Goal: Task Accomplishment & Management: Complete application form

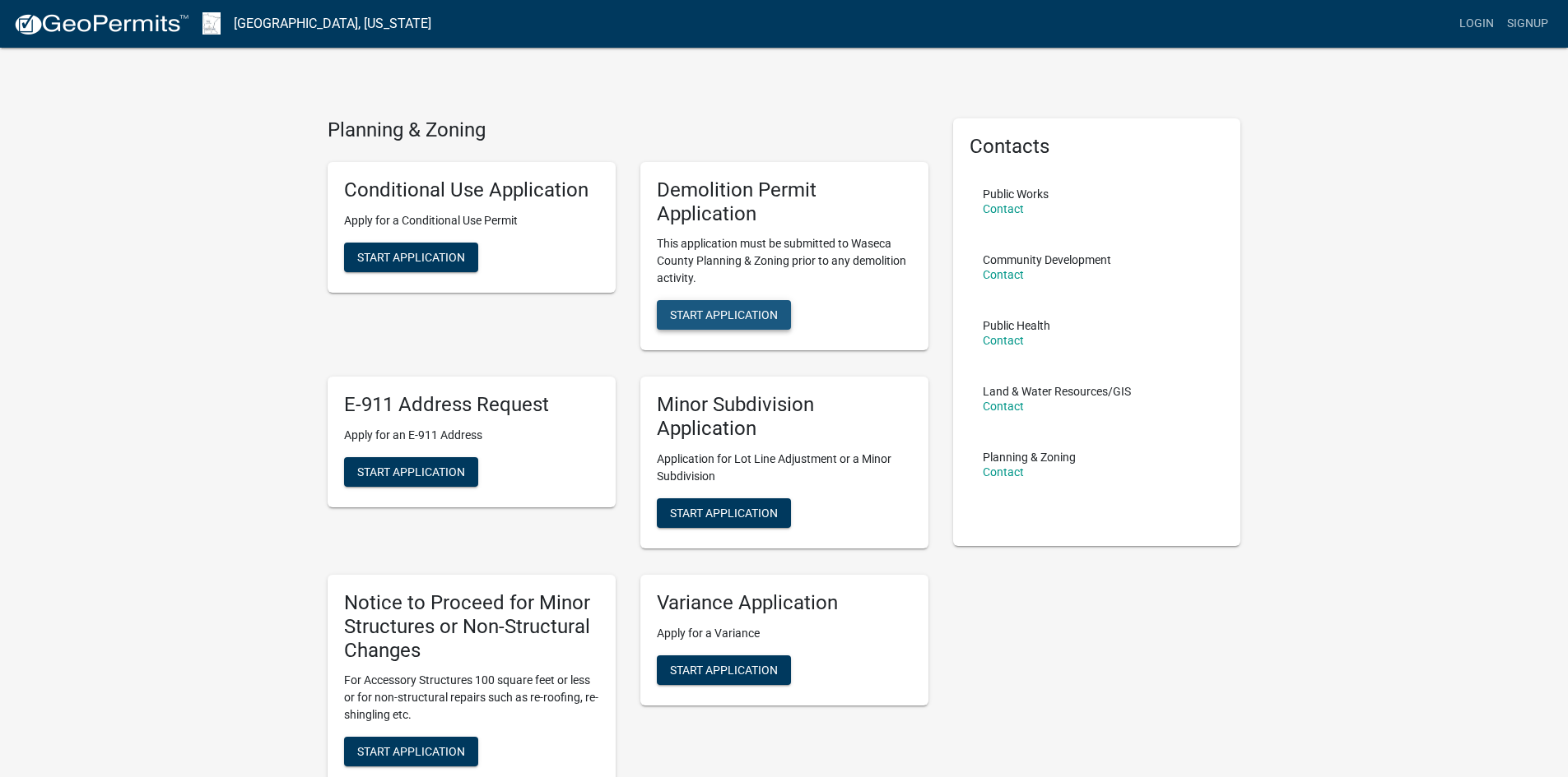
click at [707, 322] on button "Start Application" at bounding box center [724, 314] width 135 height 29
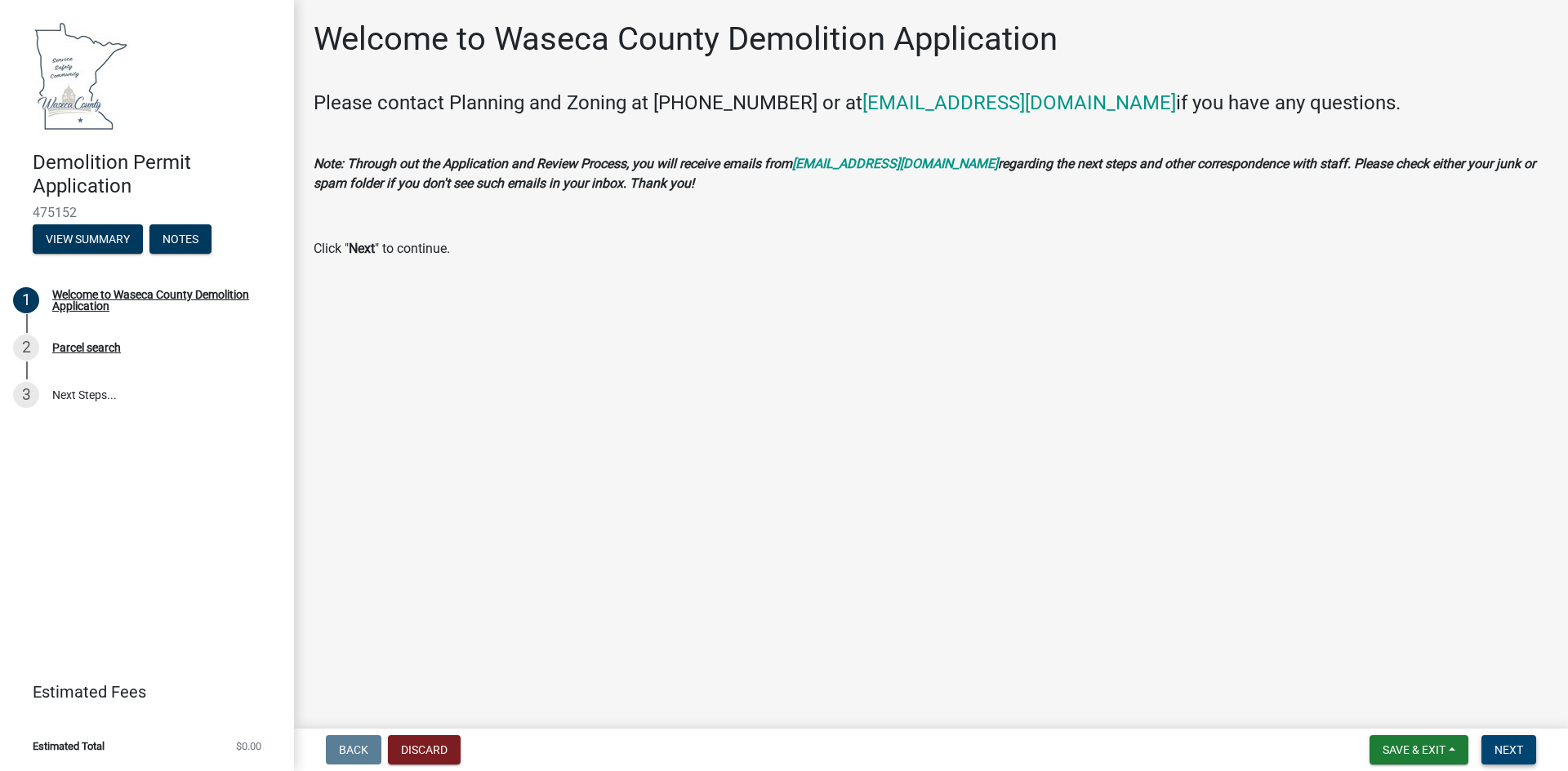
click at [1516, 744] on span "Next" at bounding box center [1508, 750] width 29 height 13
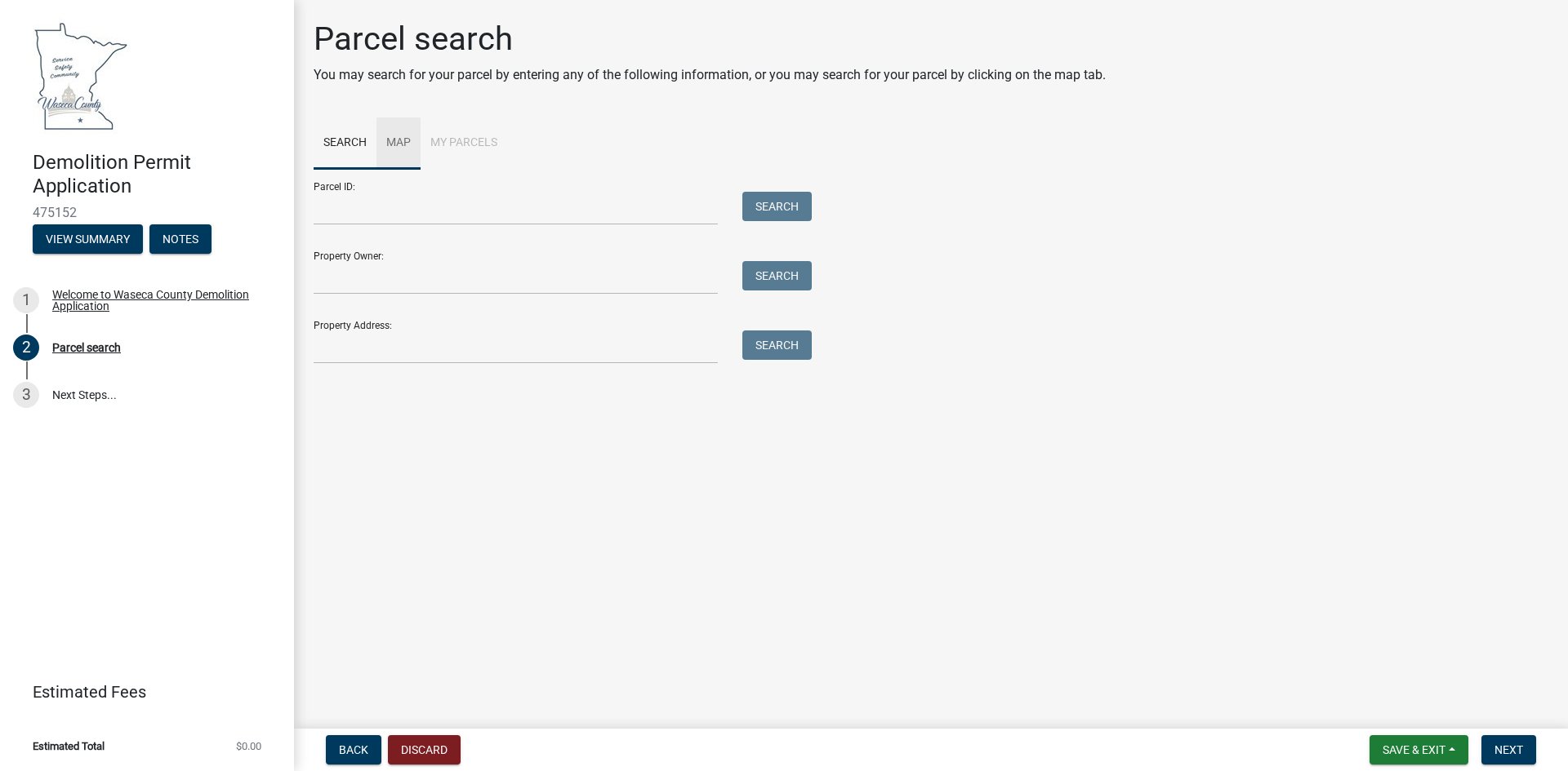
click at [404, 145] on link "Map" at bounding box center [399, 143] width 44 height 52
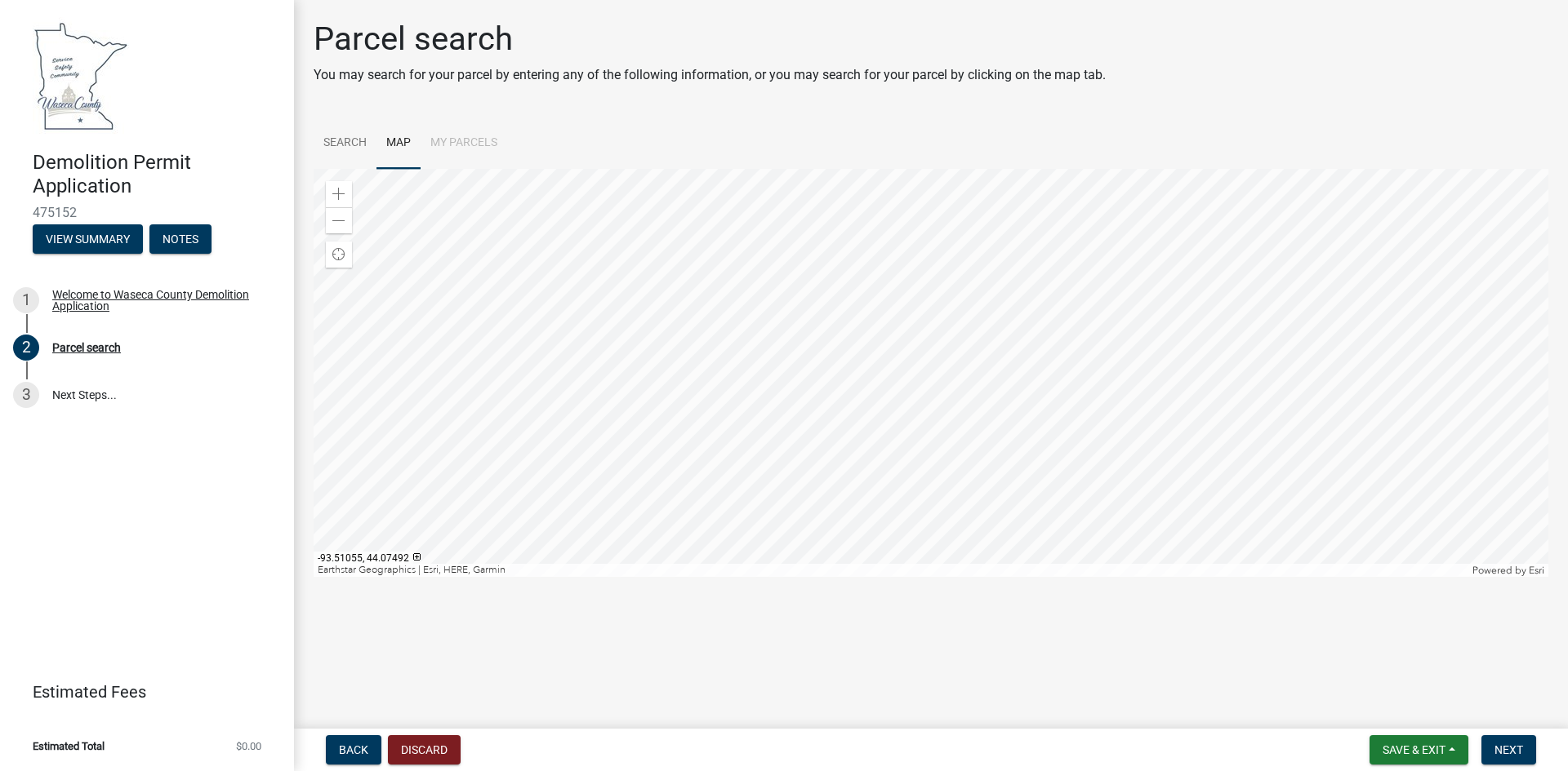
click at [1066, 330] on div at bounding box center [930, 372] width 1234 height 408
click at [1093, 344] on div at bounding box center [930, 372] width 1234 height 408
click at [1095, 323] on div at bounding box center [930, 372] width 1234 height 408
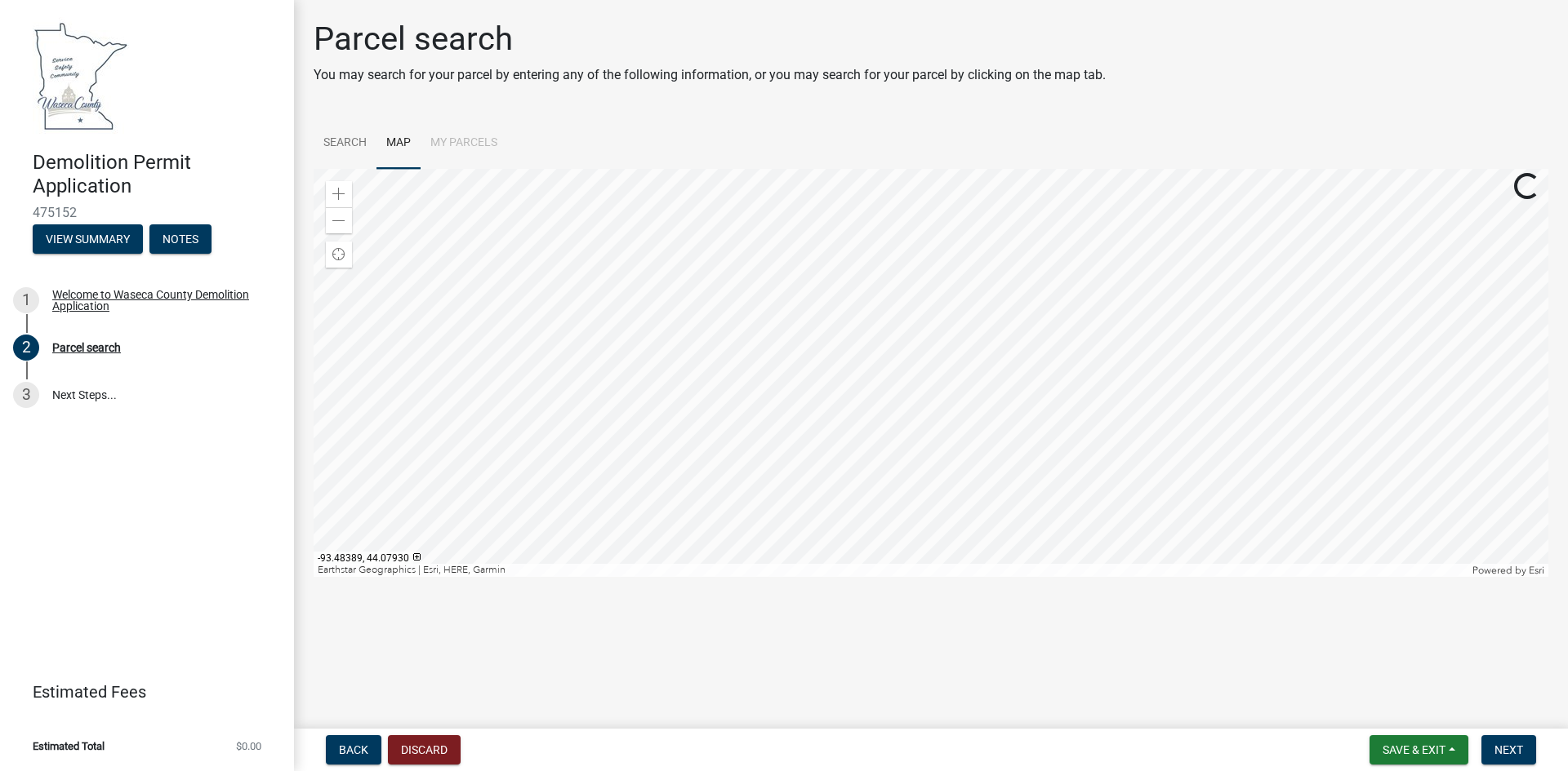
click at [1095, 323] on div at bounding box center [930, 372] width 1234 height 408
click at [1102, 337] on div at bounding box center [930, 372] width 1234 height 408
click at [1080, 335] on div at bounding box center [930, 372] width 1234 height 408
click at [1073, 323] on div at bounding box center [930, 372] width 1234 height 408
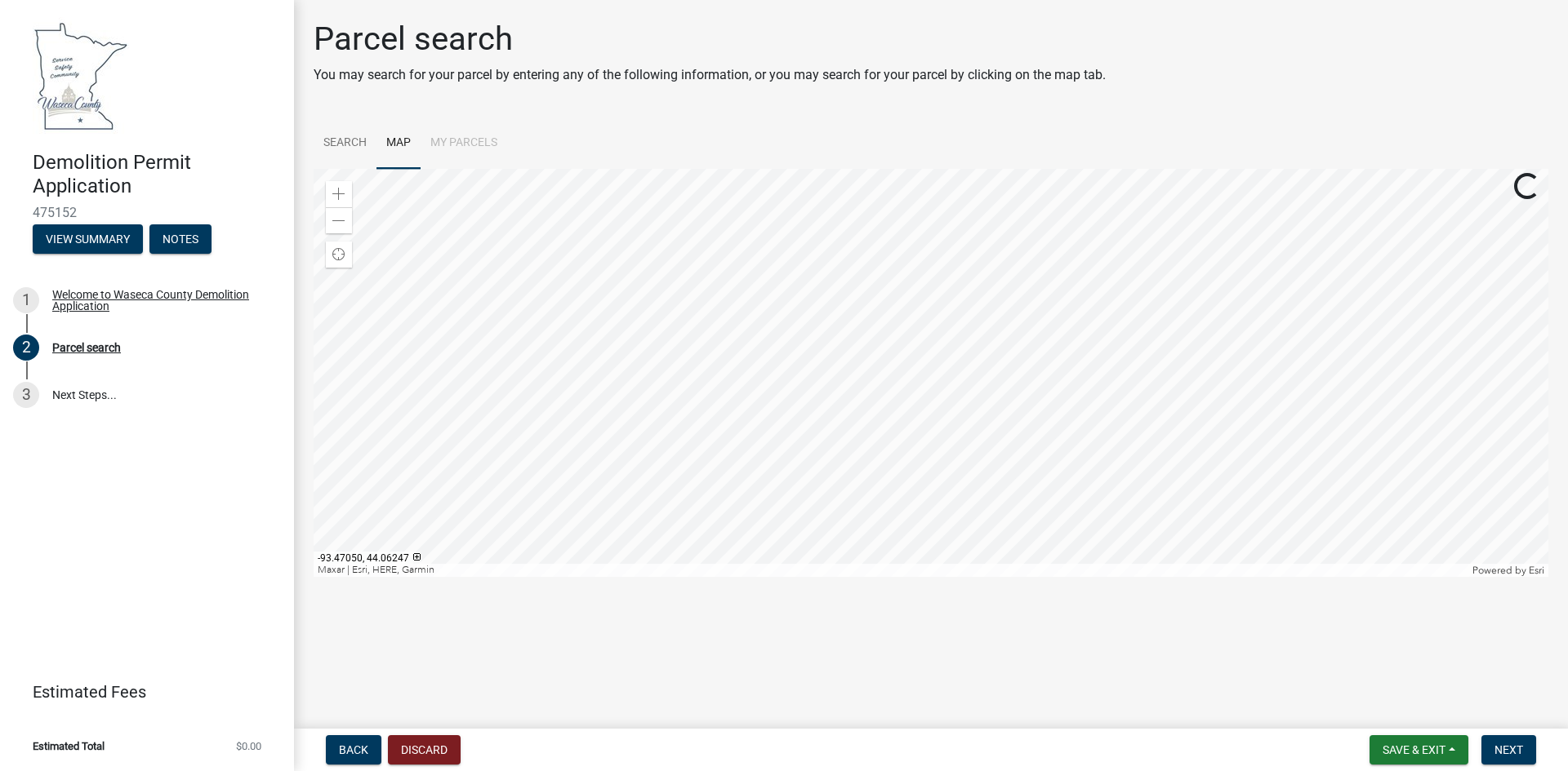
click at [1035, 315] on div at bounding box center [930, 372] width 1234 height 408
click at [1077, 375] on div at bounding box center [930, 372] width 1234 height 408
click at [1070, 330] on div at bounding box center [930, 372] width 1234 height 408
click at [1068, 394] on div at bounding box center [930, 372] width 1234 height 408
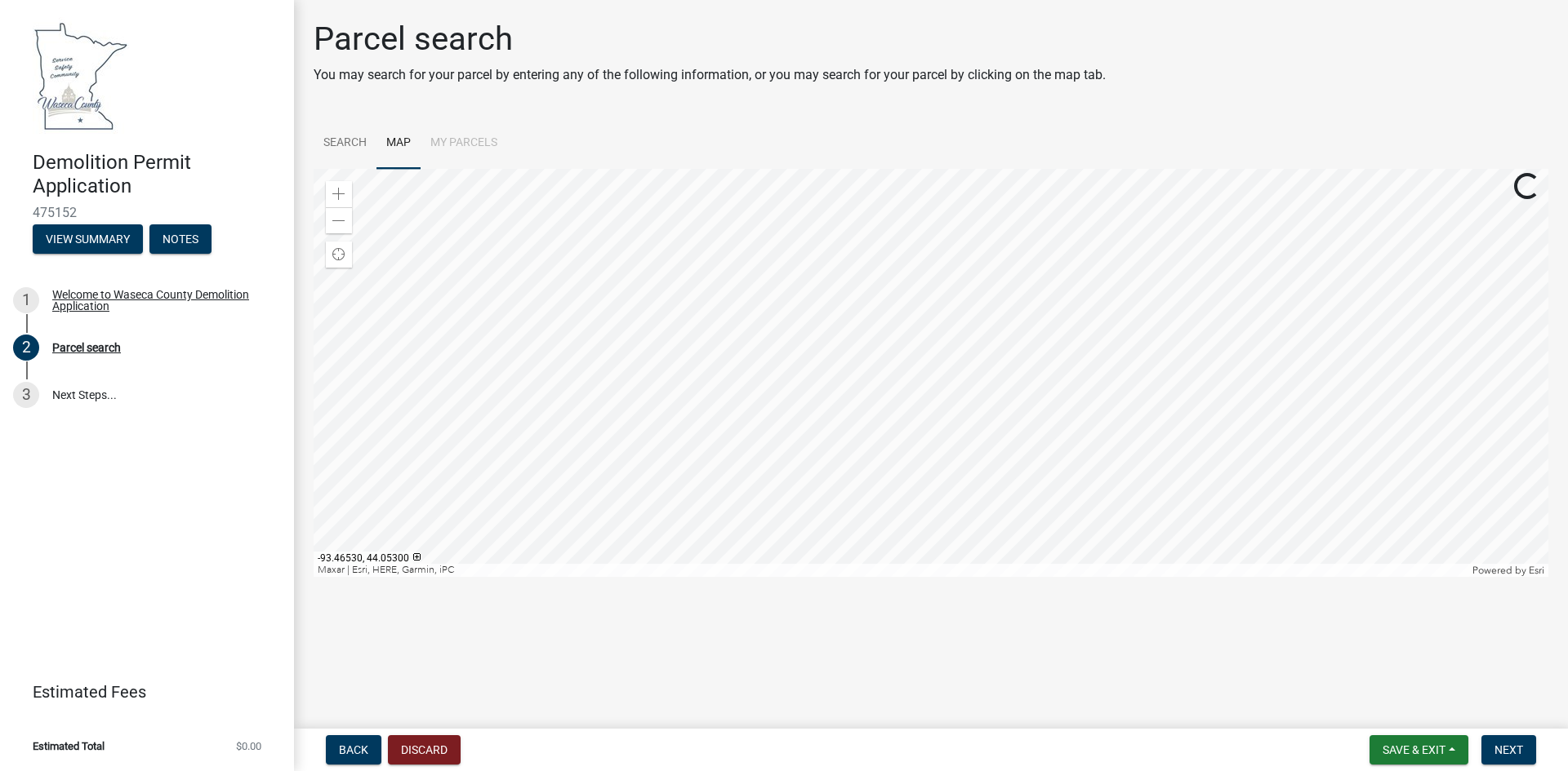
click at [1068, 394] on div at bounding box center [930, 372] width 1234 height 408
click at [1057, 334] on div at bounding box center [930, 372] width 1234 height 408
click at [1046, 263] on div at bounding box center [930, 372] width 1234 height 408
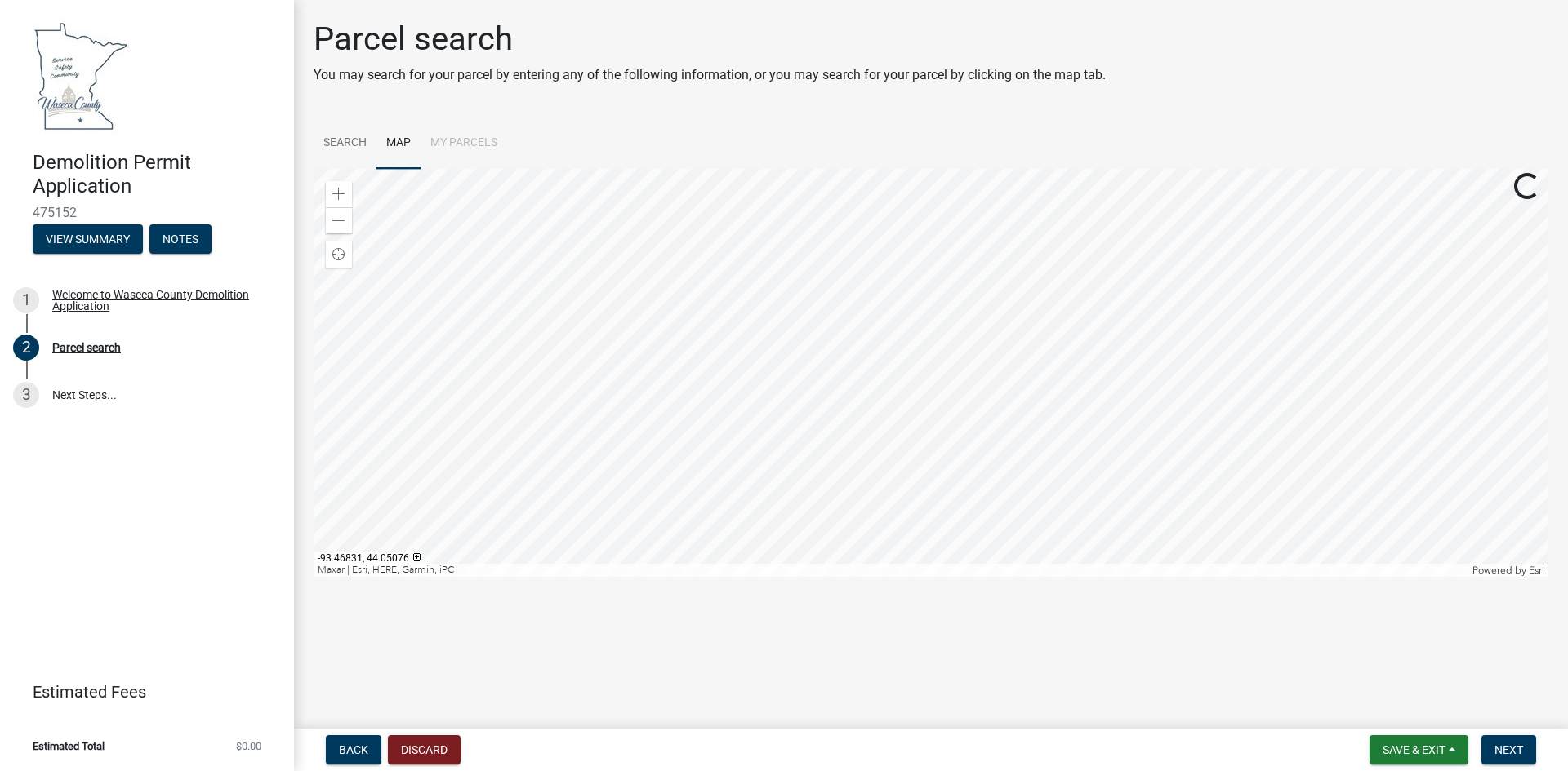
click at [839, 401] on div at bounding box center [930, 372] width 1234 height 408
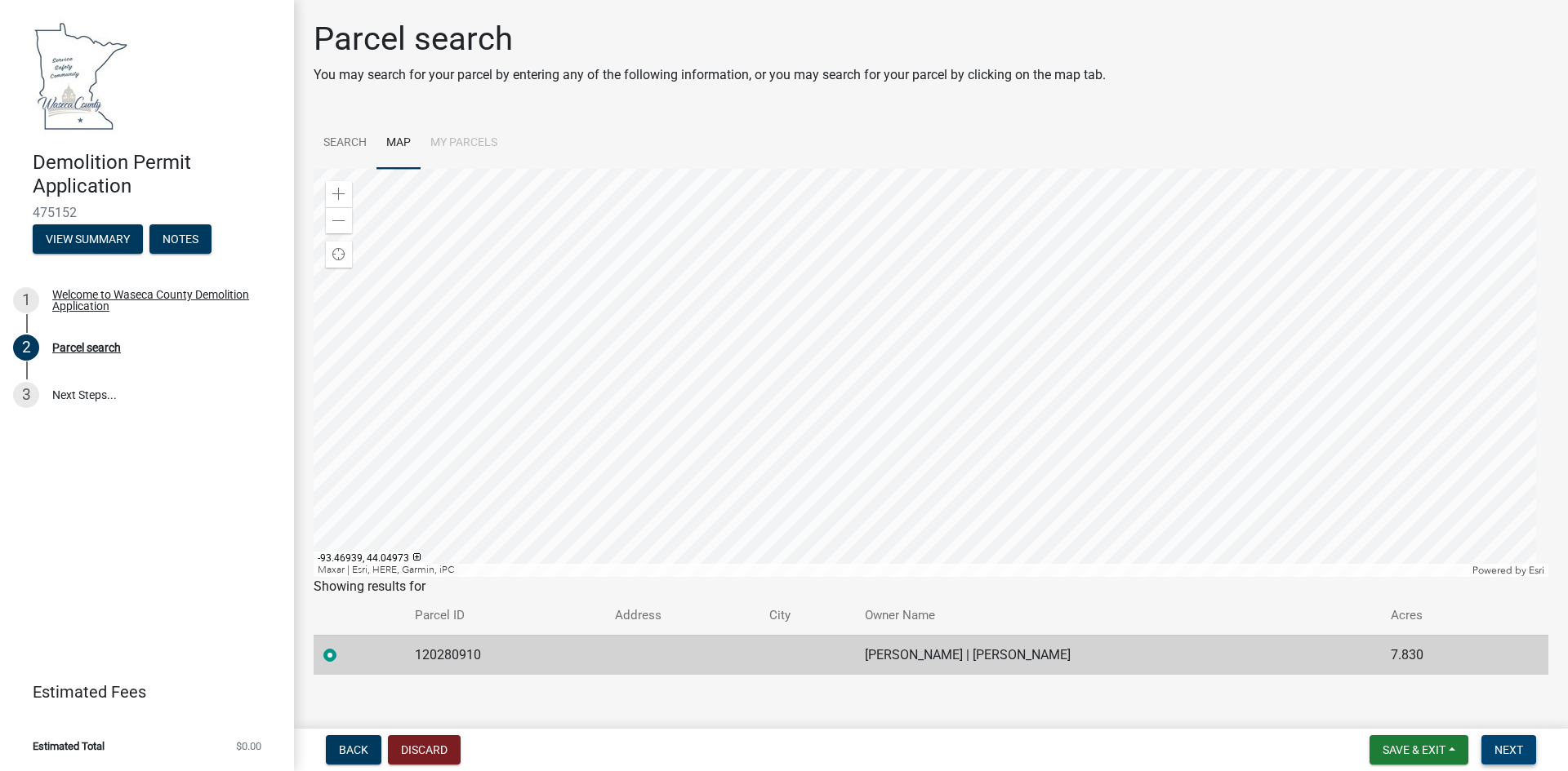
click at [1520, 751] on span "Next" at bounding box center [1508, 750] width 29 height 13
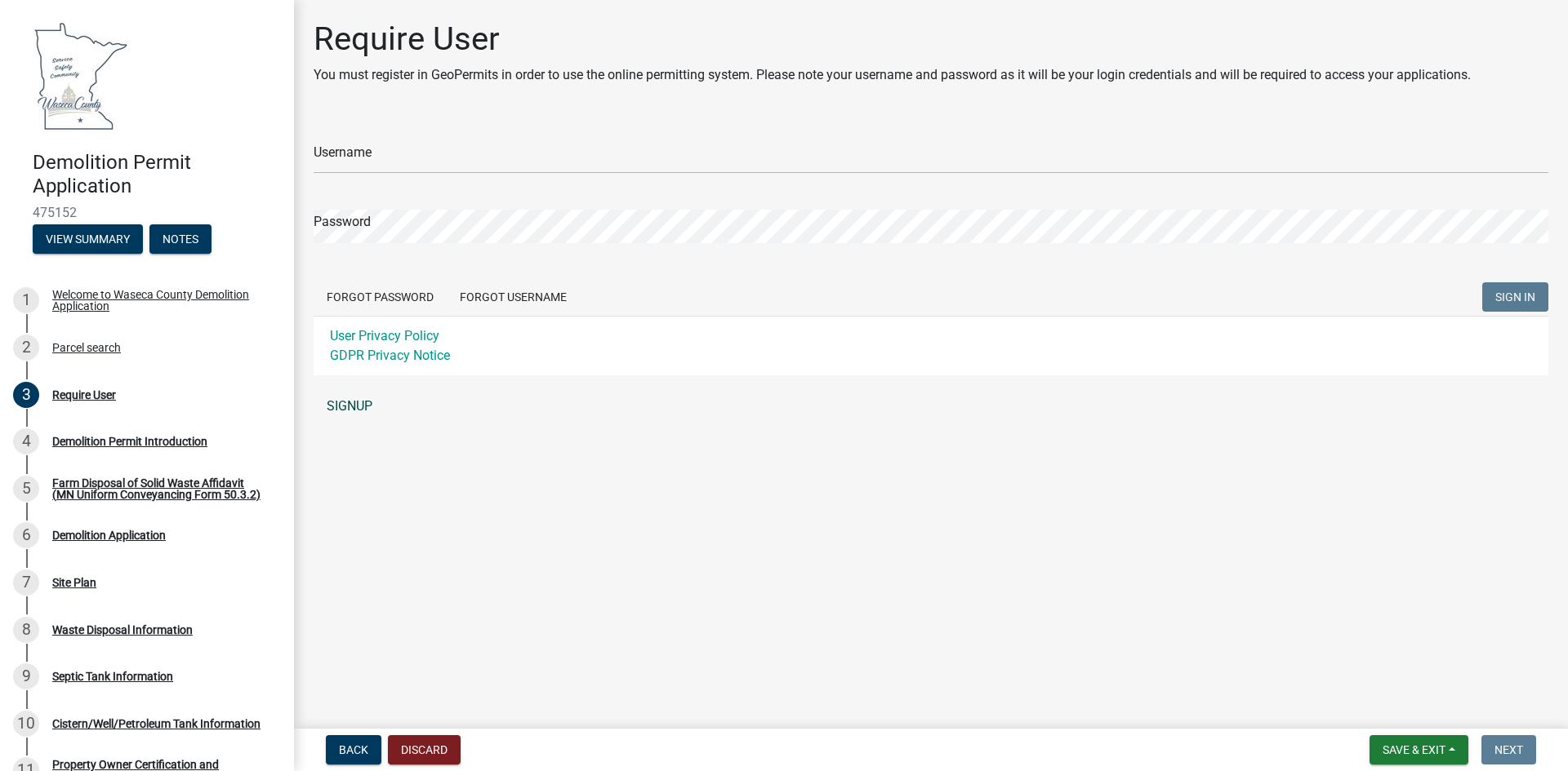
click at [360, 401] on link "SIGNUP" at bounding box center [930, 406] width 1234 height 32
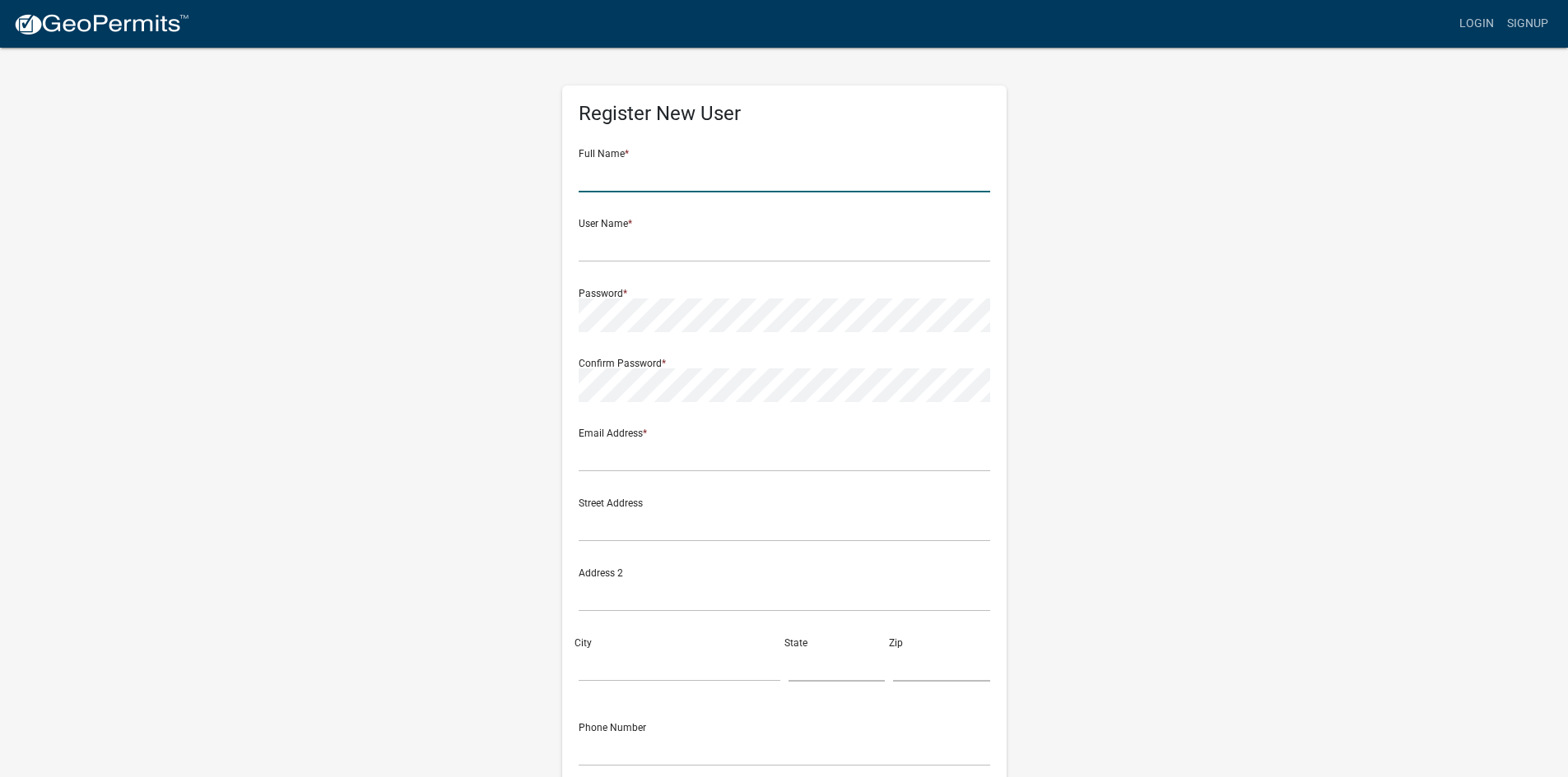
click at [716, 175] on input "text" at bounding box center [784, 175] width 412 height 34
type input "[PERSON_NAME]"
type input "chad.grunwald@gmail.com"
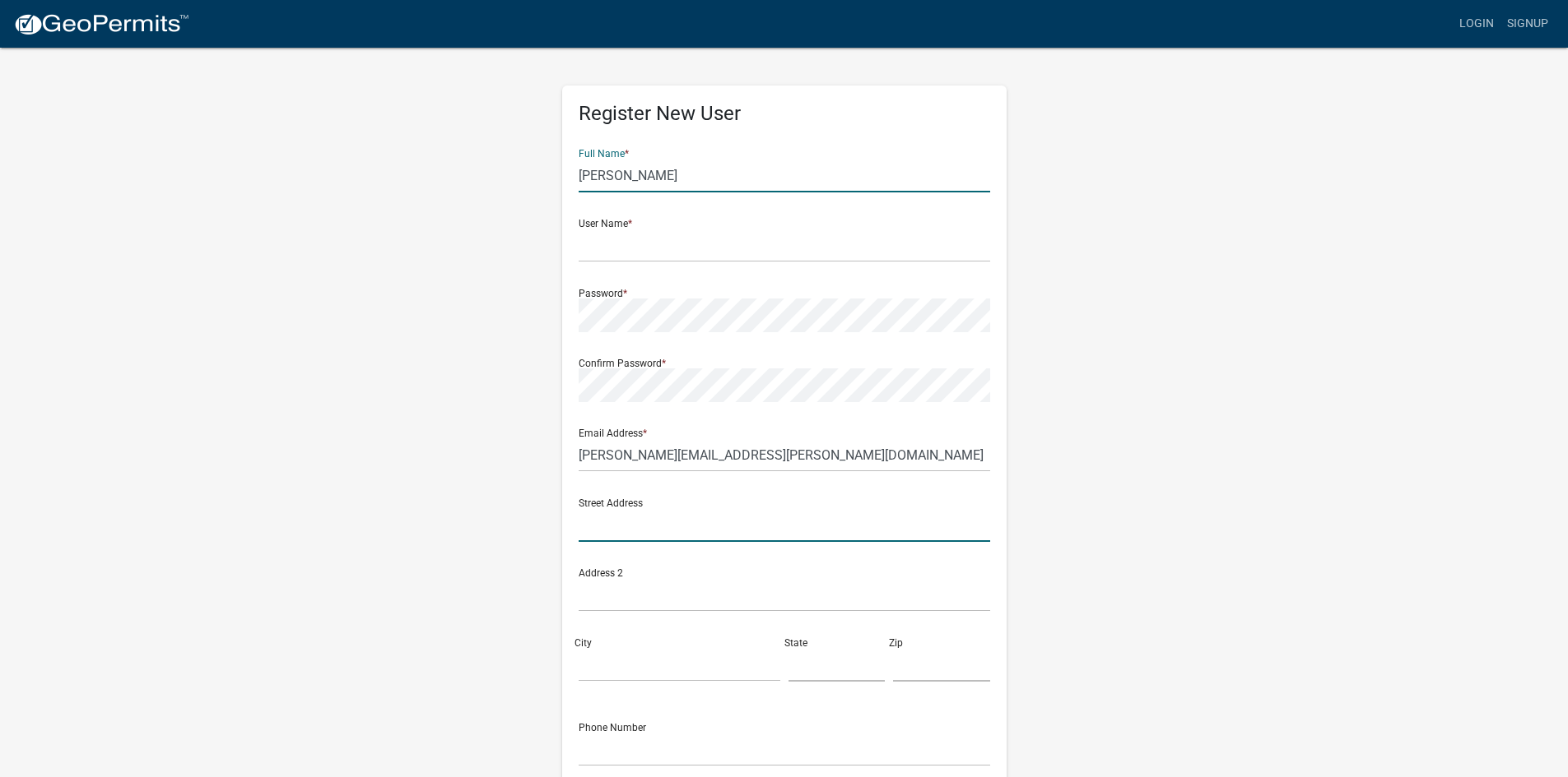
type input "[STREET_ADDRESS]"
type input "Waseca"
type input "MN"
type input "56093"
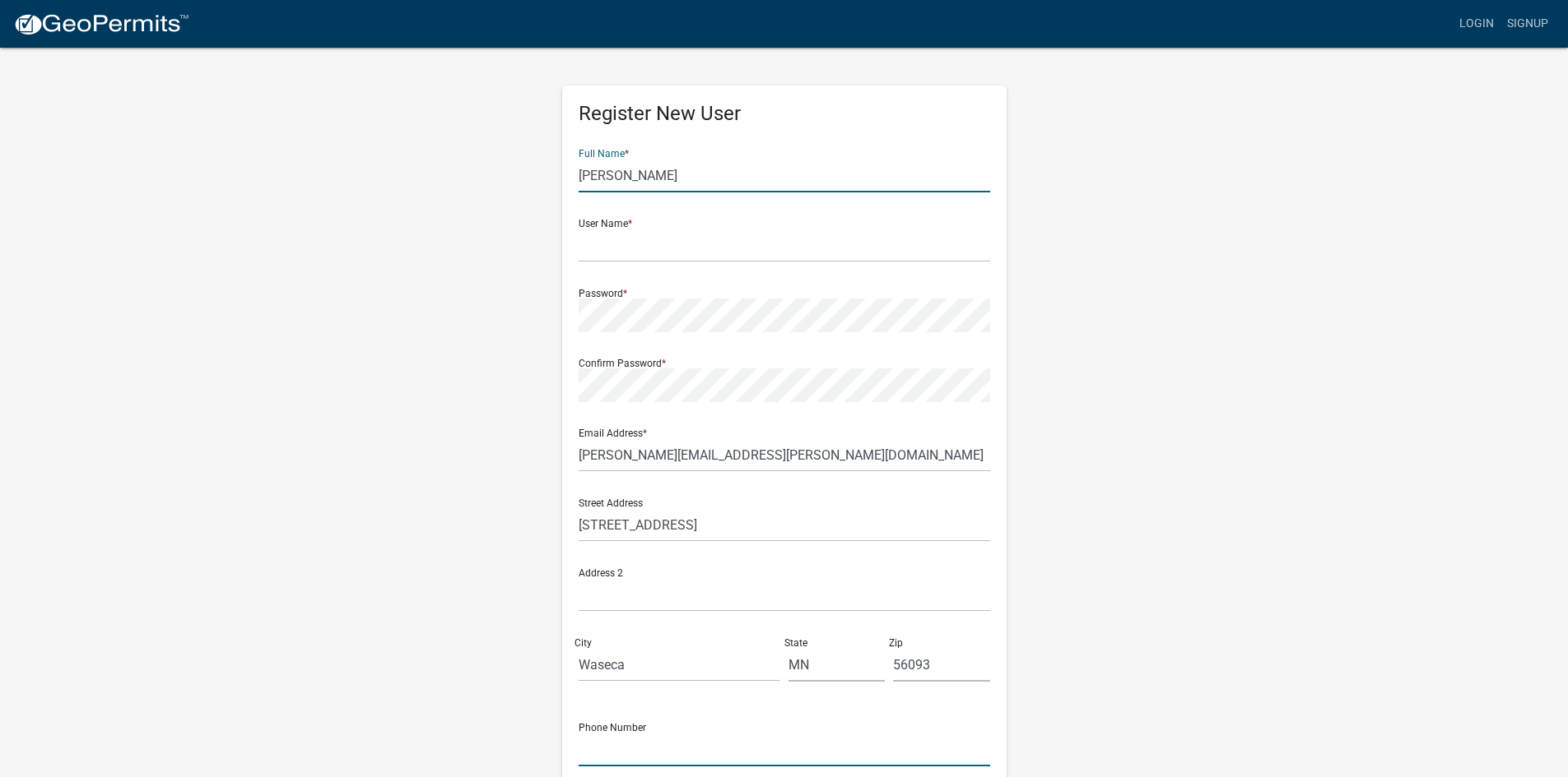
type input "5074613452"
click at [682, 248] on input "text" at bounding box center [784, 245] width 412 height 34
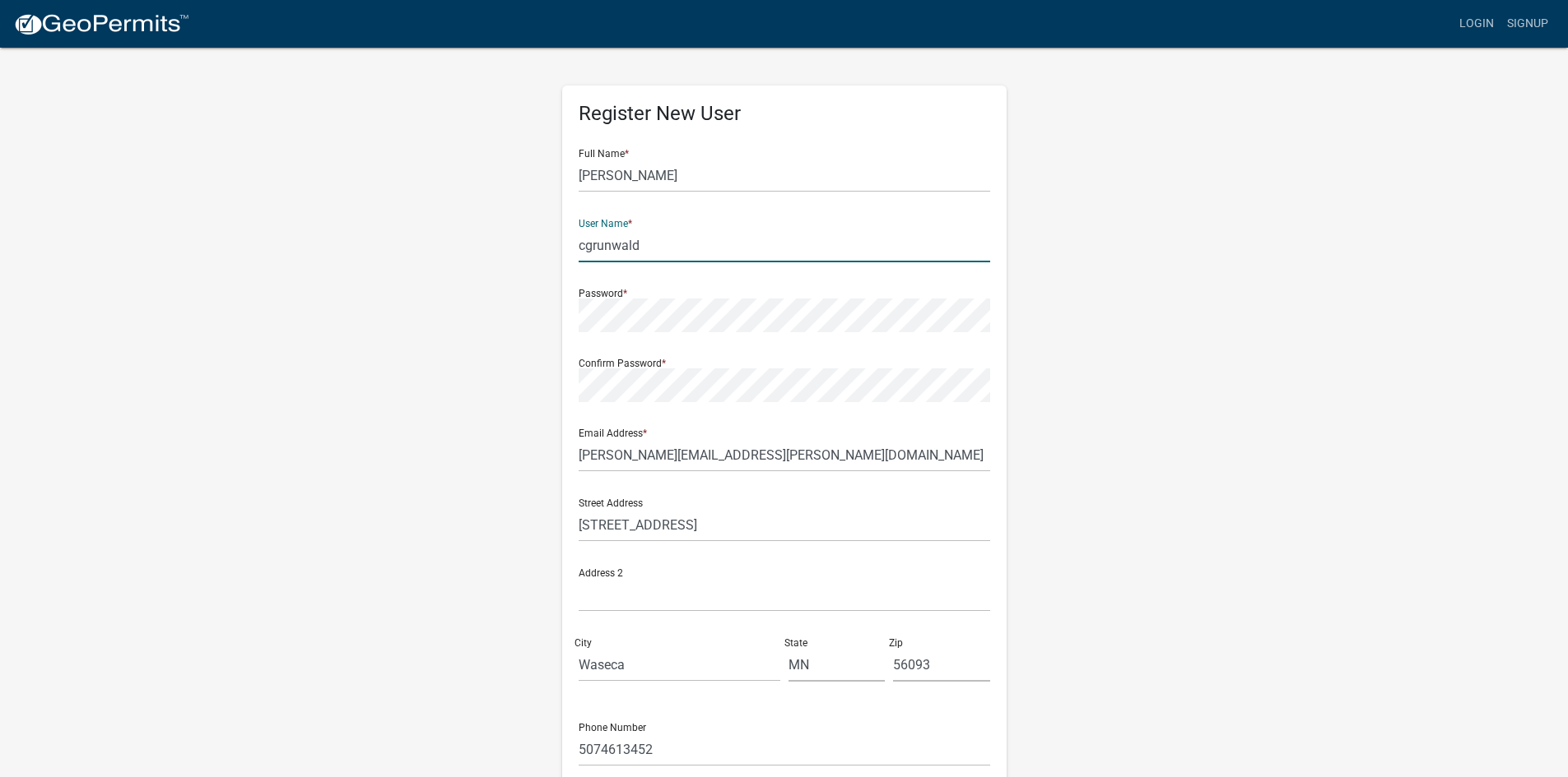
type input "cgrunwald"
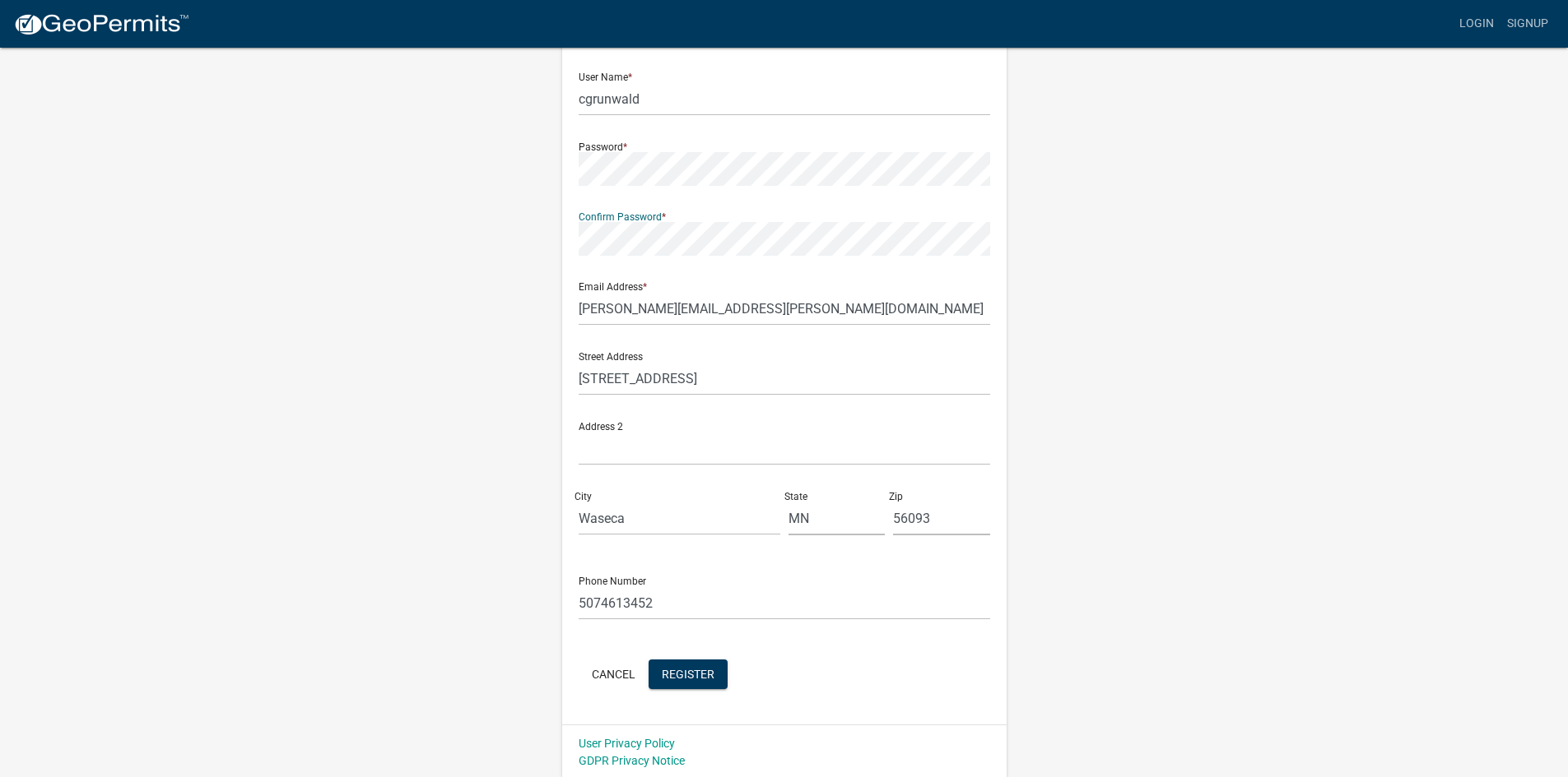
scroll to position [149, 0]
click at [699, 658] on button "Register" at bounding box center [687, 672] width 79 height 29
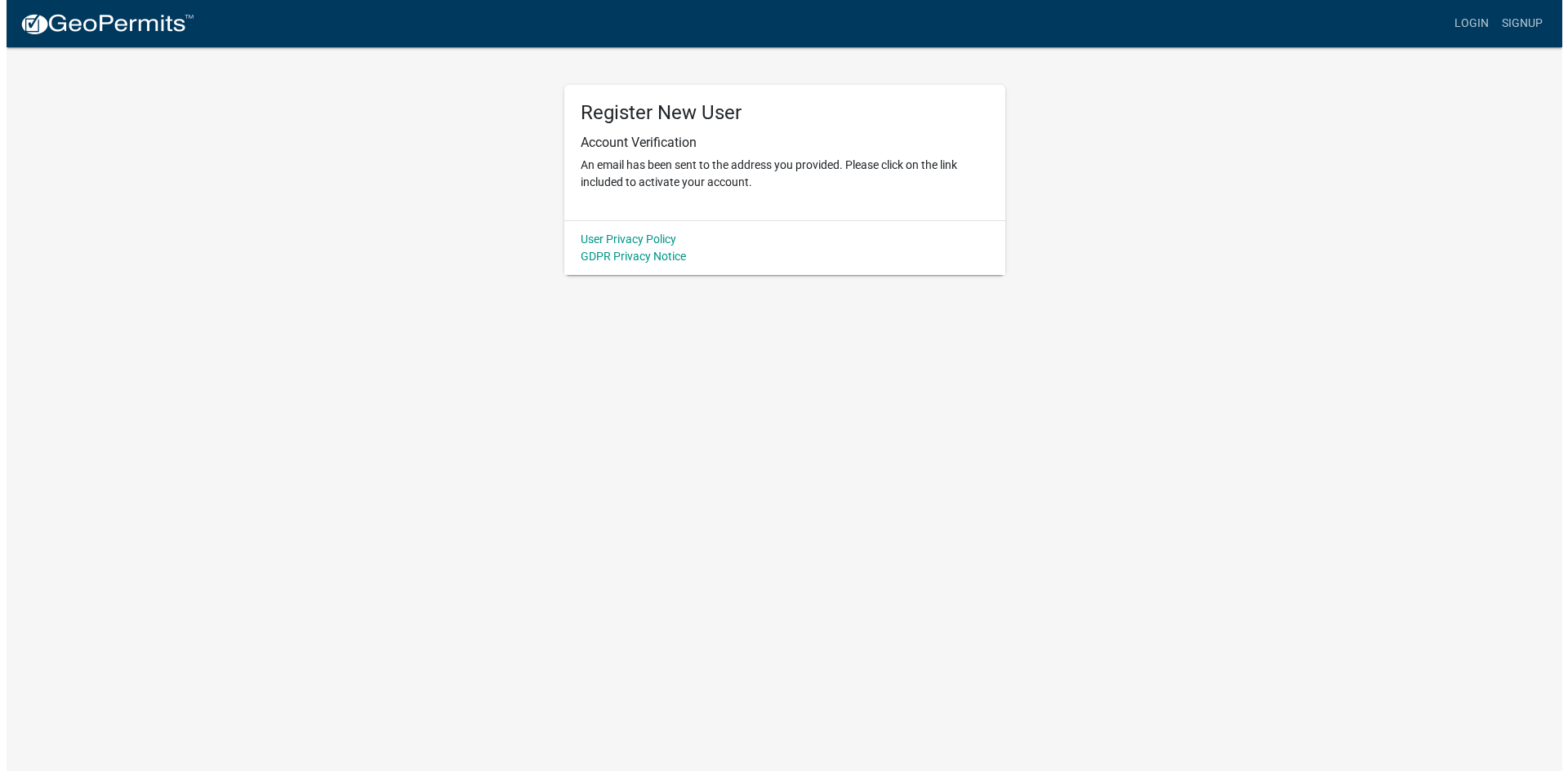
scroll to position [0, 0]
click at [610, 189] on p "An email has been sent to the address you provided. Please click on the link in…" at bounding box center [784, 173] width 408 height 34
click at [667, 169] on p "An email has been sent to the address you provided. Please click on the link in…" at bounding box center [784, 173] width 408 height 34
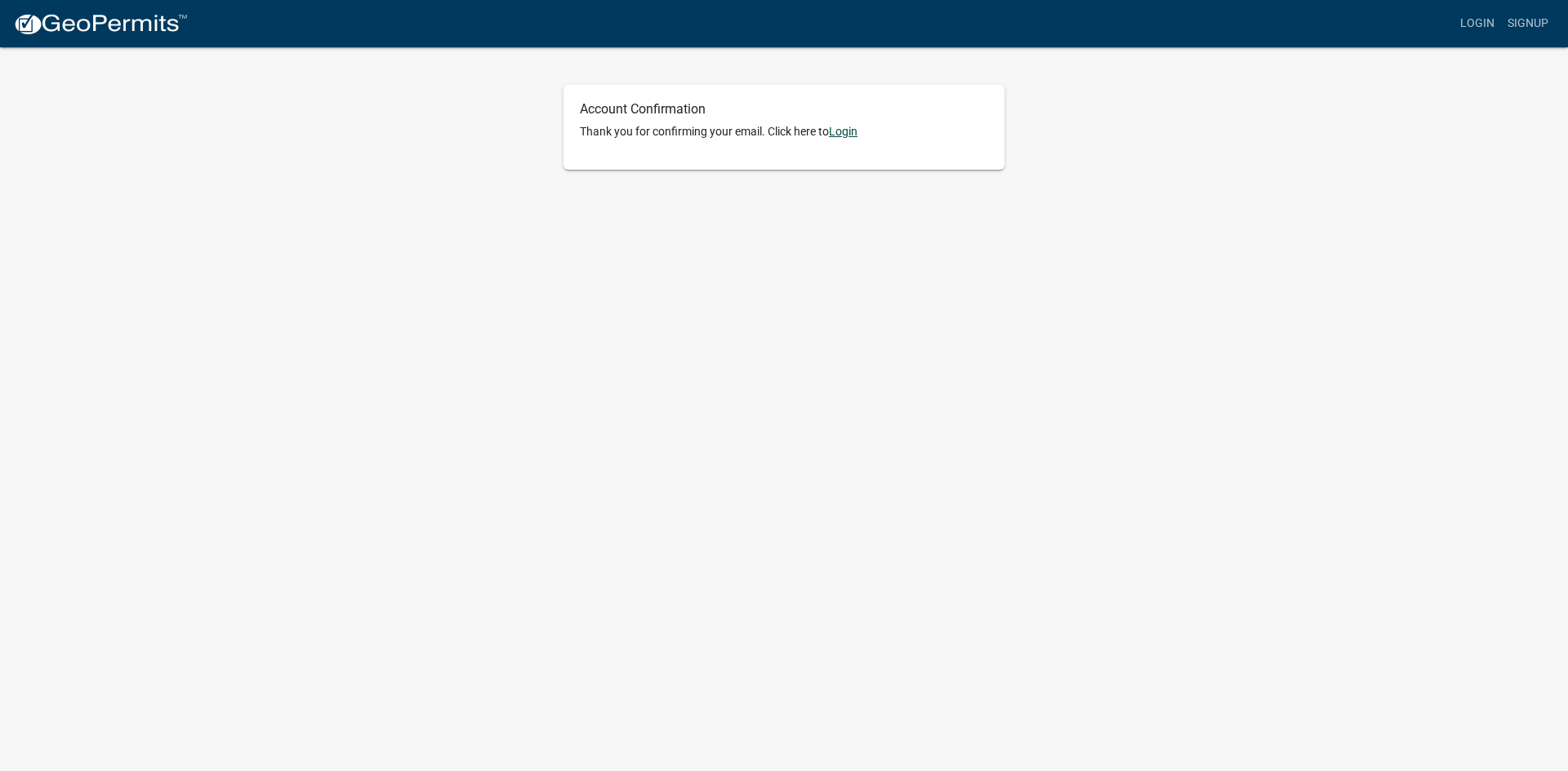
click at [849, 134] on link "Login" at bounding box center [842, 131] width 29 height 13
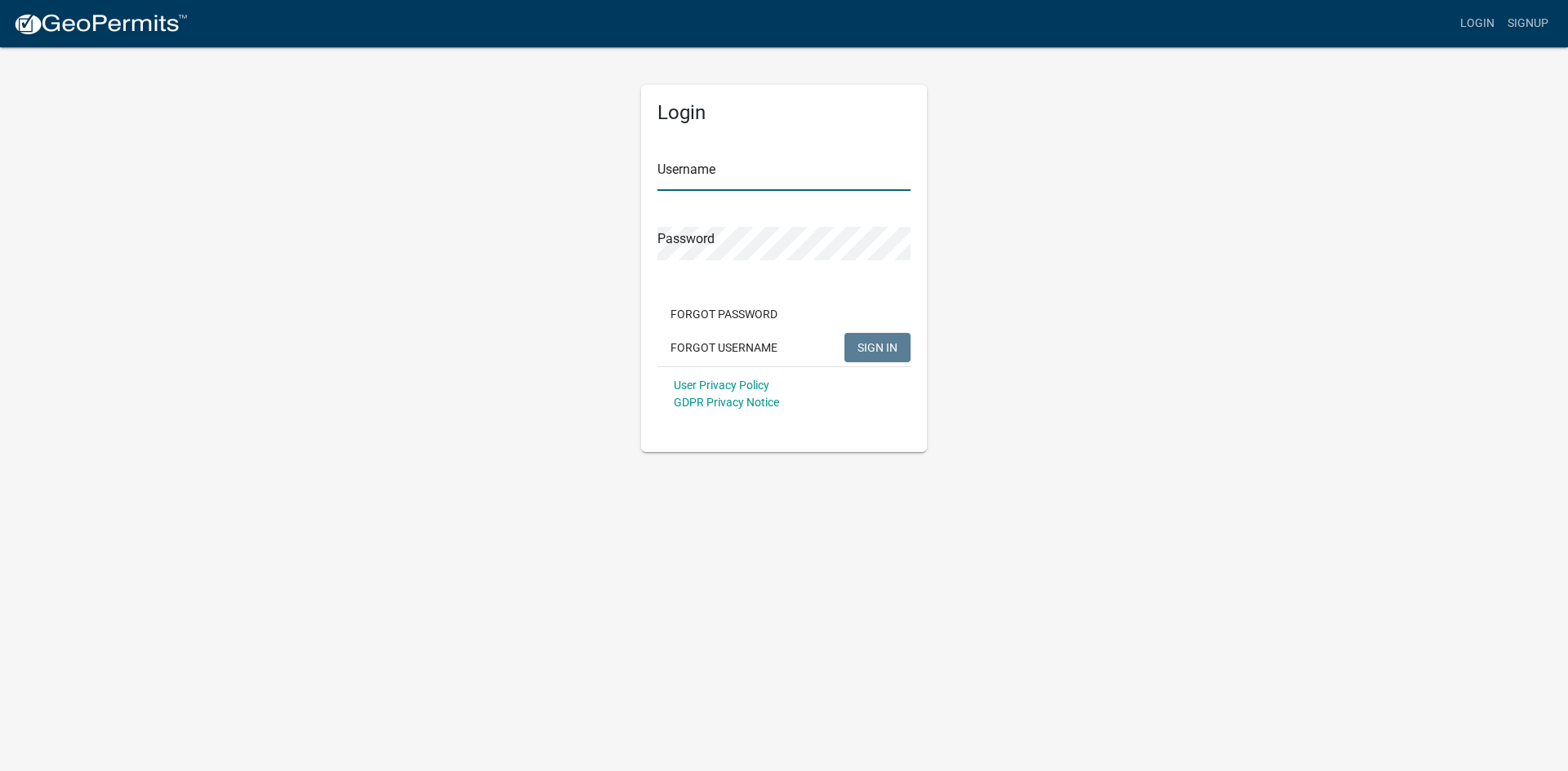
type input "cgrunwald"
click at [887, 360] on button "SIGN IN" at bounding box center [877, 347] width 66 height 29
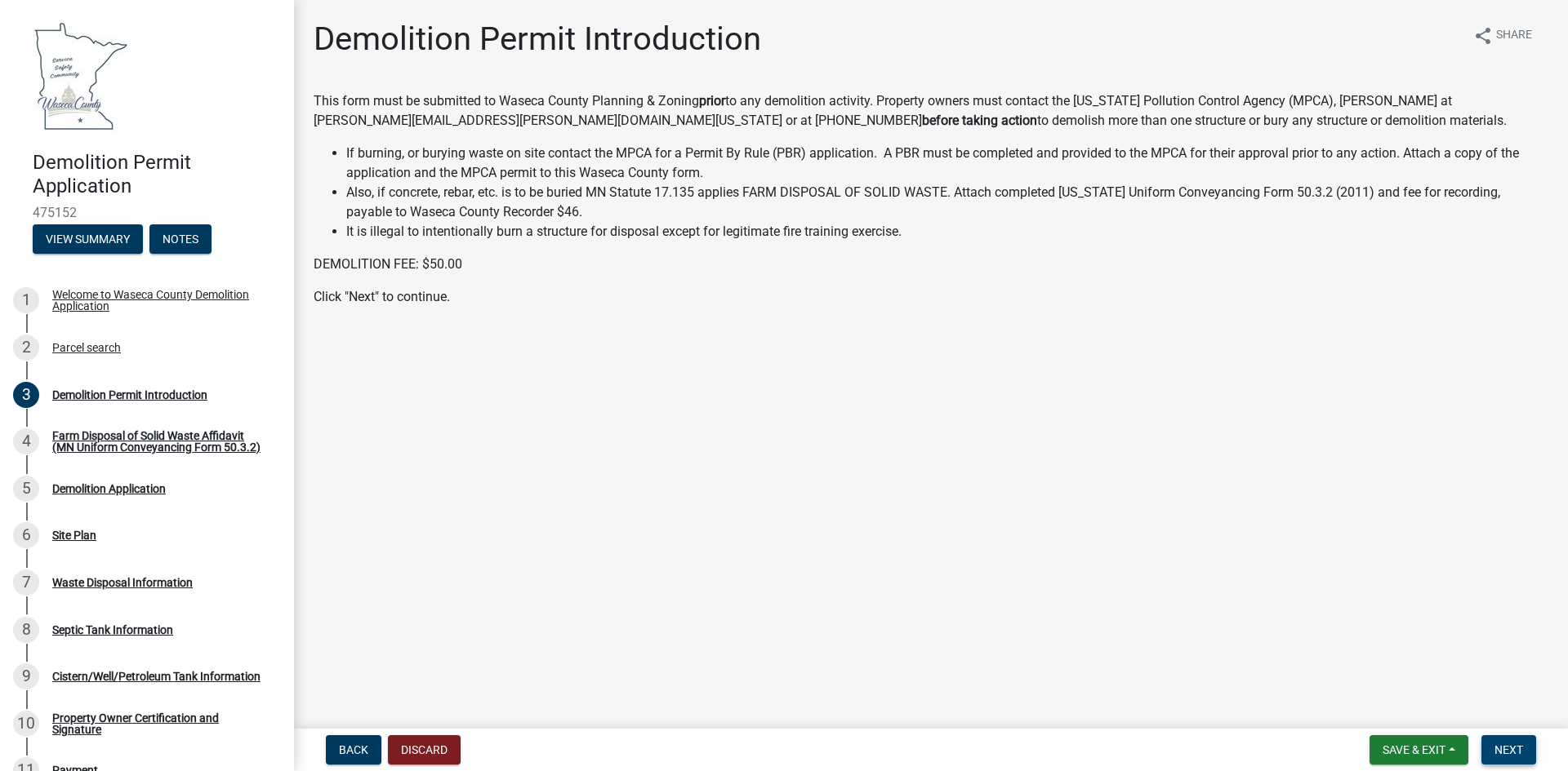
click at [1511, 745] on span "Next" at bounding box center [1508, 750] width 29 height 13
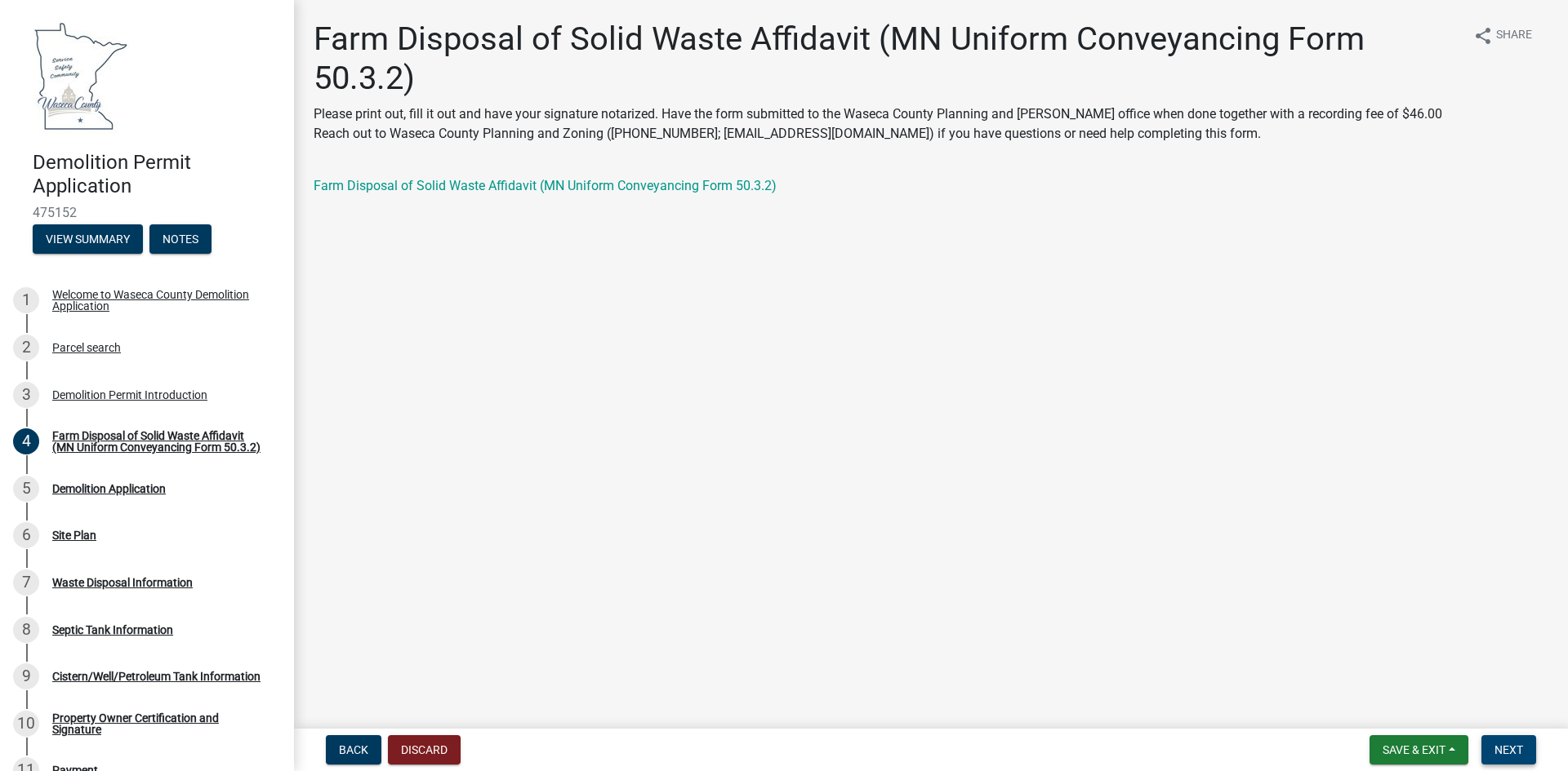
click at [1516, 762] on button "Next" at bounding box center [1508, 750] width 54 height 29
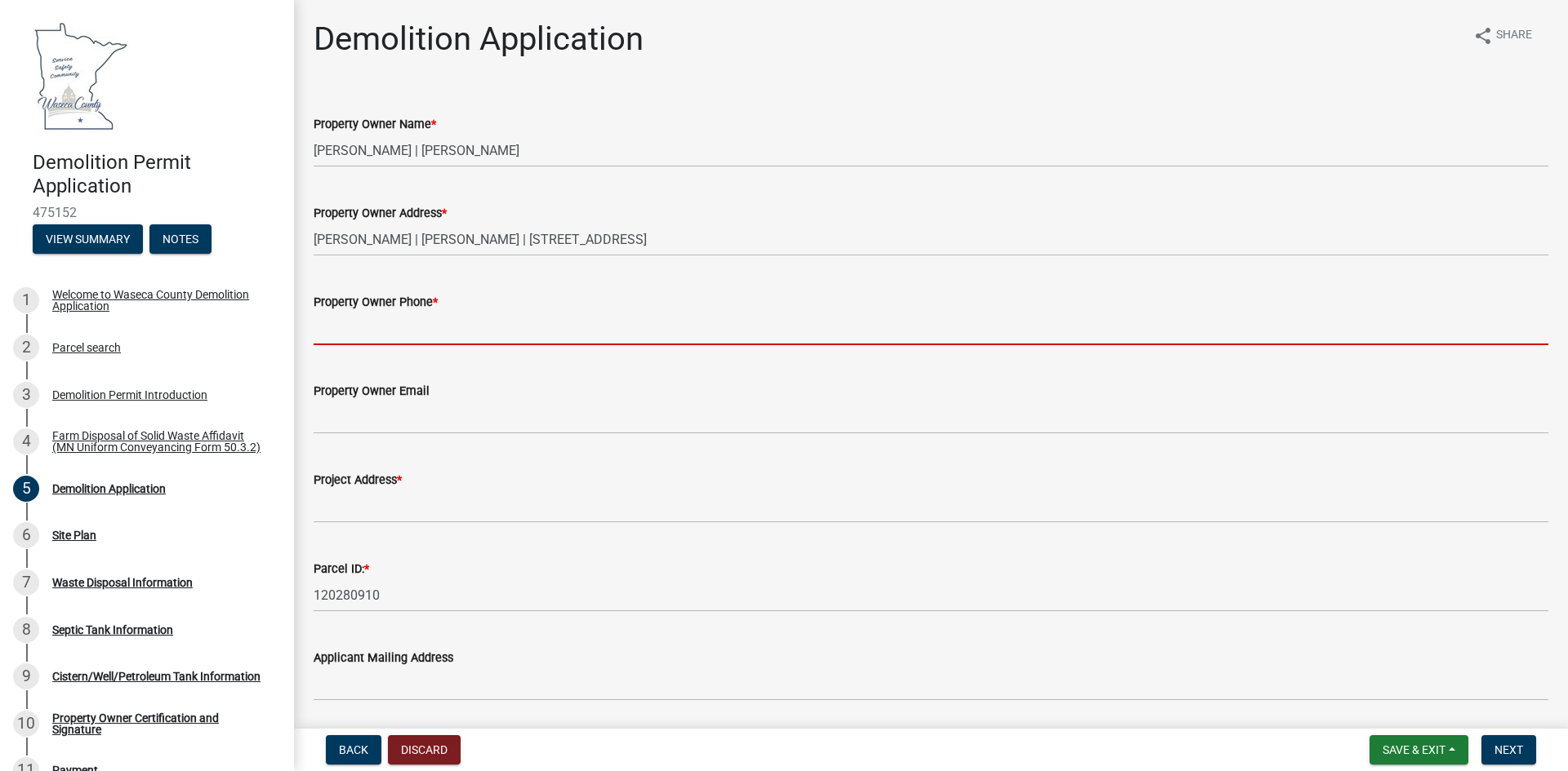
click at [370, 330] on input "Property Owner Phone *" at bounding box center [930, 328] width 1234 height 33
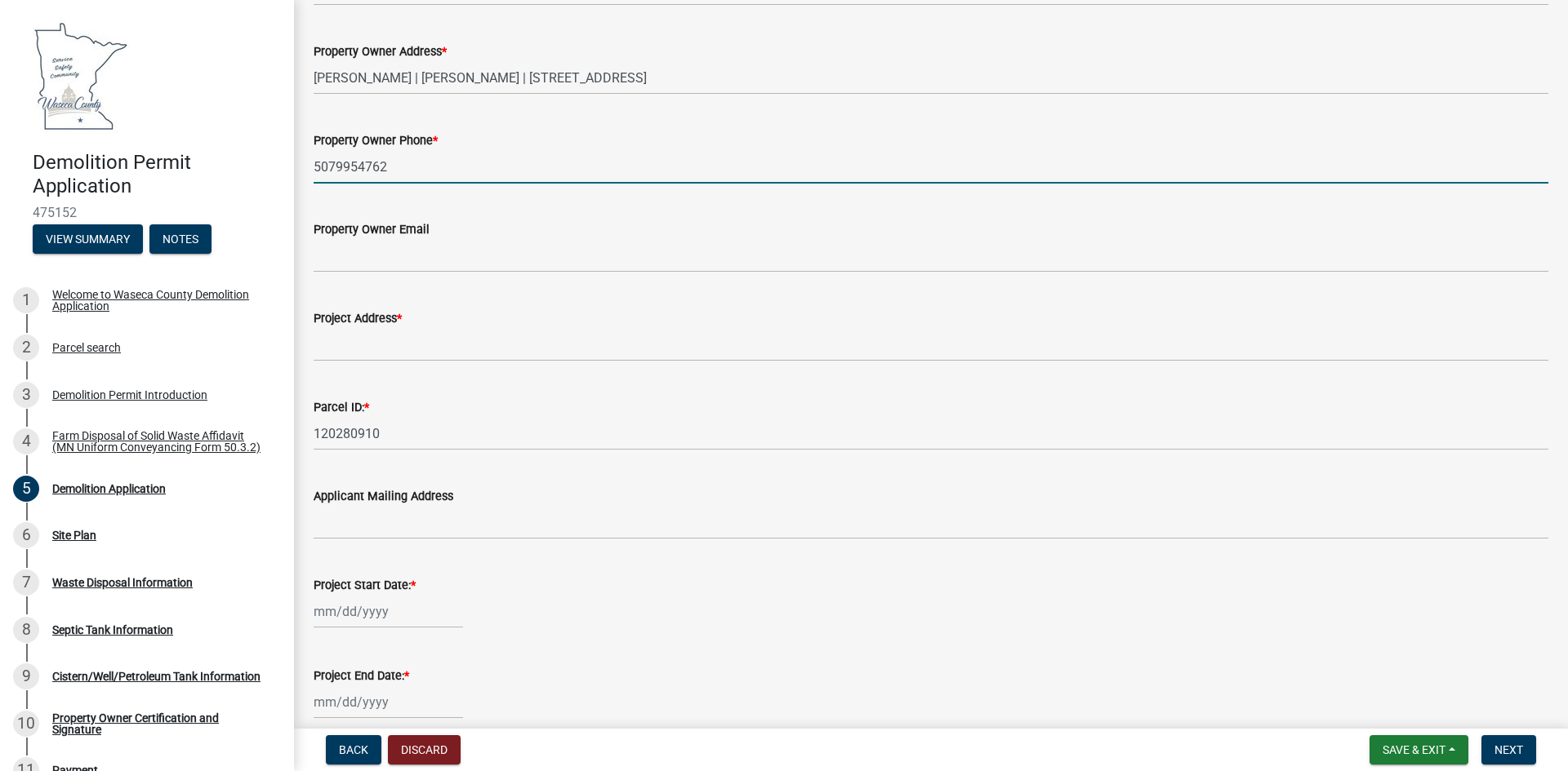
scroll to position [163, 0]
type input "5079954762"
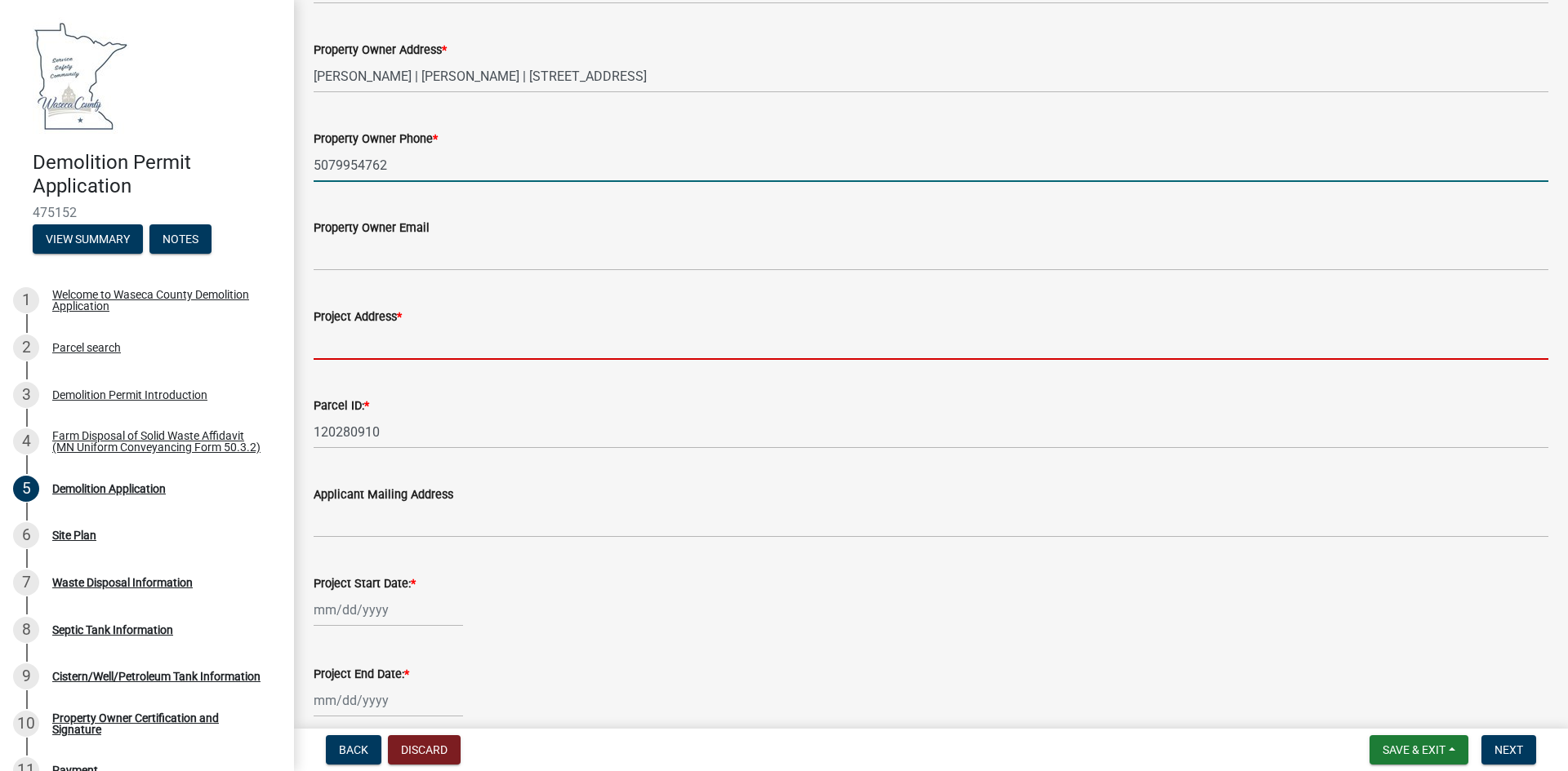
click at [409, 348] on input "Project Address *" at bounding box center [930, 343] width 1234 height 33
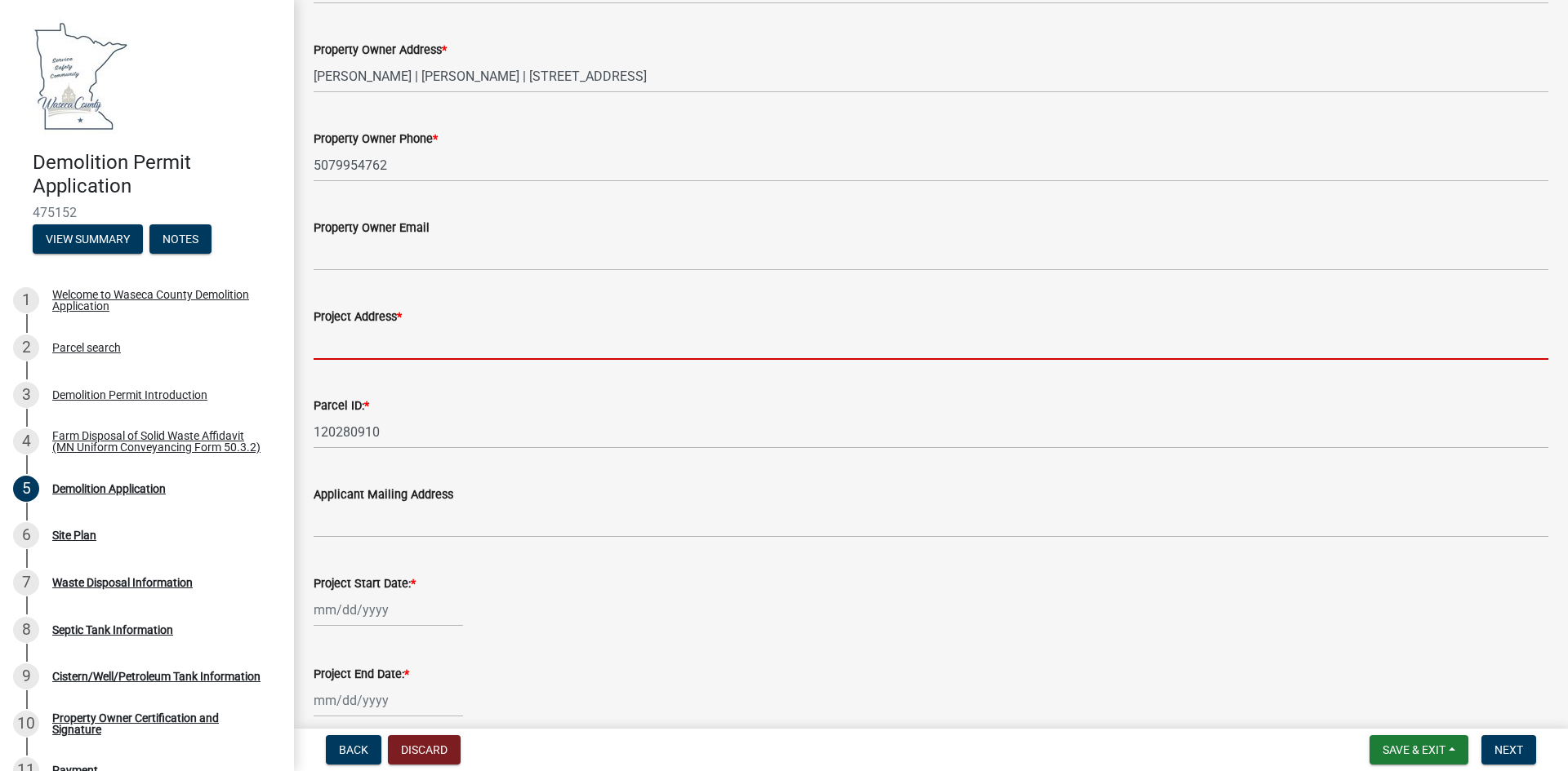
type input "[STREET_ADDRESS]"
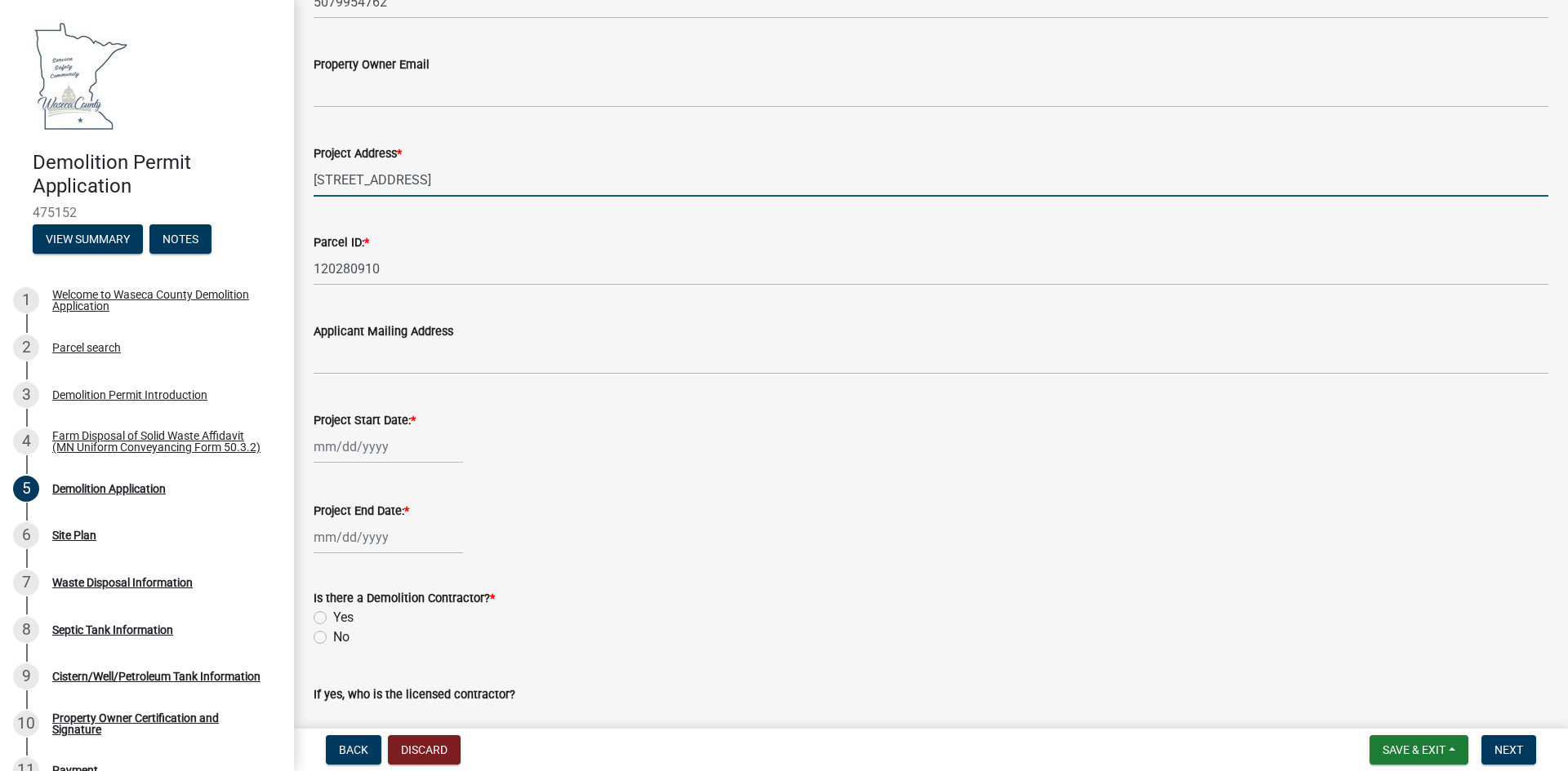
scroll to position [408, 0]
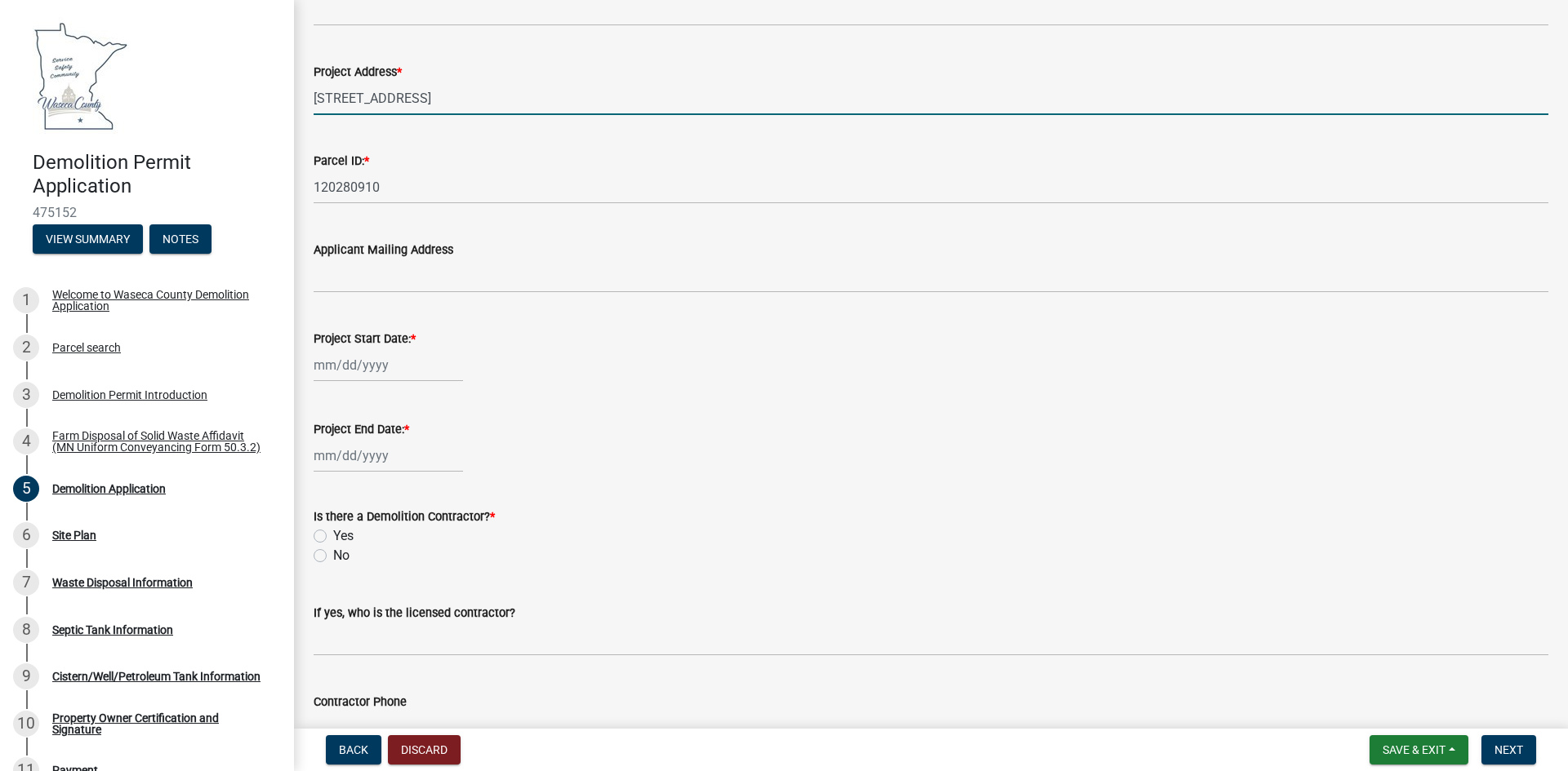
click at [346, 367] on div at bounding box center [388, 365] width 149 height 33
select select "9"
select select "2025"
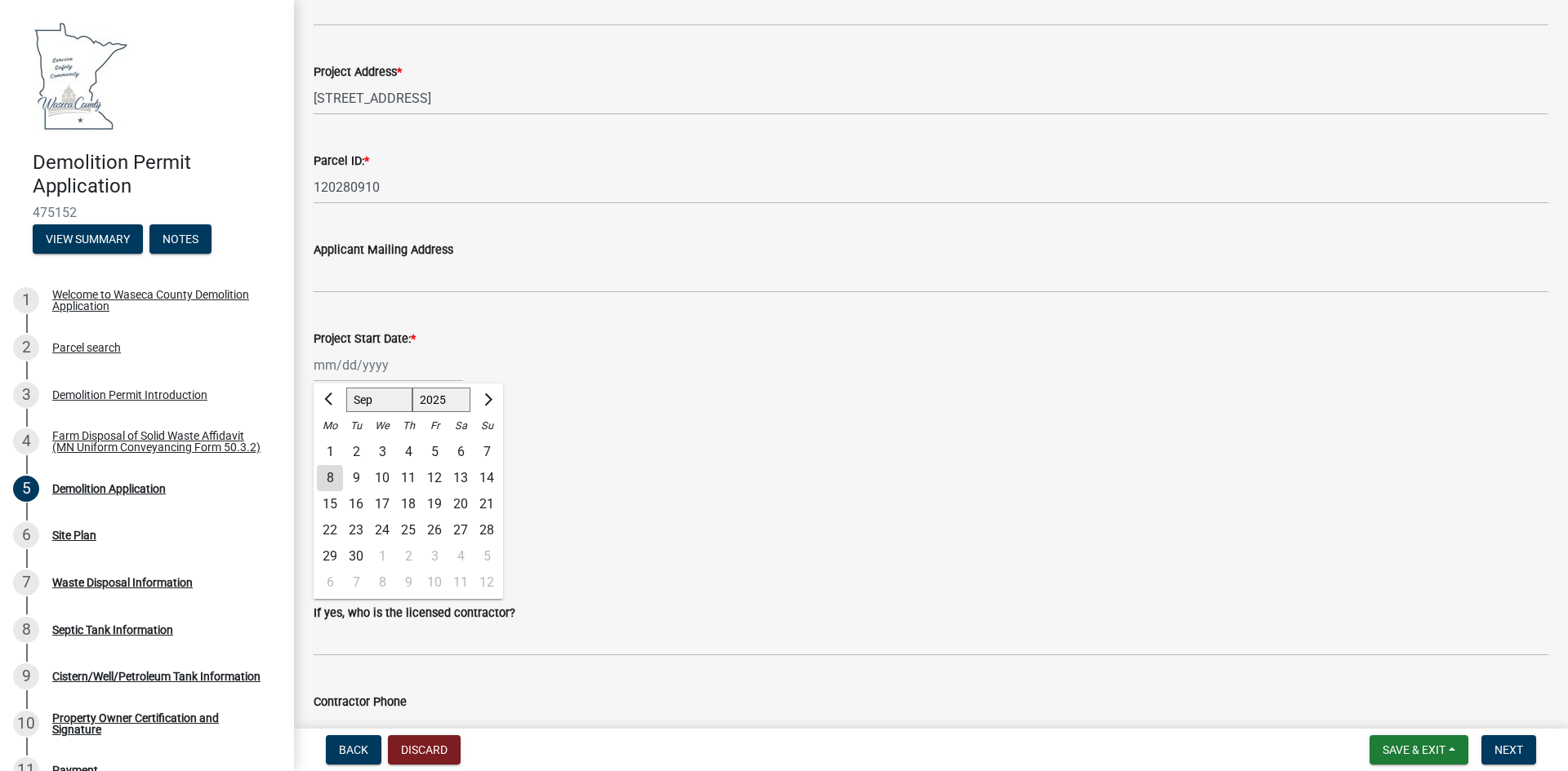
click at [332, 477] on div "8" at bounding box center [330, 479] width 26 height 26
type input "[DATE]"
select select "9"
select select "2025"
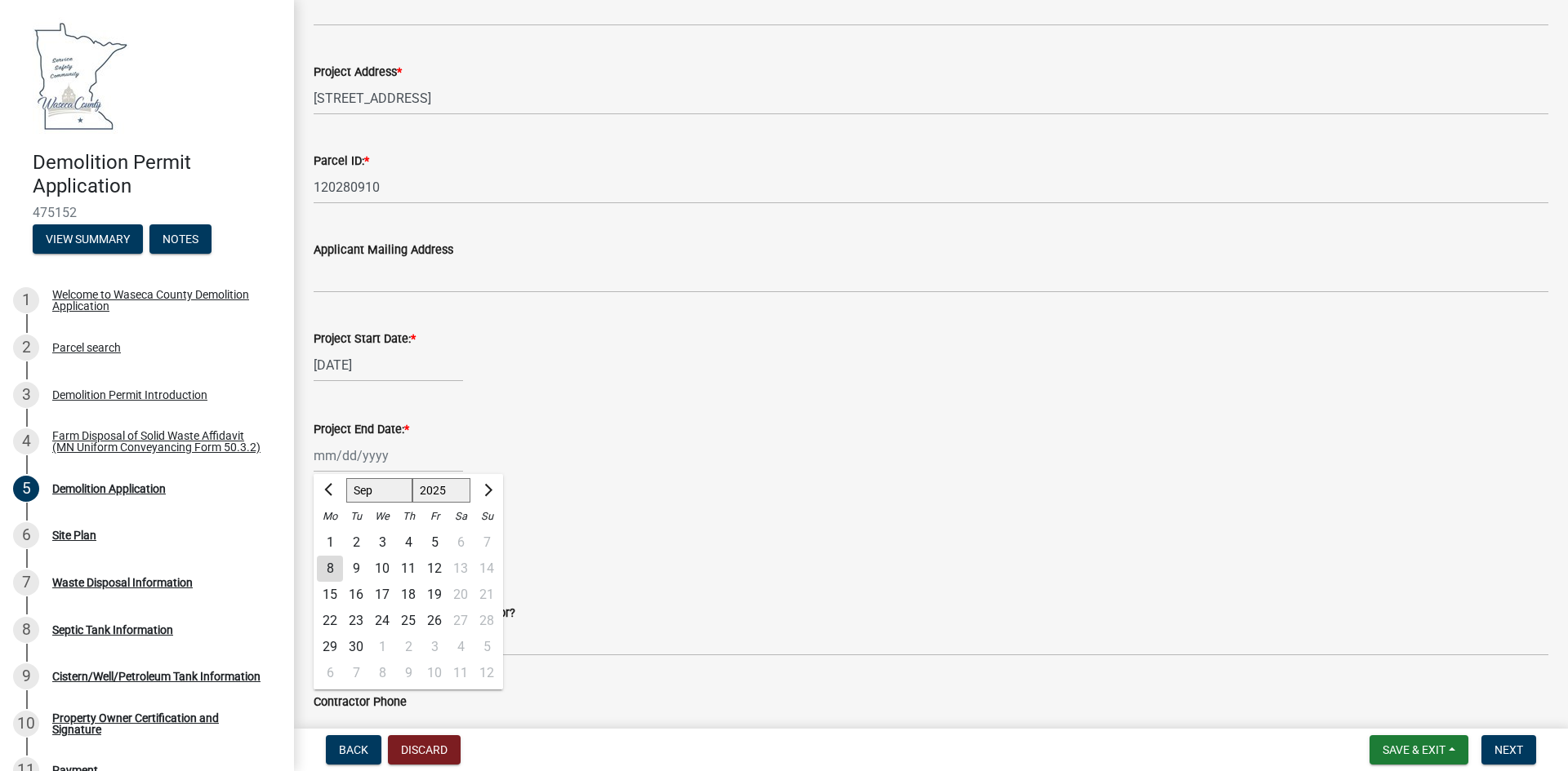
click at [367, 464] on div "[PERSON_NAME] Feb Mar Apr [PERSON_NAME][DATE] Oct Nov [DATE] 1526 1527 1528 152…" at bounding box center [388, 456] width 149 height 33
select select "9"
select select "2025"
click at [388, 364] on div "[DATE] [PERSON_NAME] Apr May Jun [DATE] Aug Sep Oct Nov [DATE] 1526 1527 1528 1…" at bounding box center [388, 365] width 149 height 33
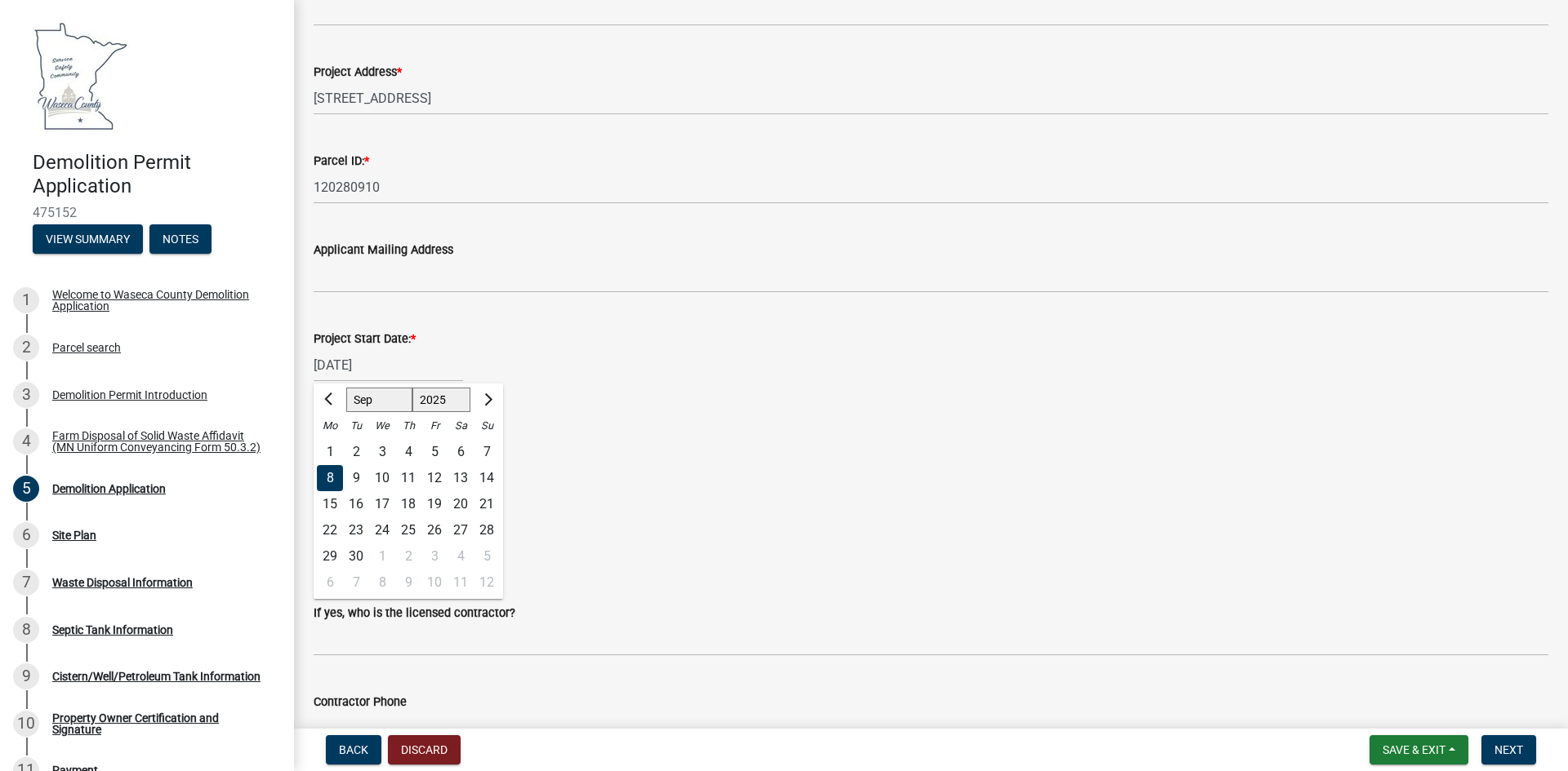
click at [357, 552] on div "30" at bounding box center [356, 557] width 26 height 26
type input "[DATE]"
click at [372, 455] on div at bounding box center [388, 456] width 149 height 33
select select "9"
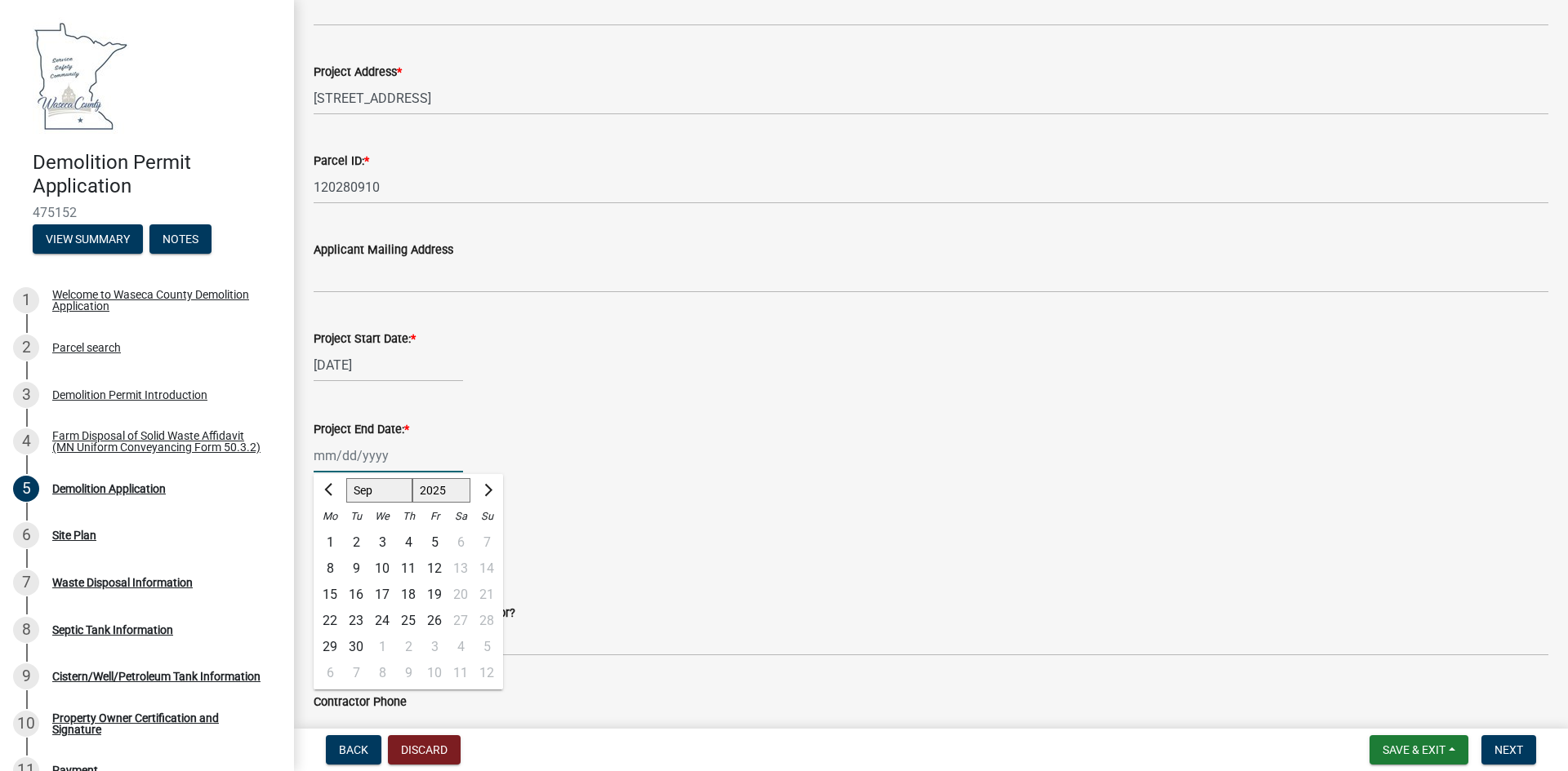
click at [450, 493] on select "1525 1526 1527 1528 1529 1530 1531 1532 1533 1534 1535 1536 1537 1538 1539 1540…" at bounding box center [441, 491] width 59 height 25
select select "2026"
click at [412, 479] on select "1525 1526 1527 1528 1529 1530 1531 1532 1533 1534 1535 1536 1537 1538 1539 1540…" at bounding box center [441, 491] width 59 height 25
click at [361, 543] on div "1" at bounding box center [356, 543] width 26 height 26
type input "[DATE]"
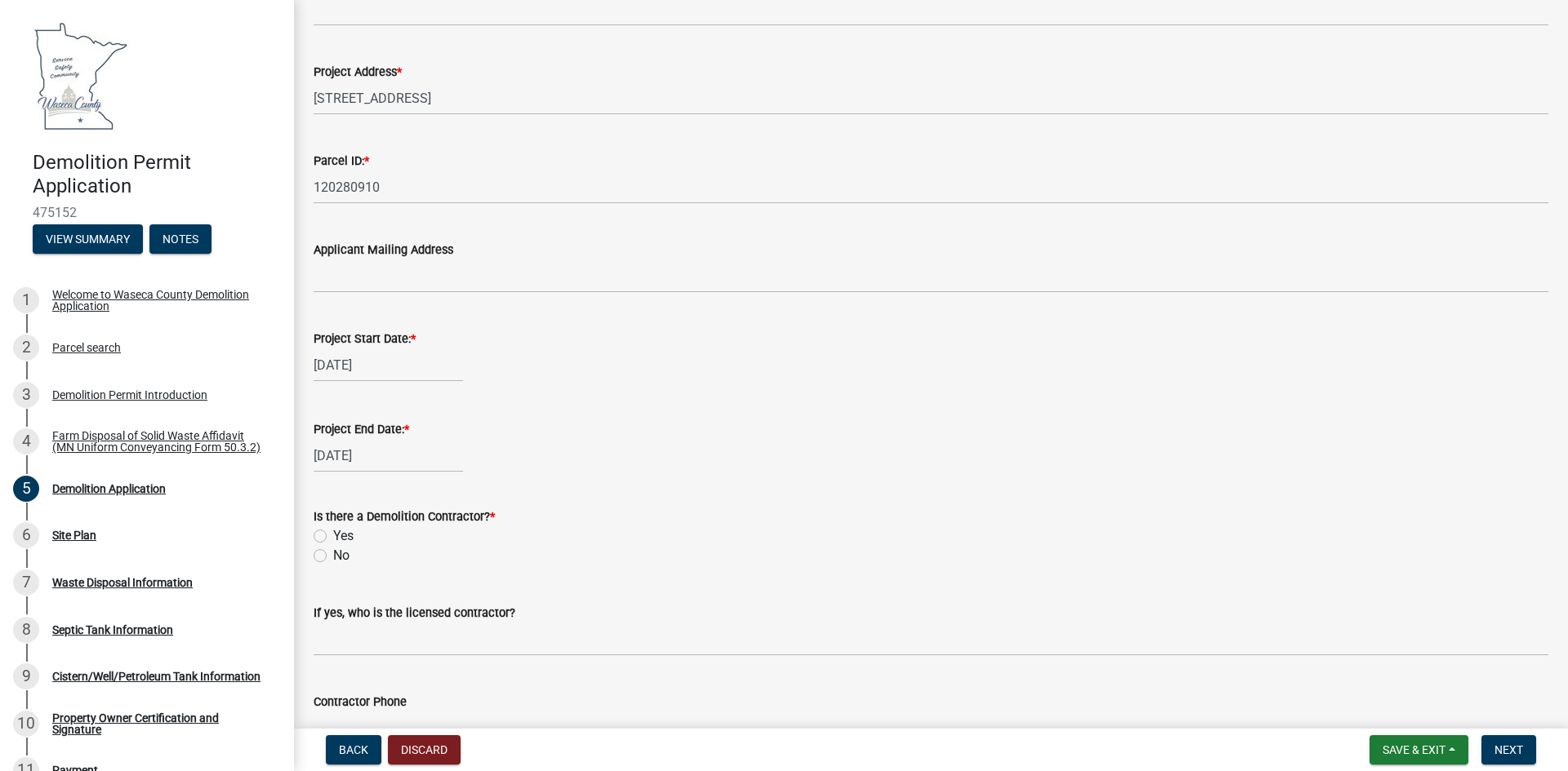
click at [400, 459] on div "[DATE]" at bounding box center [388, 456] width 149 height 33
select select "9"
select select "2026"
click at [410, 640] on div "1" at bounding box center [408, 647] width 26 height 26
type input "[DATE]"
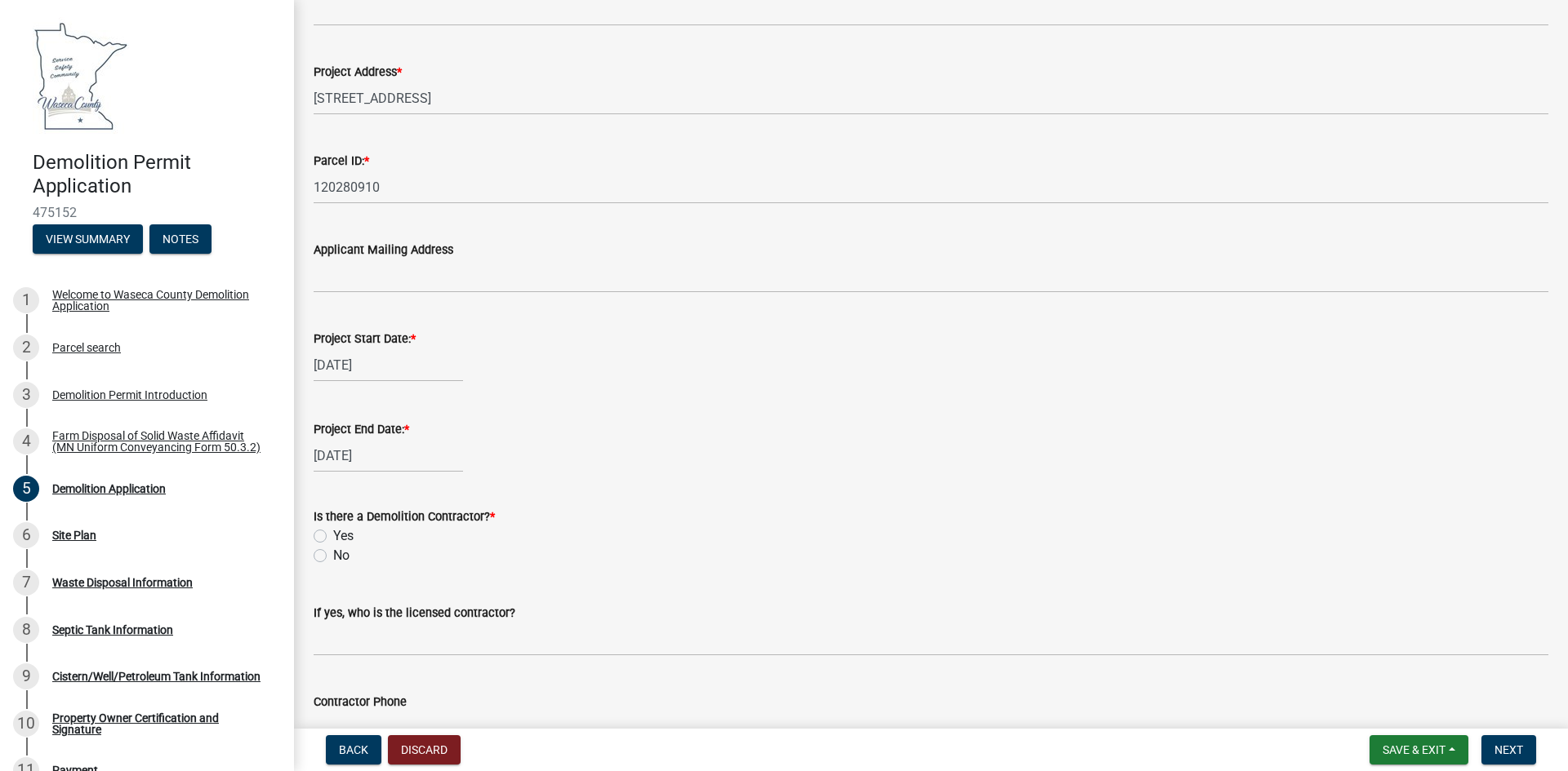
click at [392, 365] on div "[DATE]" at bounding box center [388, 365] width 149 height 33
select select "9"
select select "2025"
click at [379, 558] on div "1" at bounding box center [382, 557] width 26 height 26
type input "[DATE]"
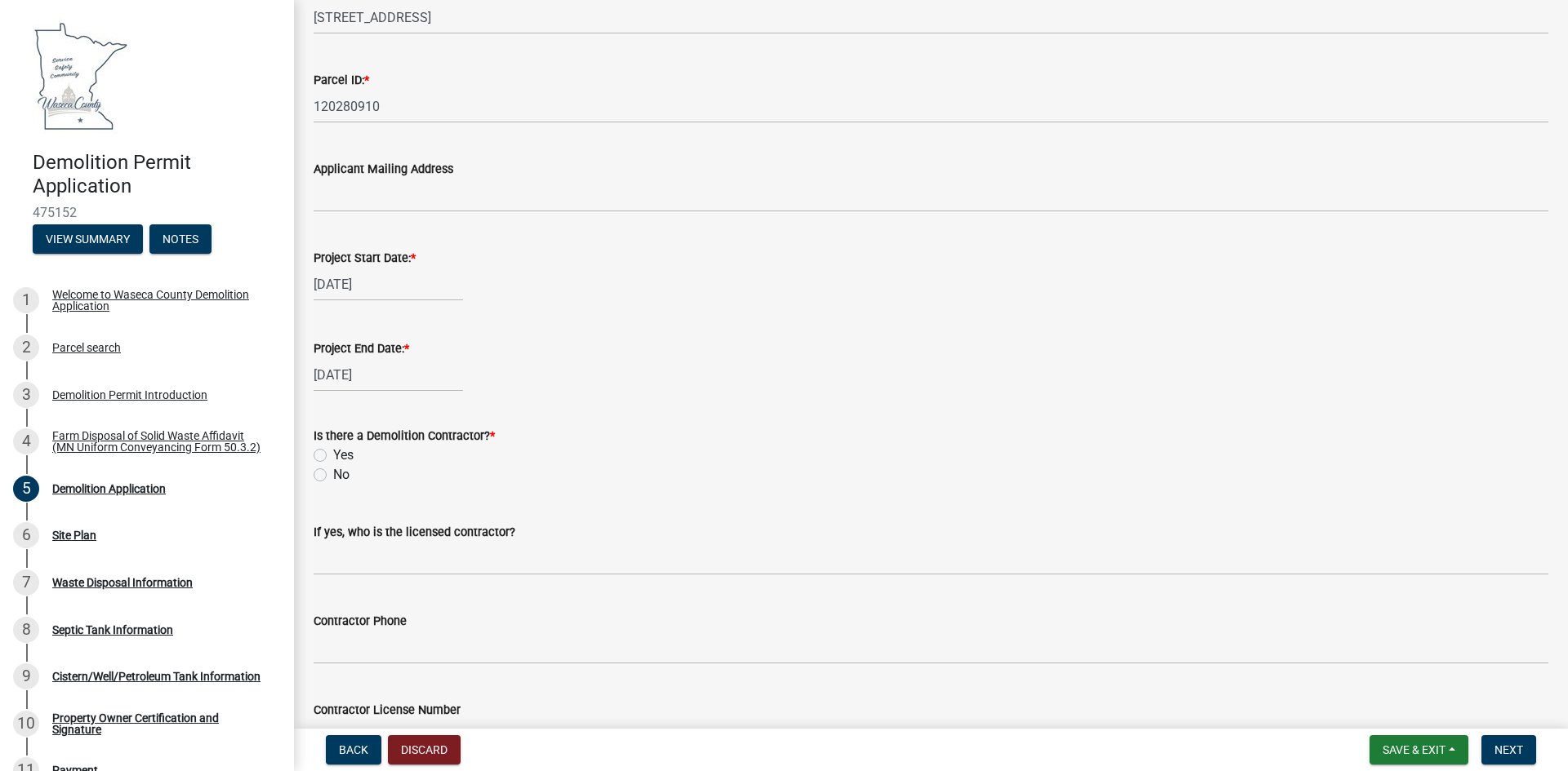
scroll to position [490, 0]
click at [333, 471] on label "No" at bounding box center [341, 474] width 17 height 19
click at [333, 471] on input "No" at bounding box center [338, 470] width 11 height 11
radio input "true"
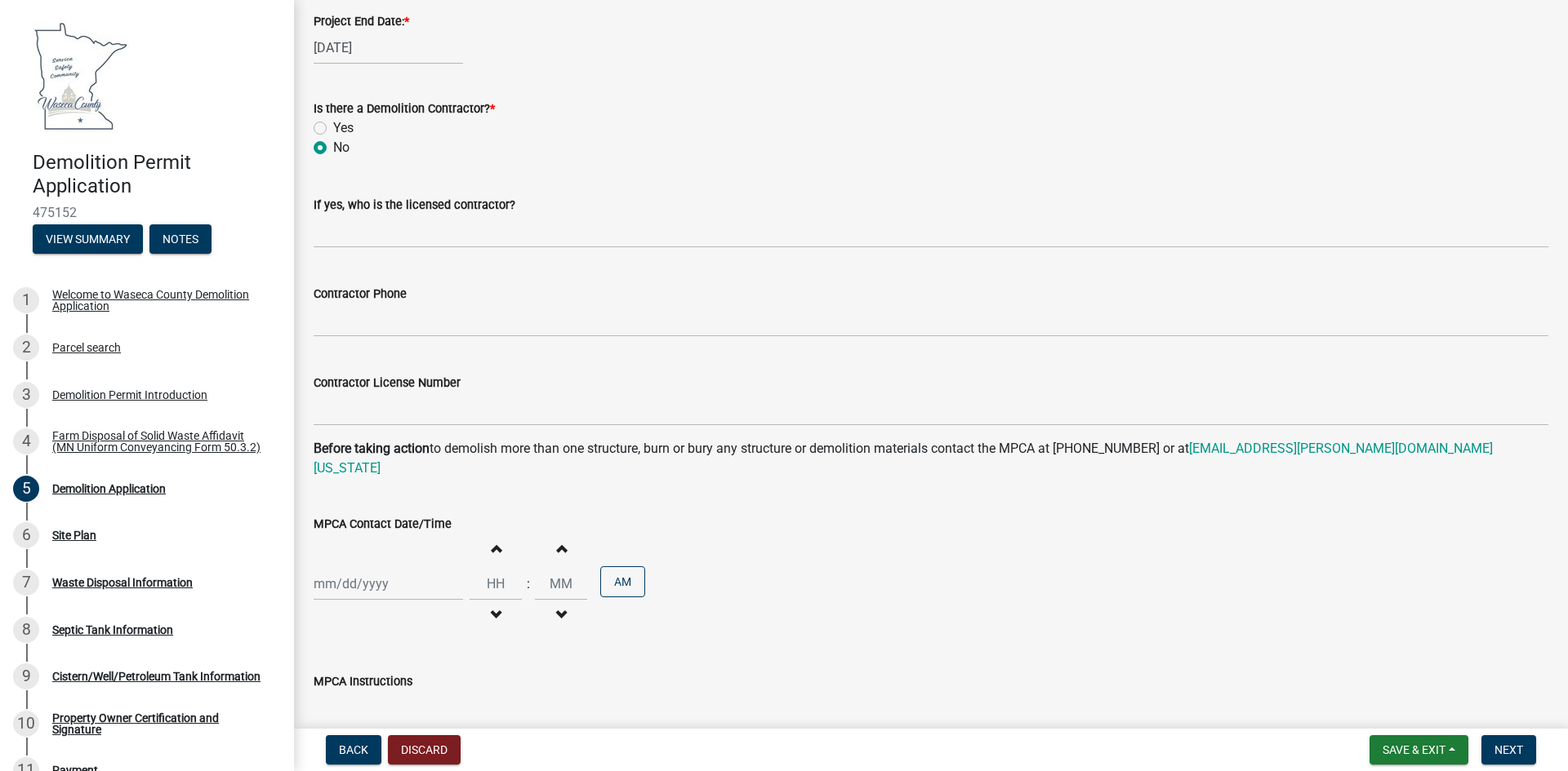
scroll to position [897, 0]
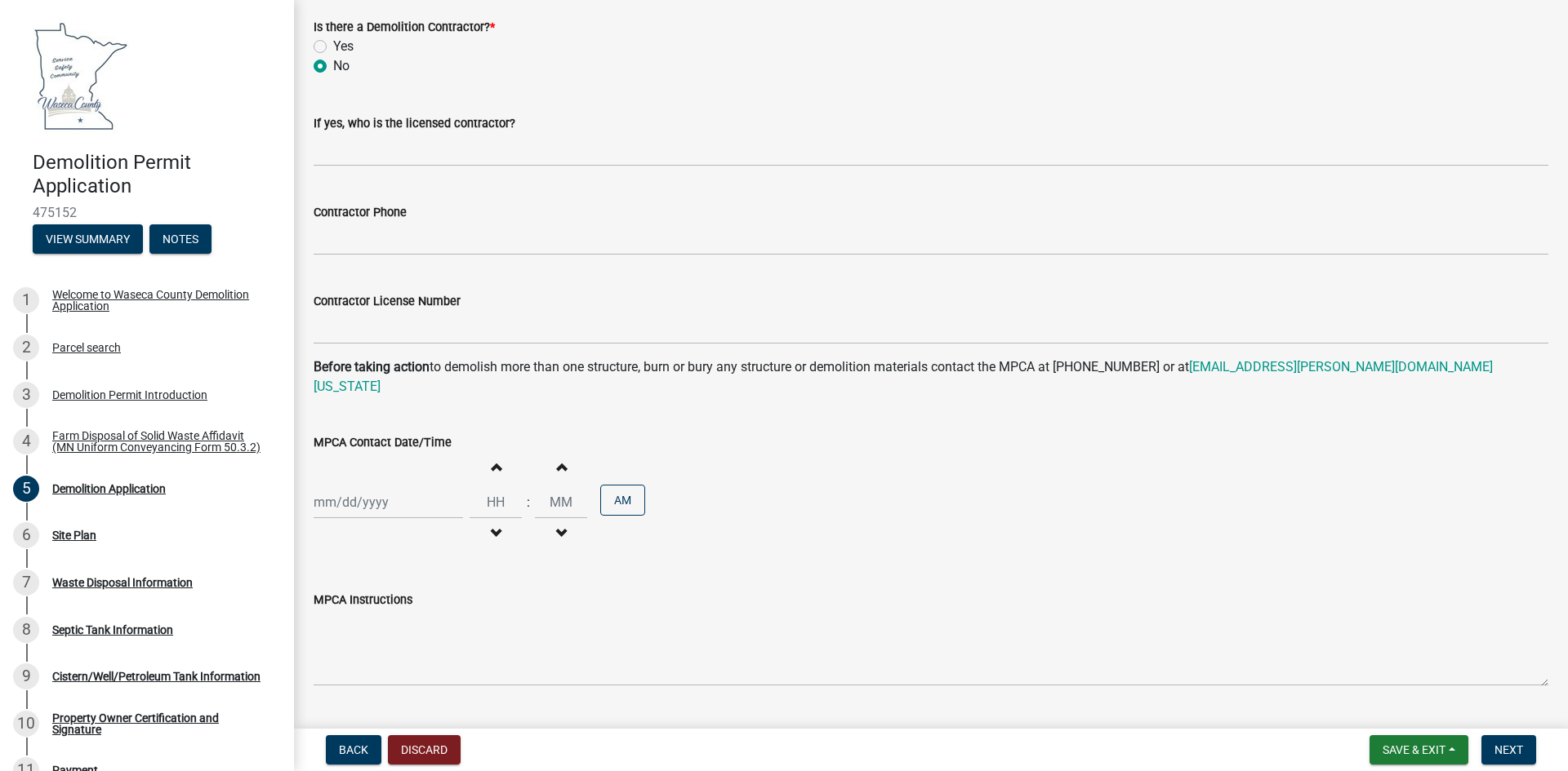
select select "9"
select select "2025"
click at [361, 493] on div "[PERSON_NAME] Feb Mar Apr [PERSON_NAME][DATE] Oct Nov [DATE] 1526 1527 1528 152…" at bounding box center [388, 502] width 149 height 33
click at [330, 602] on div "8" at bounding box center [330, 616] width 26 height 26
type input "[DATE]"
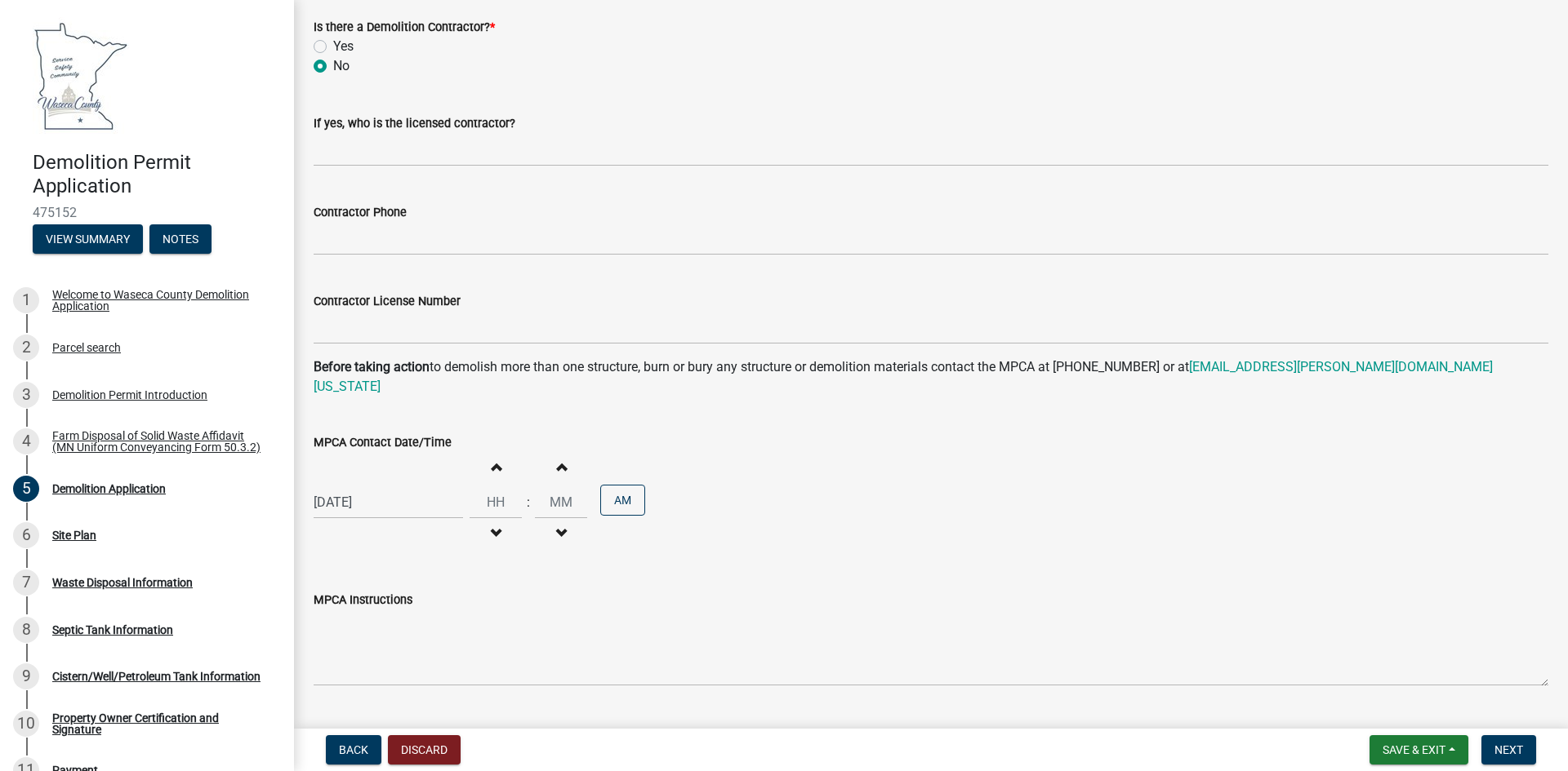
click at [488, 458] on button "Increment hours" at bounding box center [495, 466] width 34 height 29
type input "01"
type input "00"
click at [494, 486] on input "01" at bounding box center [495, 502] width 52 height 33
click at [492, 460] on span "button" at bounding box center [495, 466] width 8 height 13
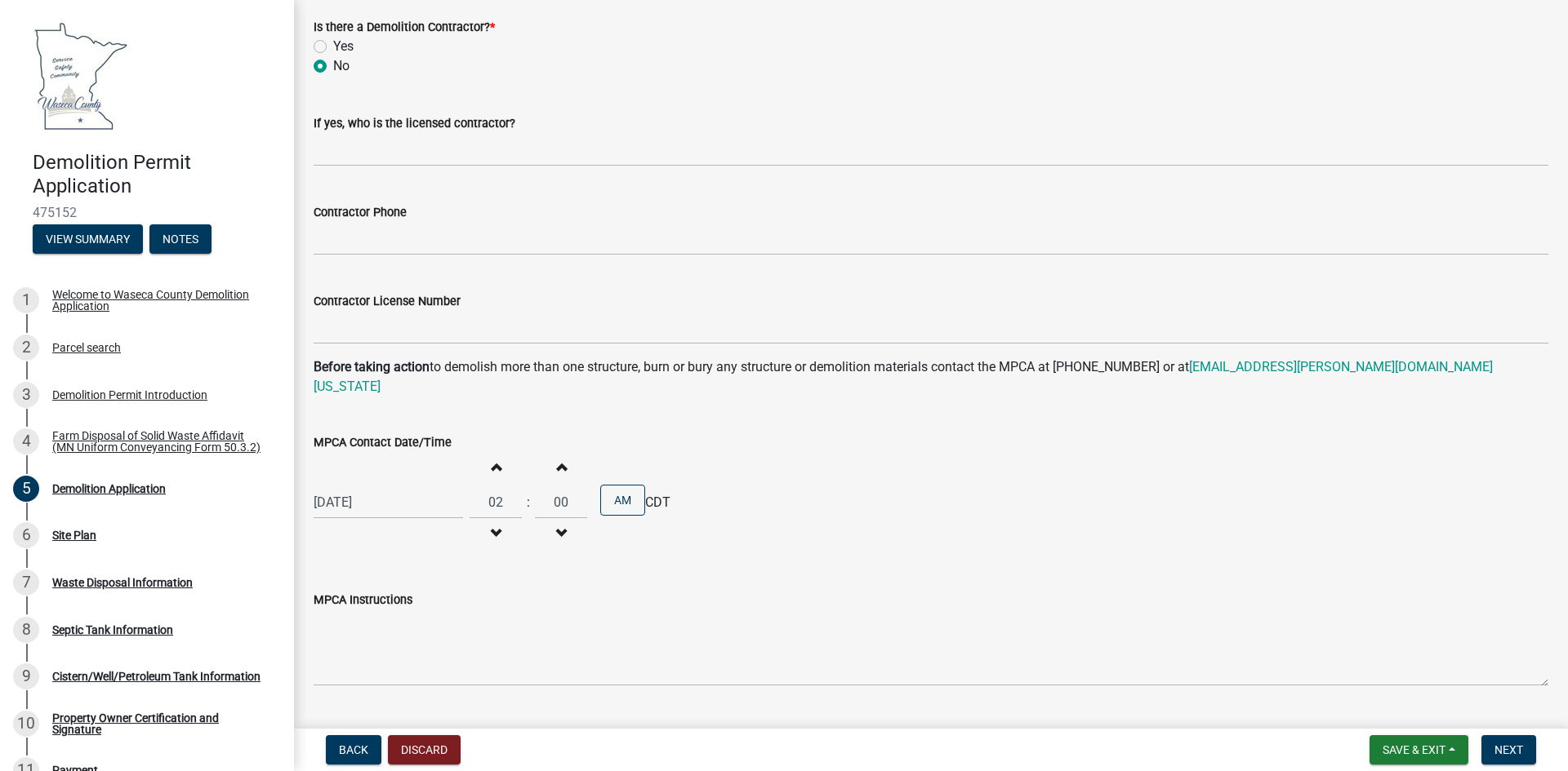
click at [492, 460] on span "button" at bounding box center [495, 466] width 8 height 13
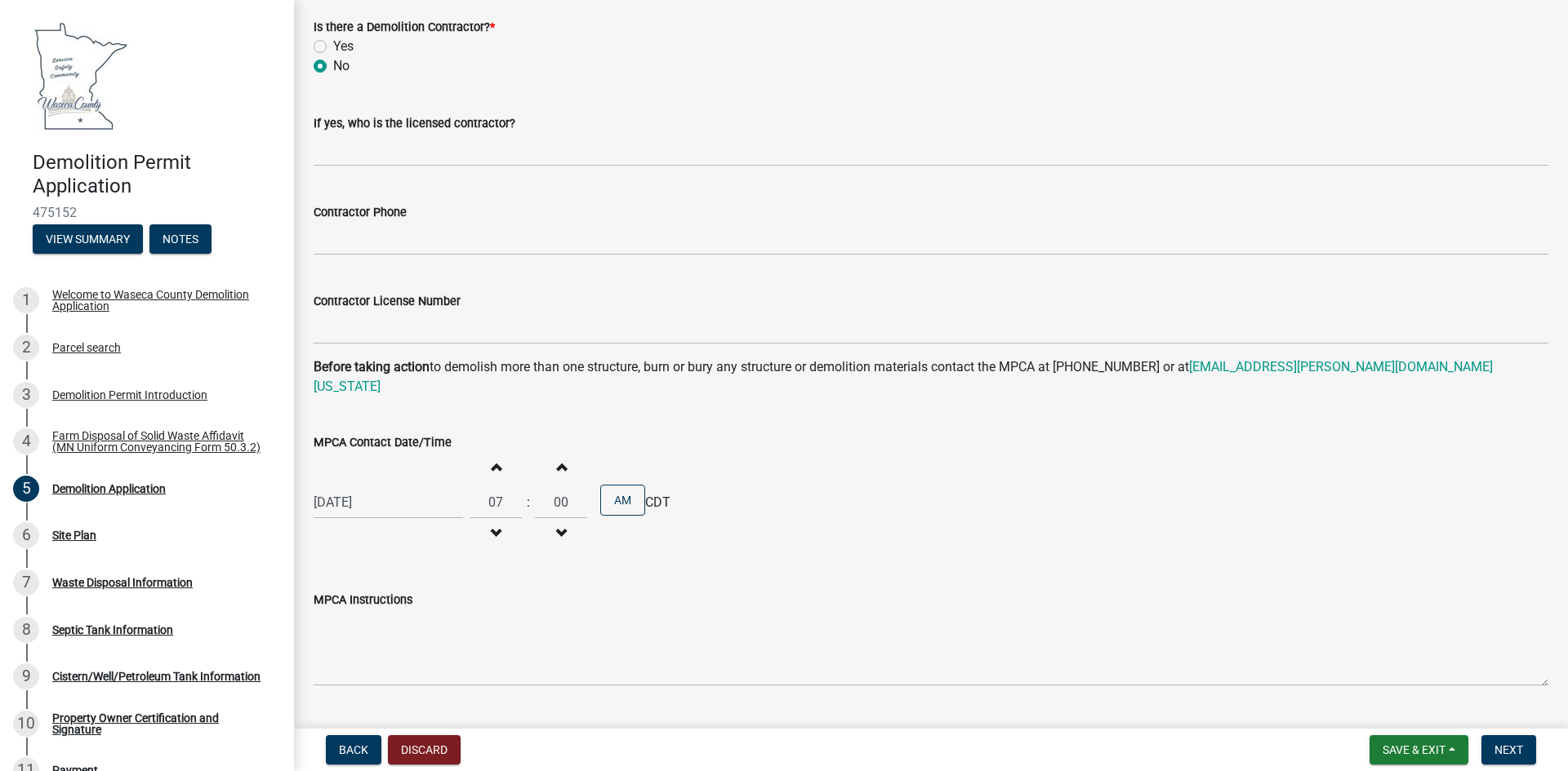
click at [492, 460] on span "button" at bounding box center [495, 466] width 8 height 13
type input "08"
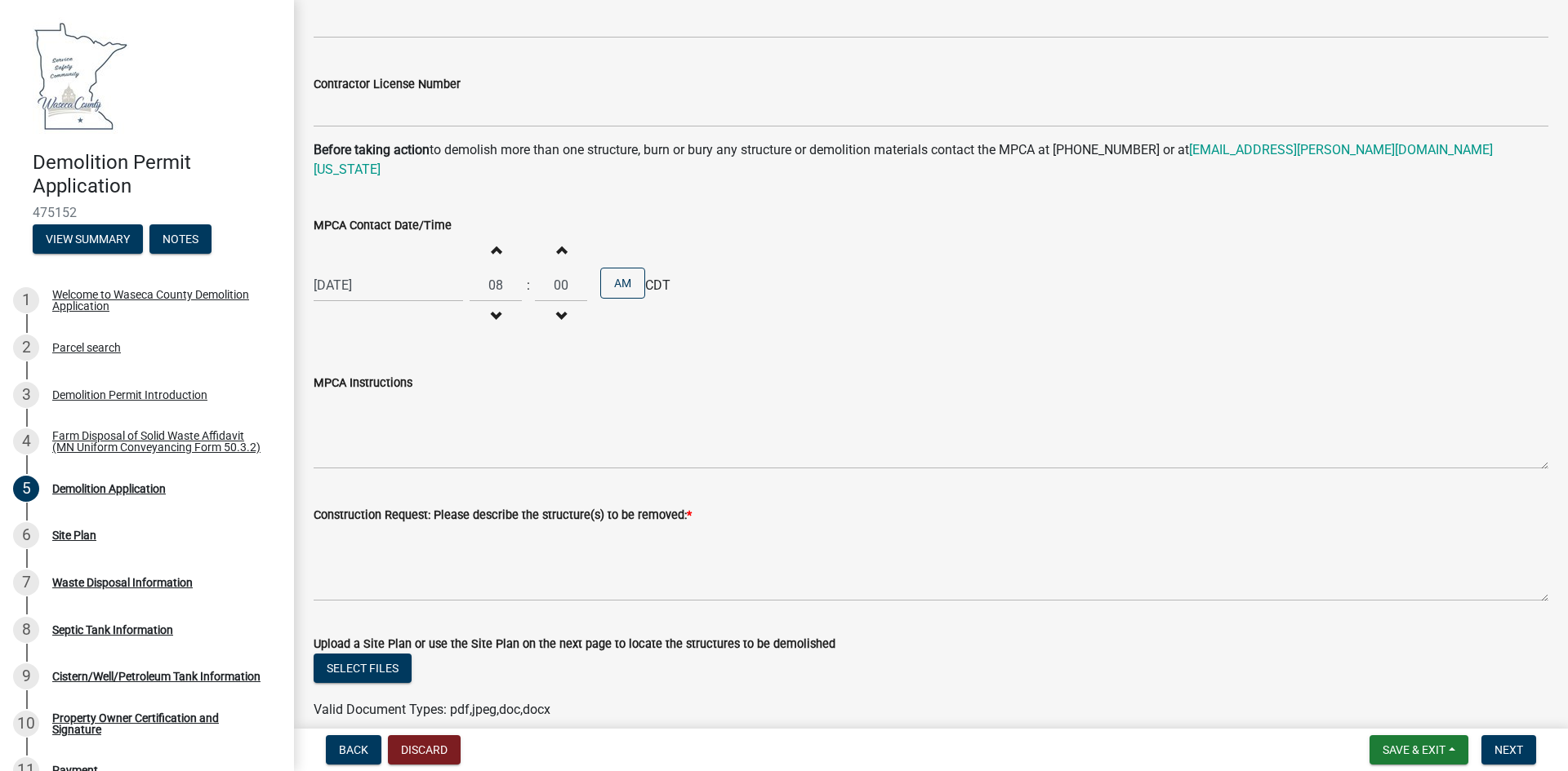
scroll to position [1142, 0]
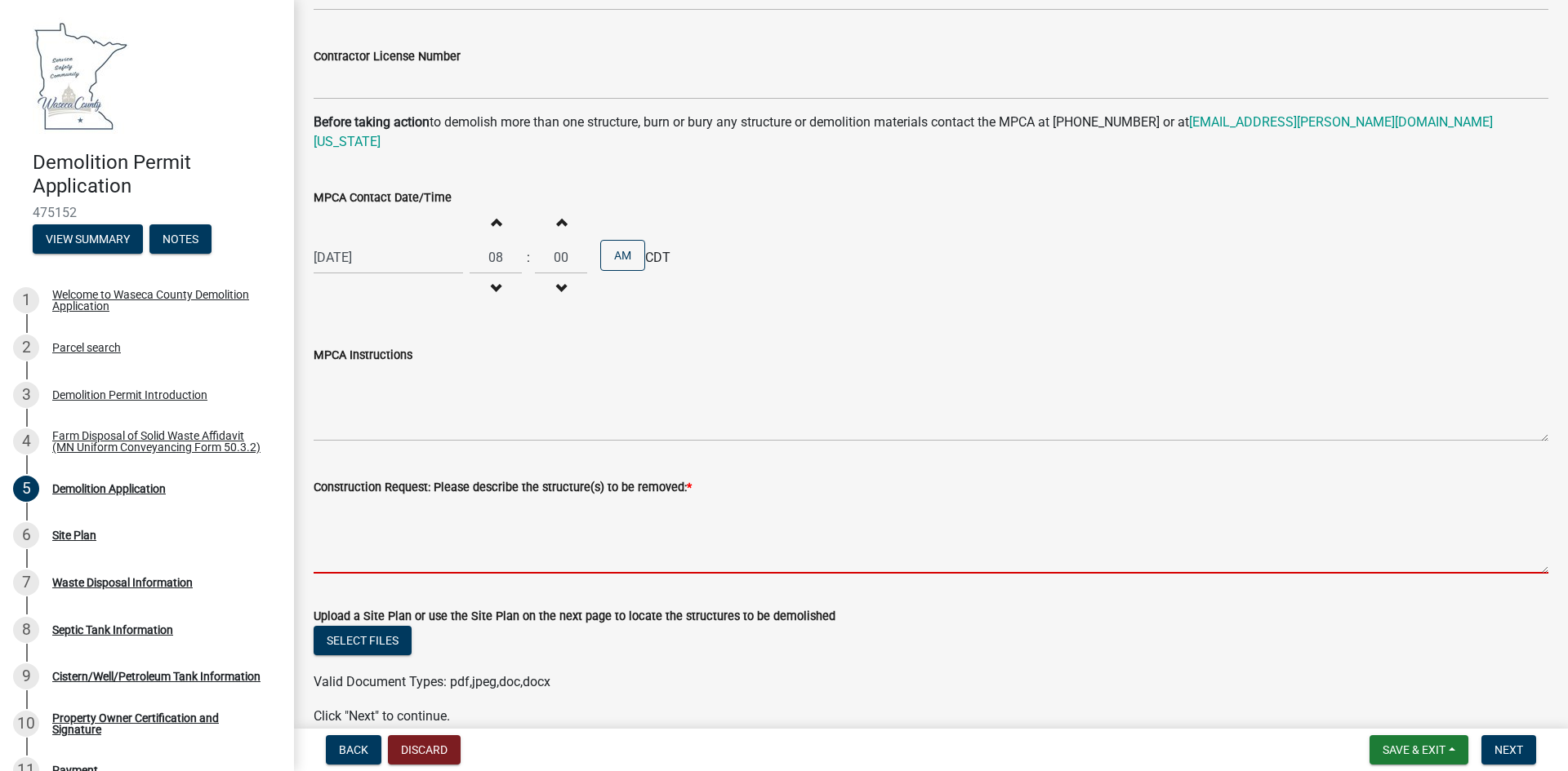
click at [438, 538] on textarea "Construction Request: Please describe the structure(s) to be removed: *" at bounding box center [930, 535] width 1234 height 76
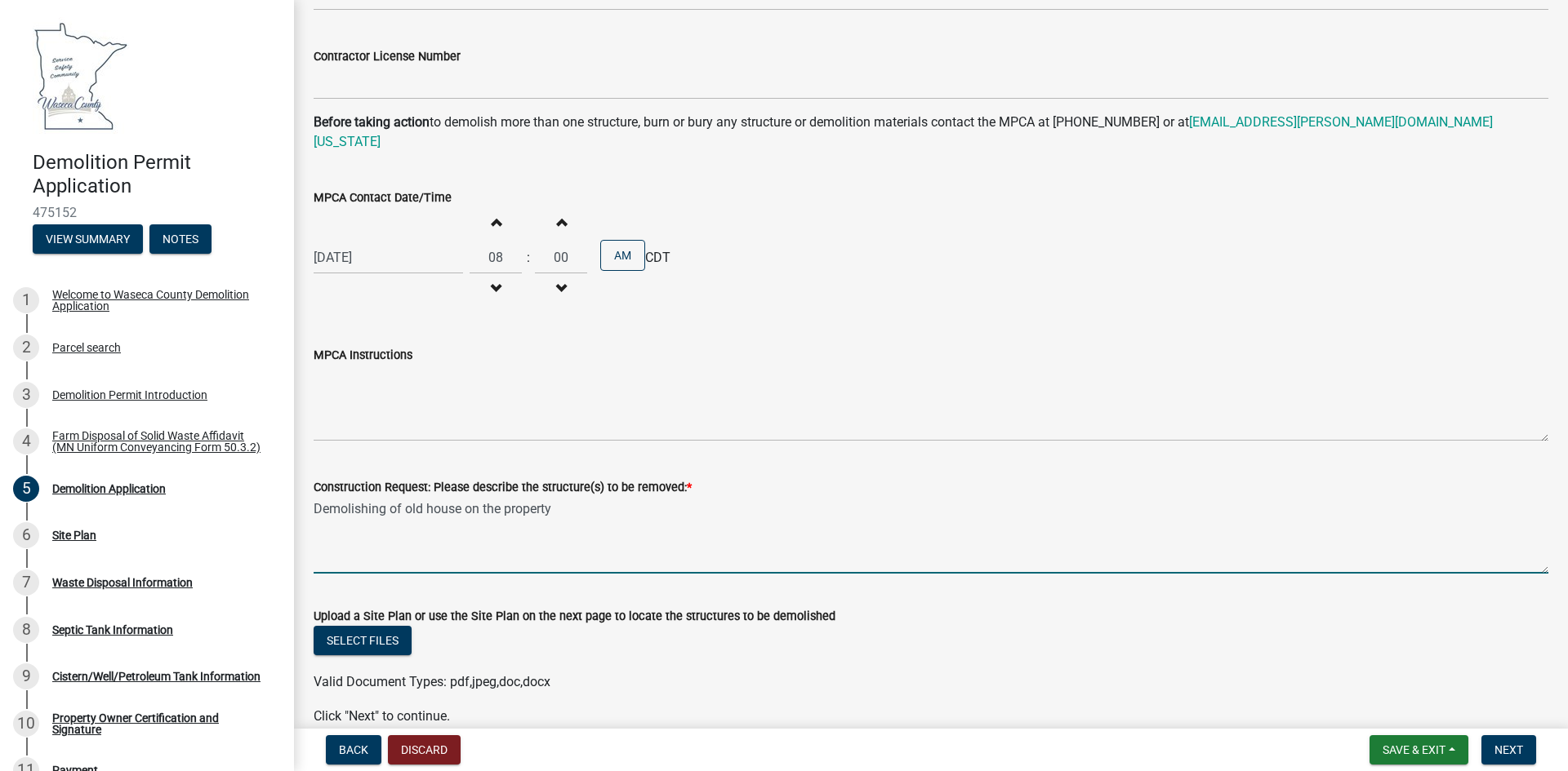
type textarea "Demolishing of old house on the property"
drag, startPoint x: 438, startPoint y: 538, endPoint x: 944, endPoint y: 662, distance: 521.0
click at [944, 673] on div "Valid Document Types: pdf,jpeg,doc,docx" at bounding box center [930, 682] width 1259 height 19
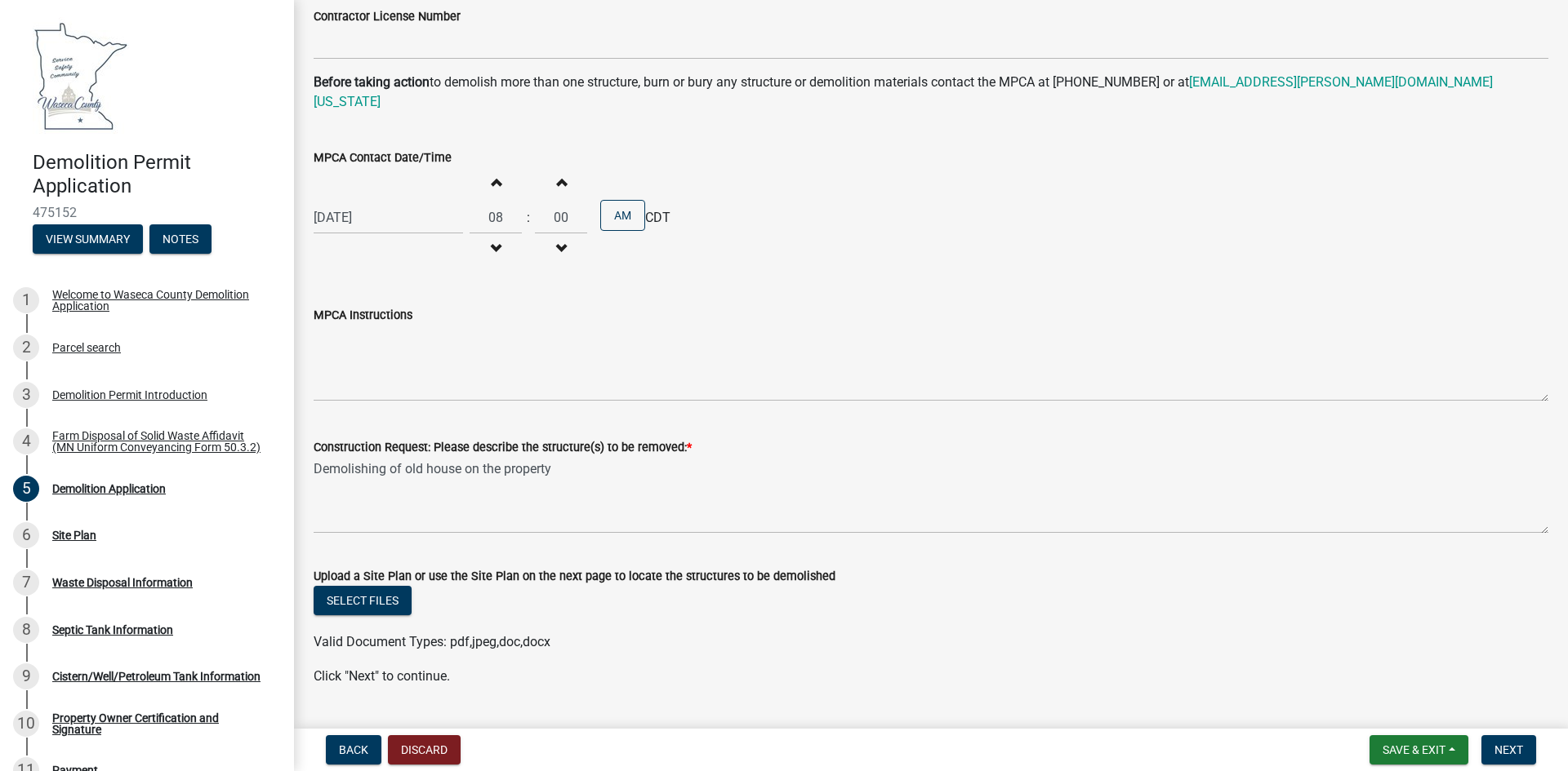
scroll to position [1204, 0]
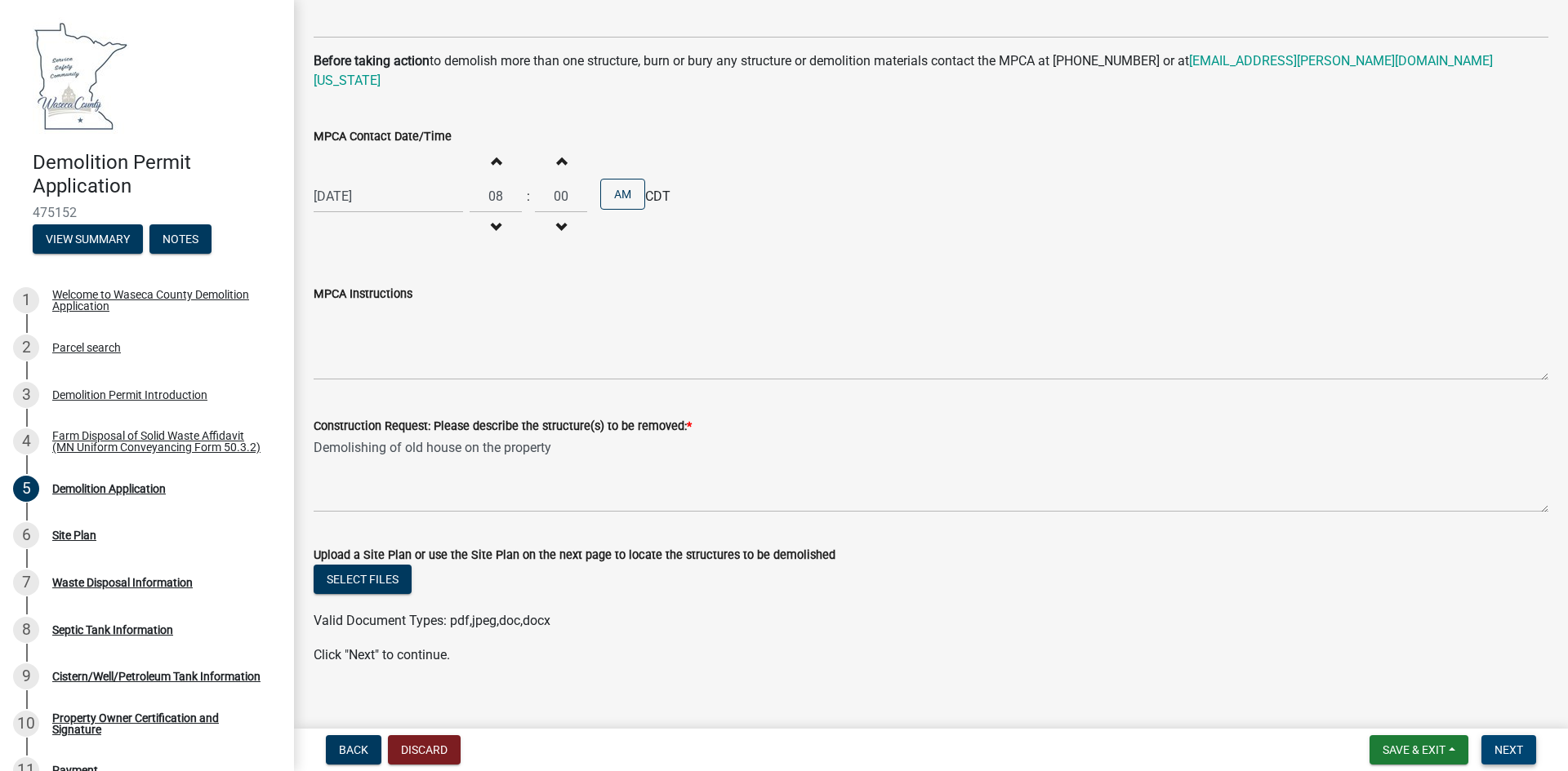
click at [1519, 753] on span "Next" at bounding box center [1508, 750] width 29 height 13
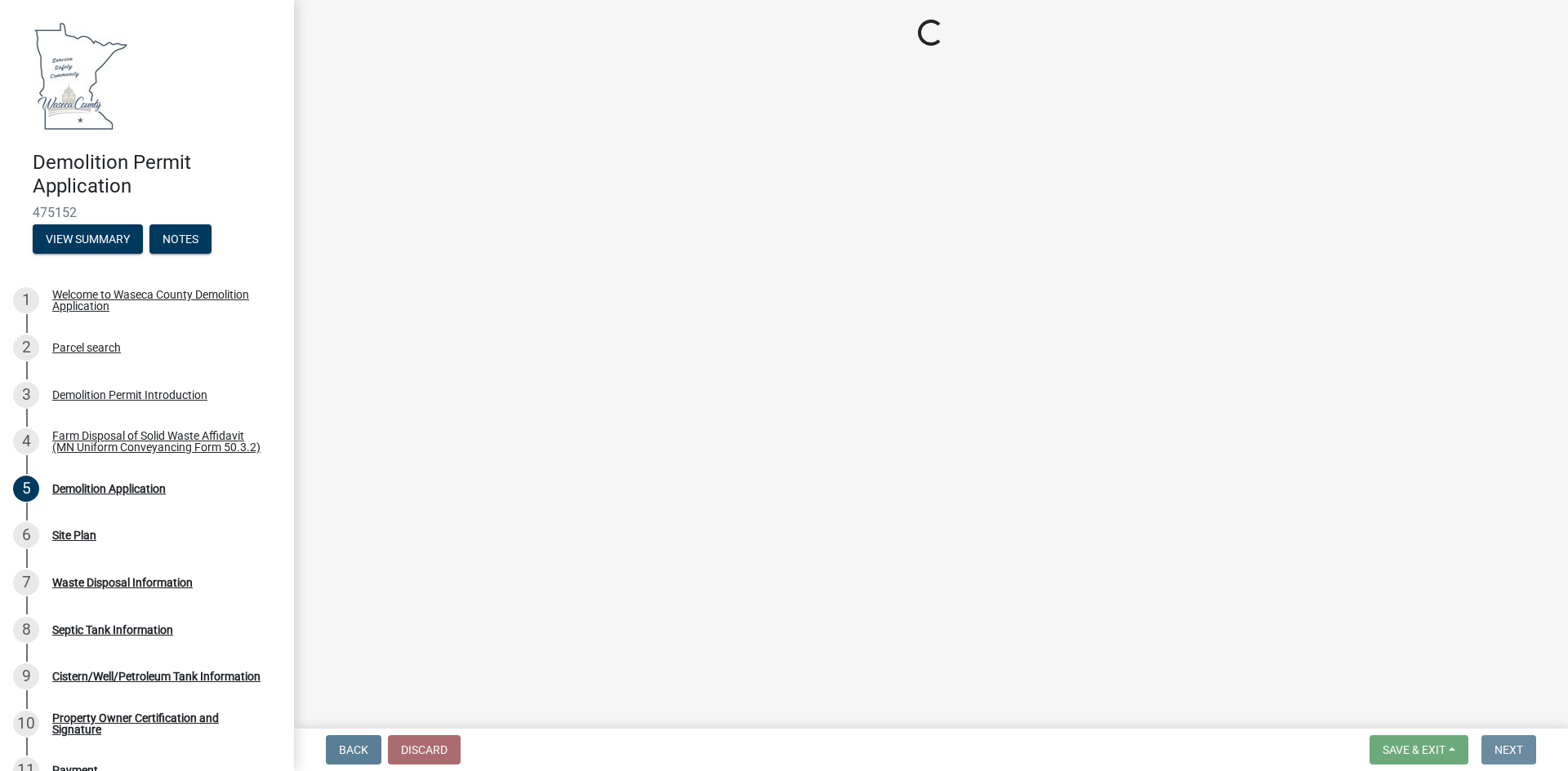
scroll to position [0, 0]
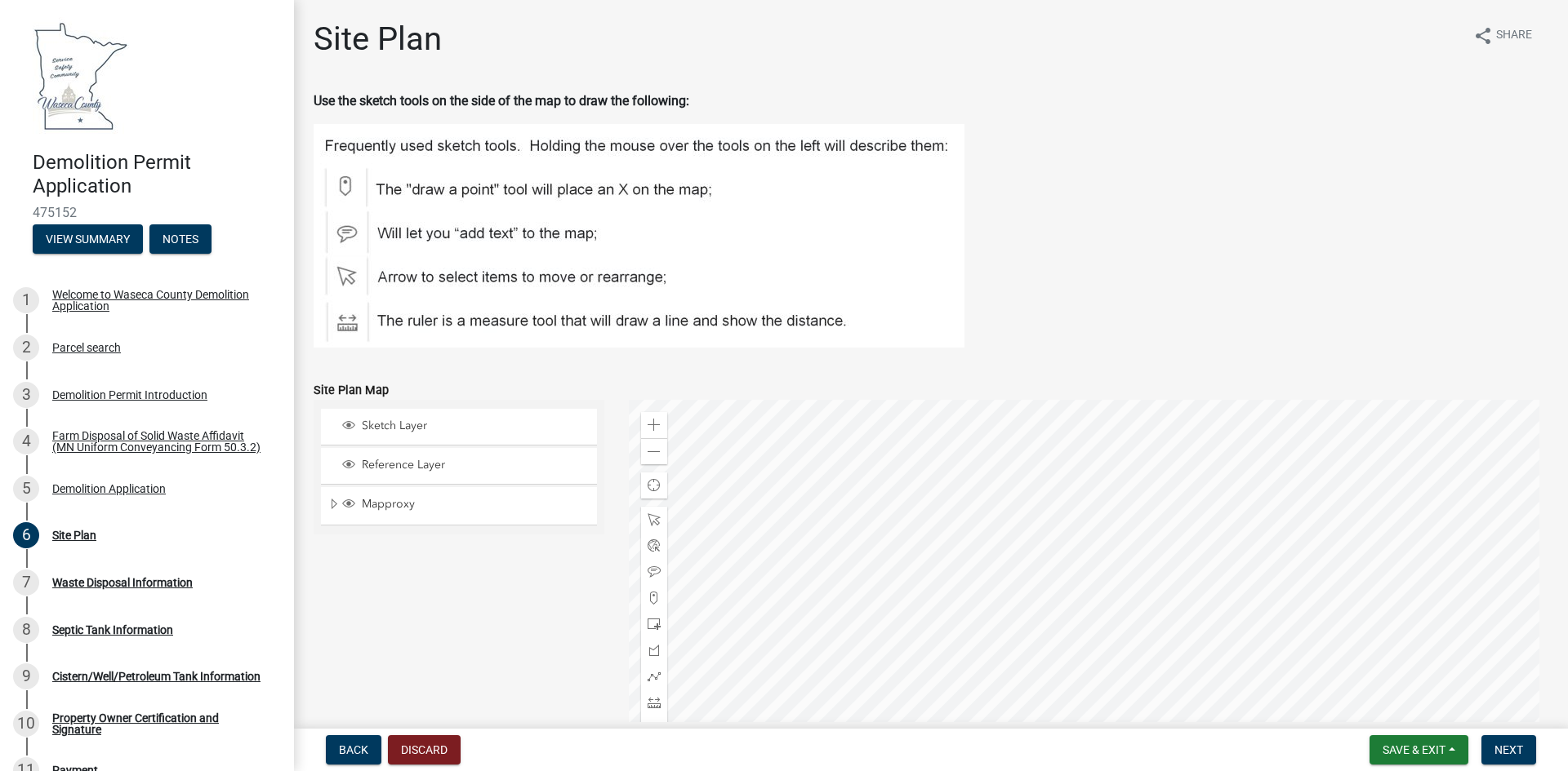
click at [1068, 648] on div at bounding box center [1089, 603] width 921 height 408
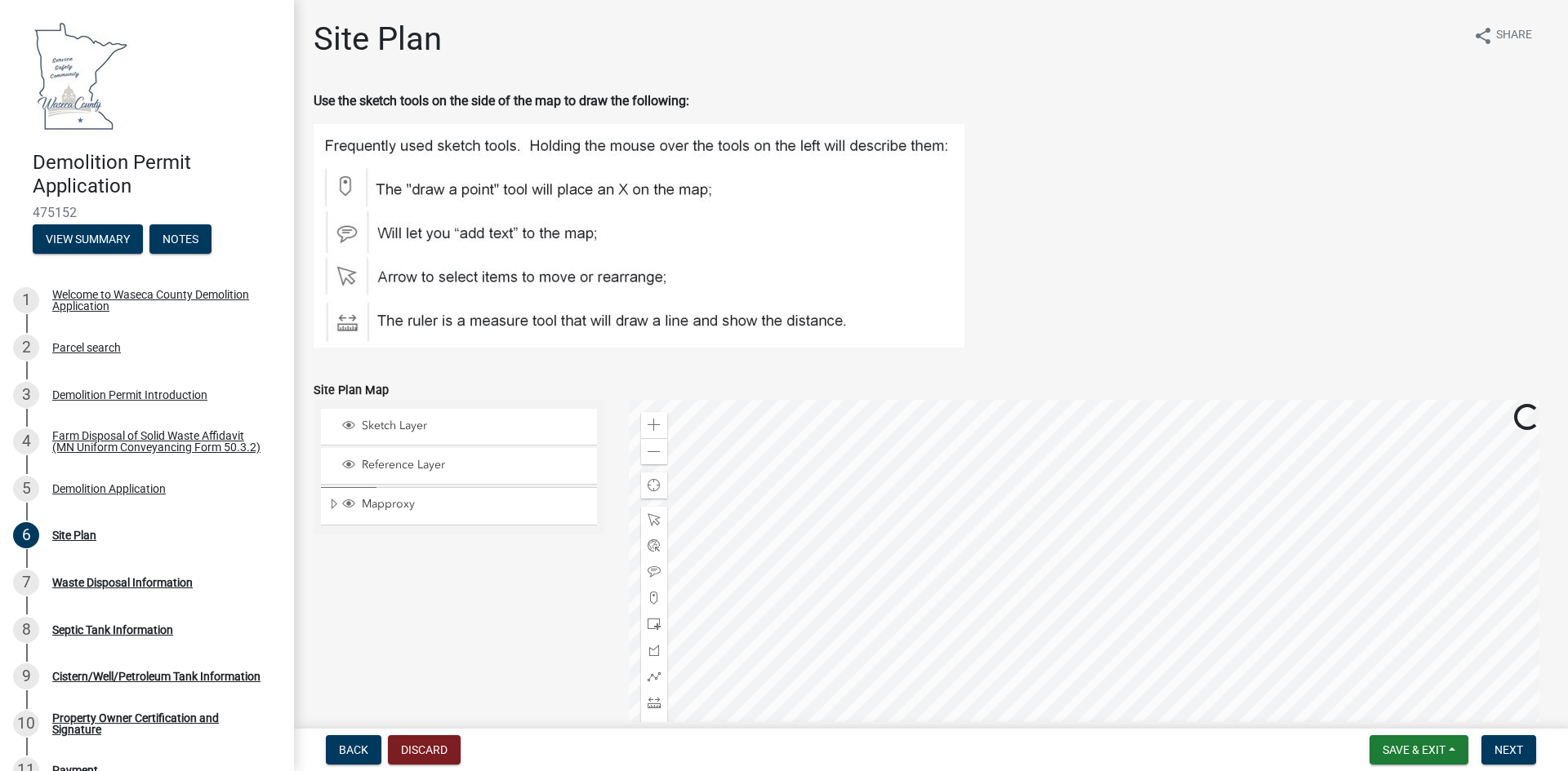
click at [1068, 648] on div at bounding box center [1089, 603] width 921 height 408
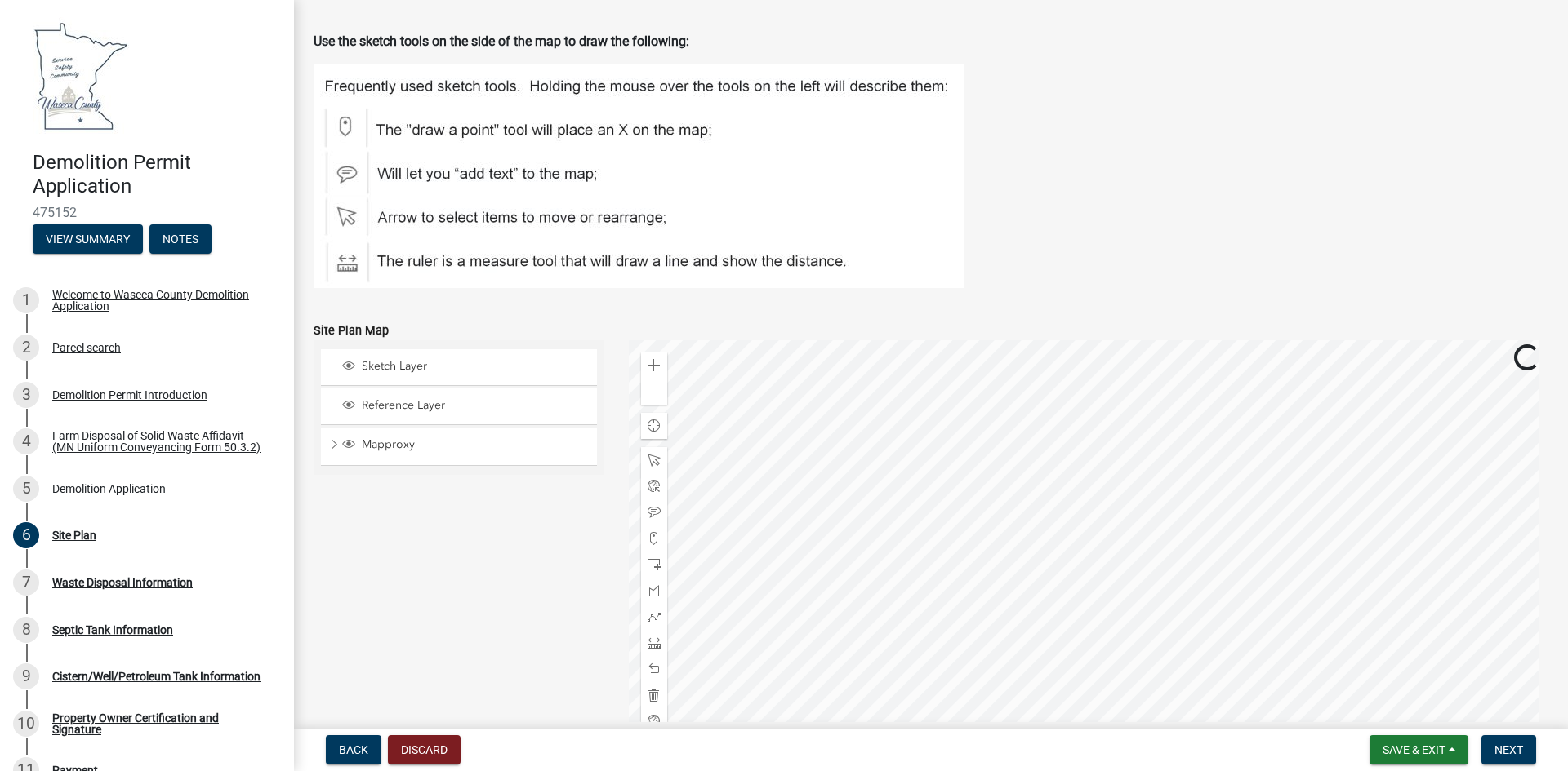
scroll to position [82, 0]
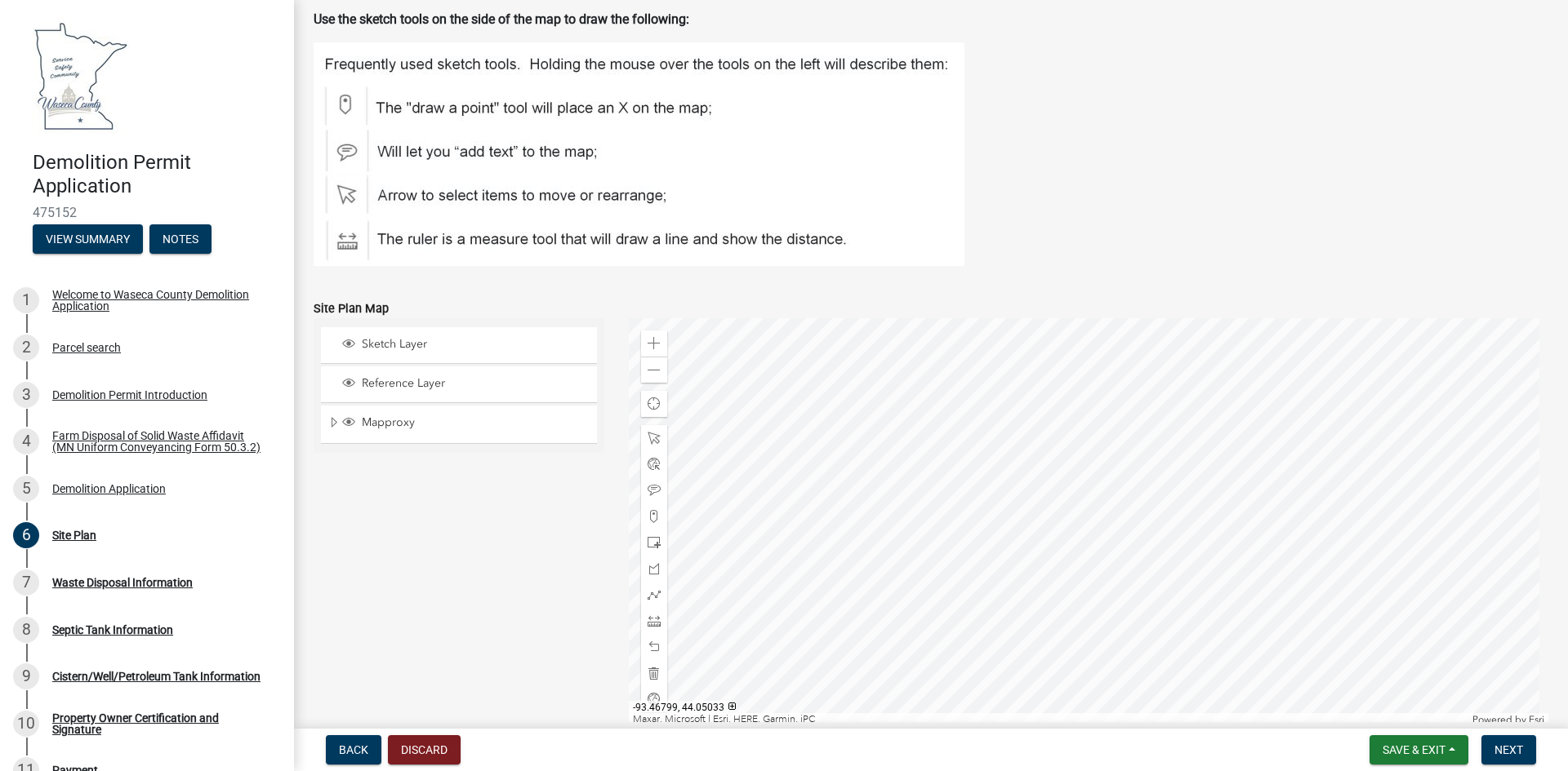
click at [1059, 529] on div at bounding box center [1089, 522] width 921 height 408
click at [658, 520] on div at bounding box center [654, 517] width 26 height 26
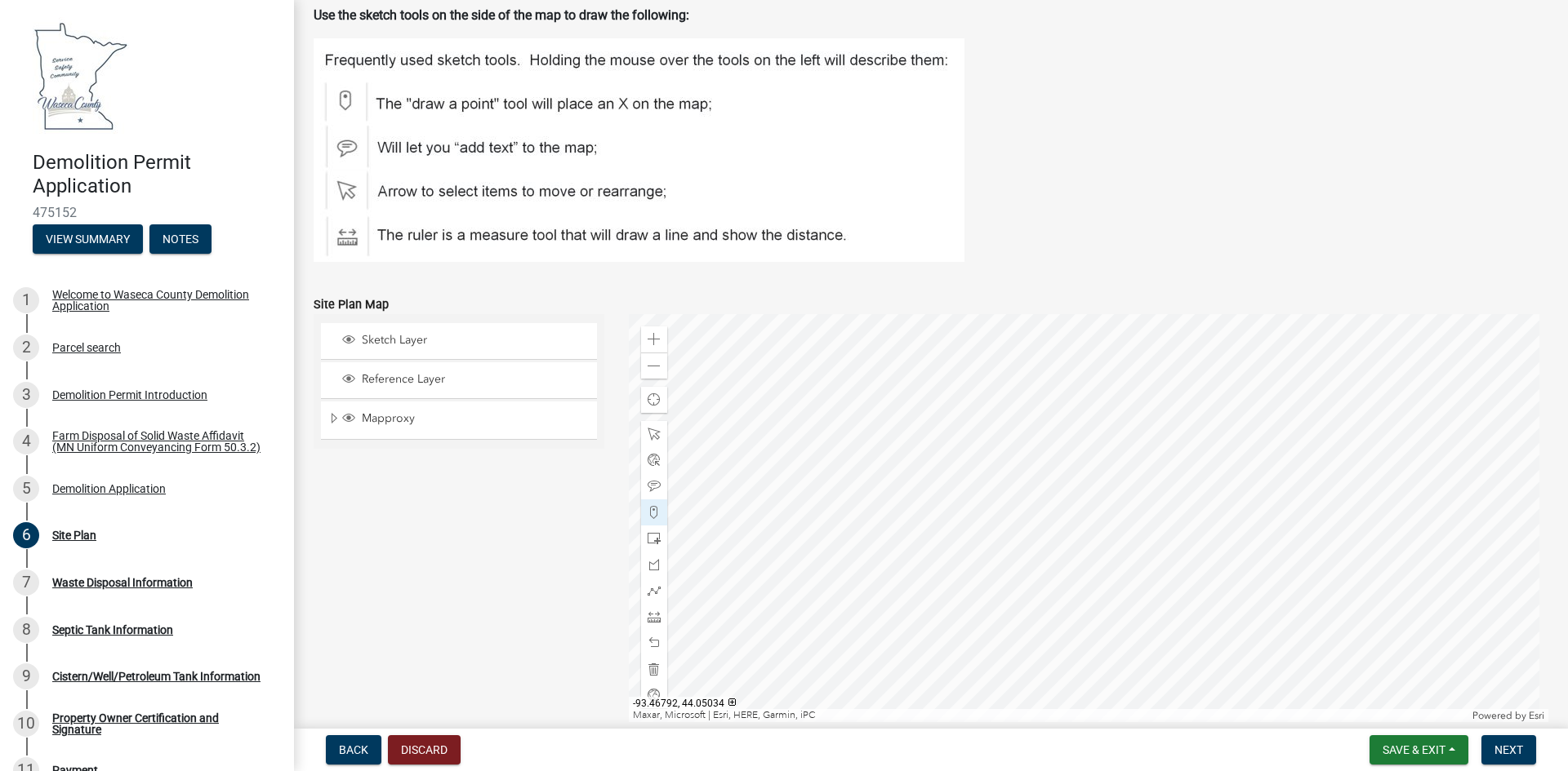
click at [1098, 510] on div at bounding box center [1089, 518] width 921 height 408
click at [654, 514] on span at bounding box center [654, 512] width 13 height 13
click at [999, 504] on div at bounding box center [1089, 518] width 921 height 408
click at [925, 504] on div at bounding box center [1089, 518] width 921 height 408
click at [901, 503] on div at bounding box center [1089, 518] width 921 height 408
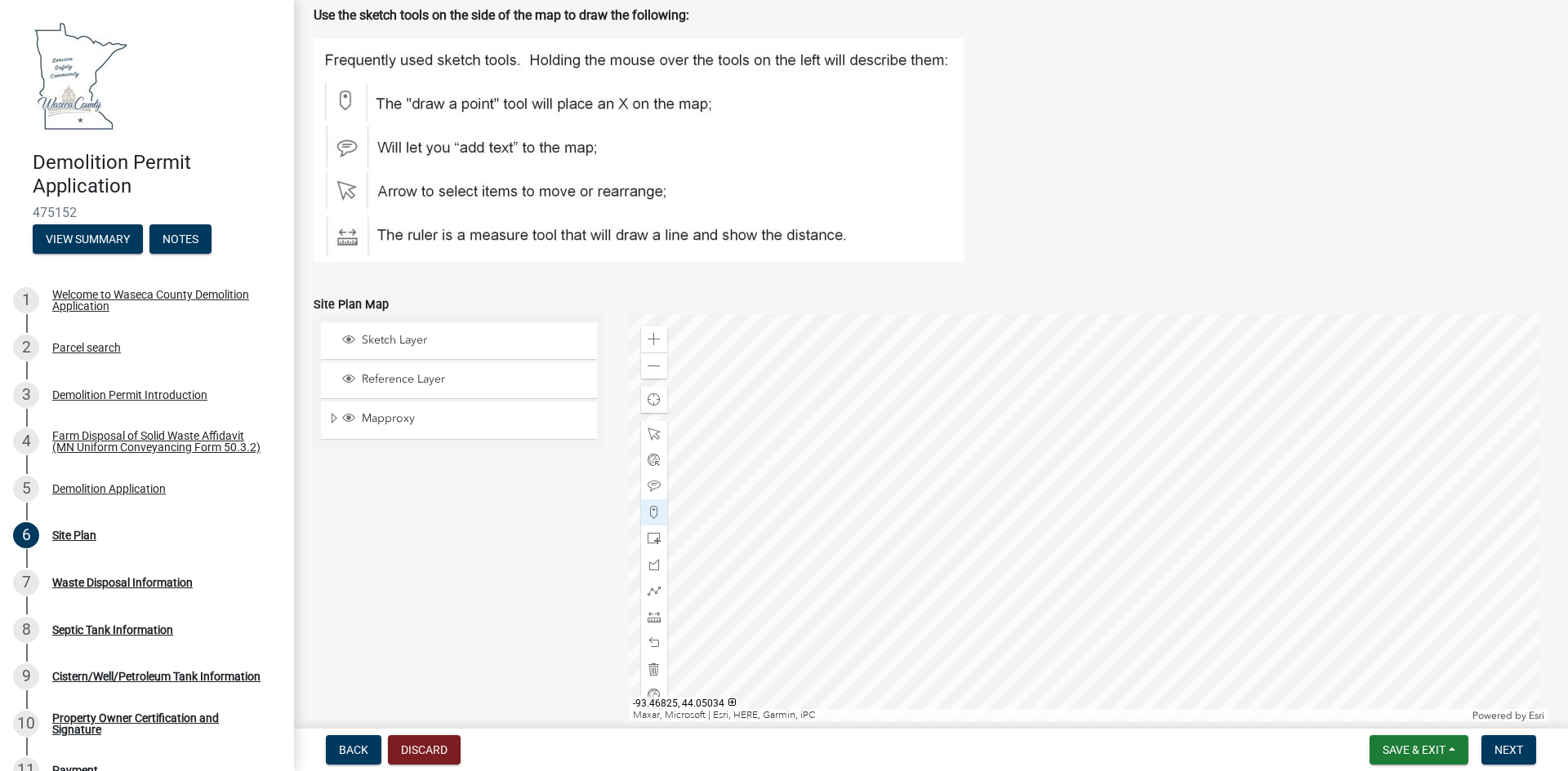
click at [895, 519] on div at bounding box center [1089, 518] width 921 height 408
click at [888, 532] on div at bounding box center [1089, 518] width 921 height 408
click at [895, 552] on div at bounding box center [1089, 518] width 921 height 408
click at [894, 580] on div at bounding box center [1089, 518] width 921 height 408
click at [896, 602] on div at bounding box center [1089, 518] width 921 height 408
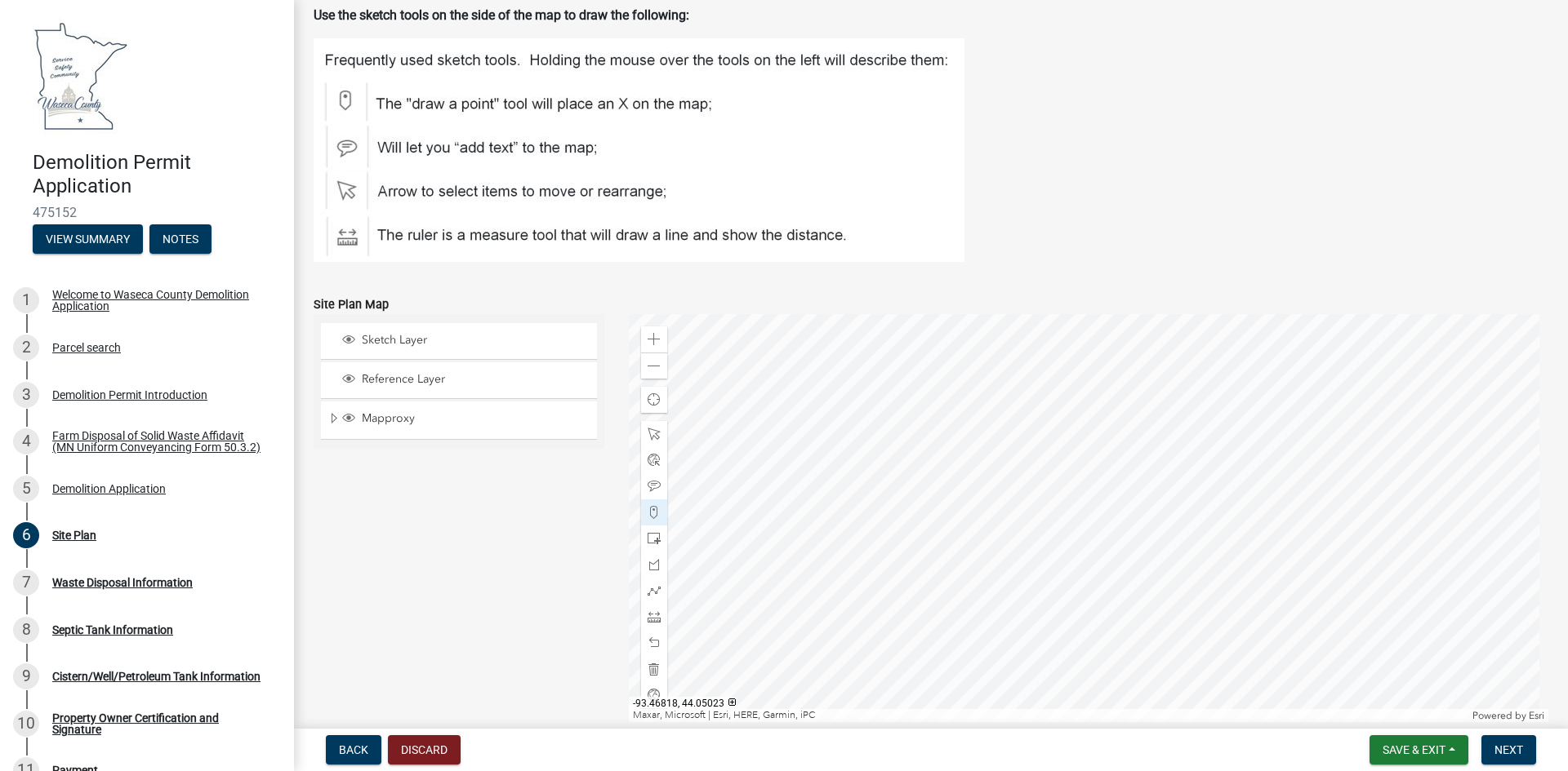
click at [940, 604] on div at bounding box center [1089, 518] width 921 height 408
click at [972, 605] on div at bounding box center [1089, 518] width 921 height 408
click at [998, 615] on div at bounding box center [1089, 518] width 921 height 408
click at [1014, 633] on div at bounding box center [1089, 518] width 921 height 408
click at [1049, 643] on div at bounding box center [1089, 518] width 921 height 408
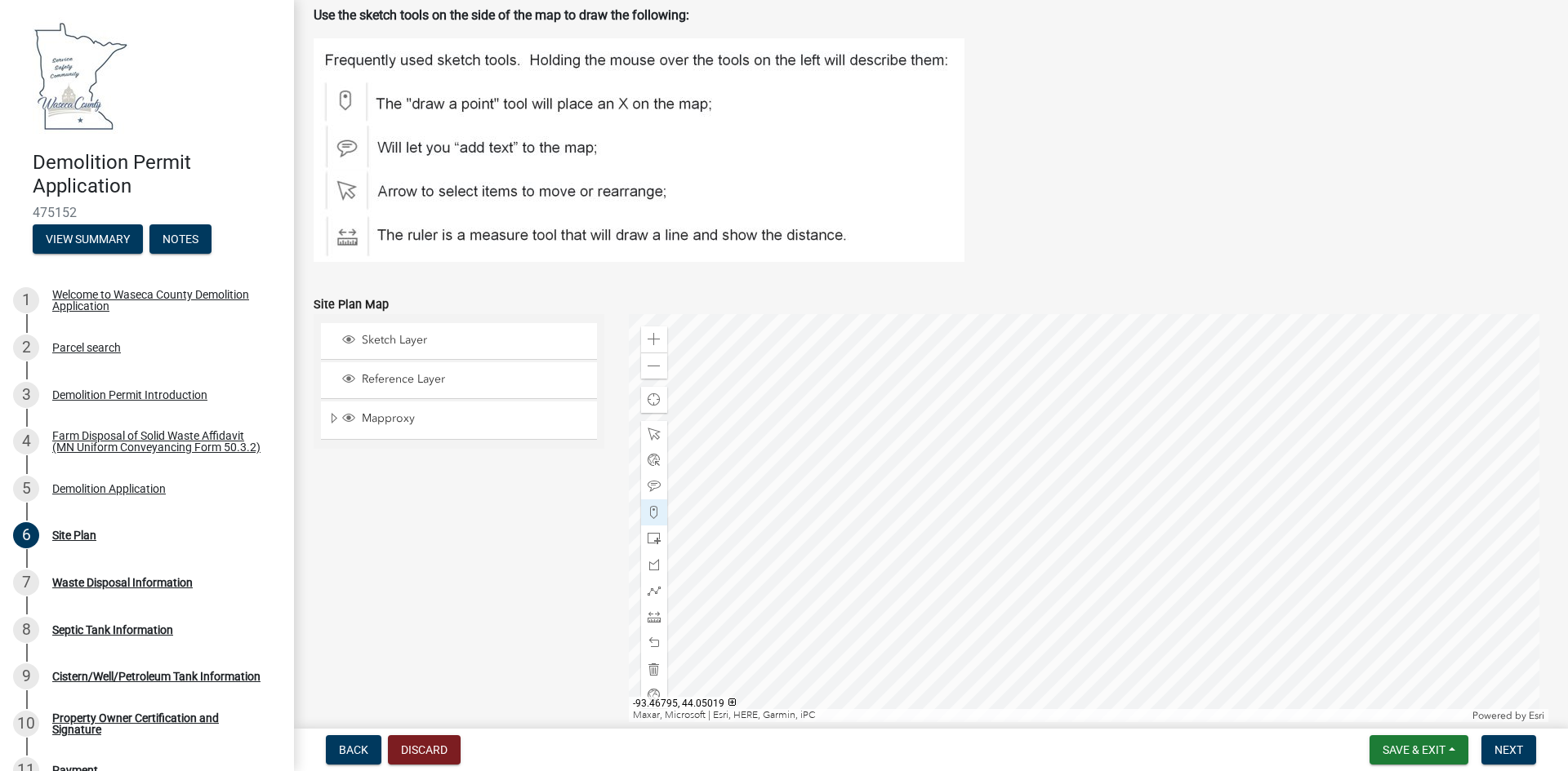
click at [1081, 638] on div at bounding box center [1089, 518] width 921 height 408
click at [1129, 629] on div at bounding box center [1089, 518] width 921 height 408
click at [1134, 614] on div at bounding box center [1089, 518] width 921 height 408
click at [1122, 557] on div at bounding box center [1089, 518] width 921 height 408
click at [1116, 529] on div at bounding box center [1089, 518] width 921 height 408
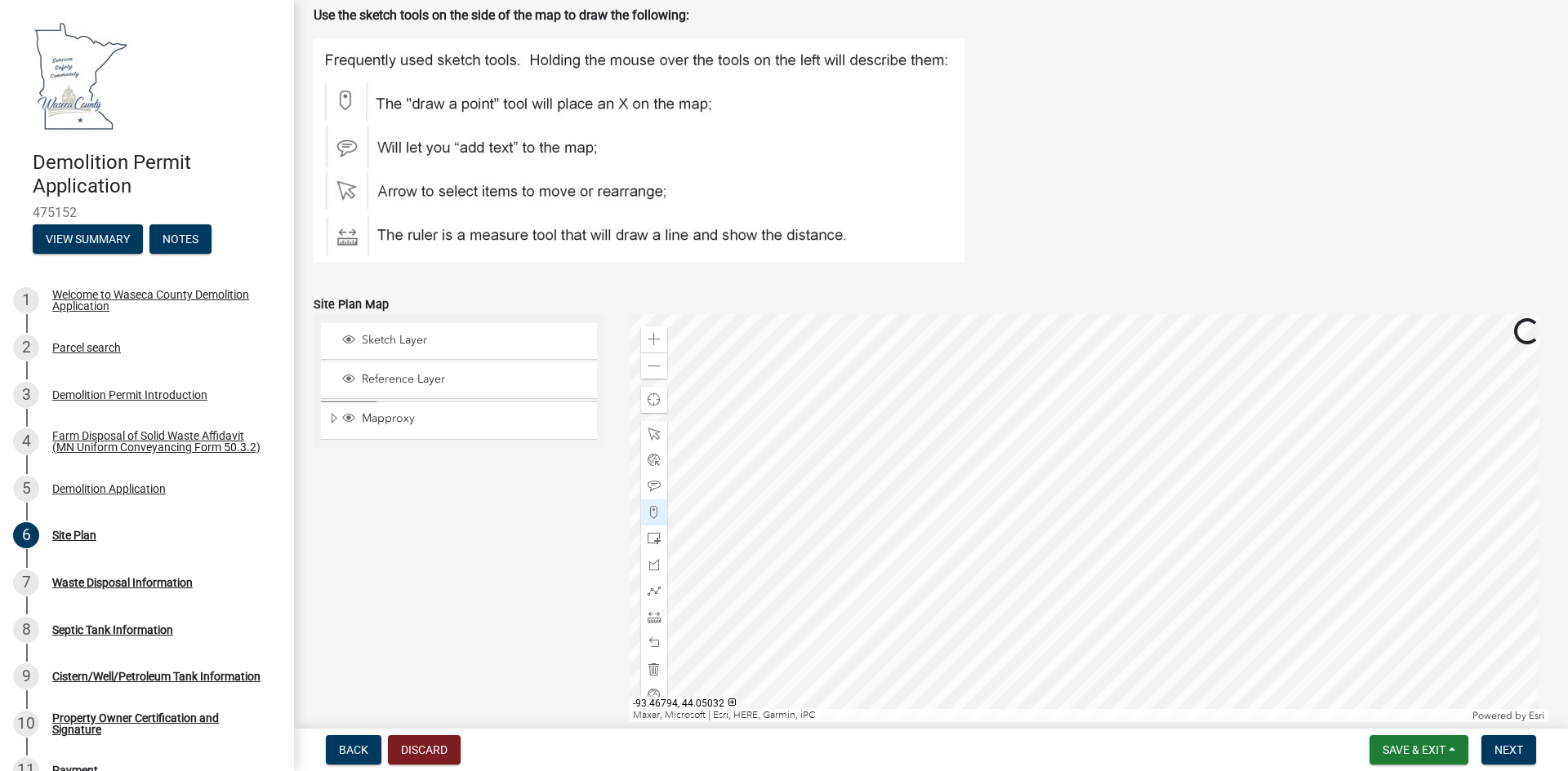
click at [1083, 525] on div at bounding box center [1089, 518] width 921 height 408
click at [1042, 517] on div at bounding box center [1089, 518] width 921 height 408
click at [1037, 513] on div at bounding box center [1089, 518] width 921 height 408
click at [1130, 593] on div at bounding box center [1089, 518] width 921 height 408
click at [1126, 605] on div at bounding box center [1089, 518] width 921 height 408
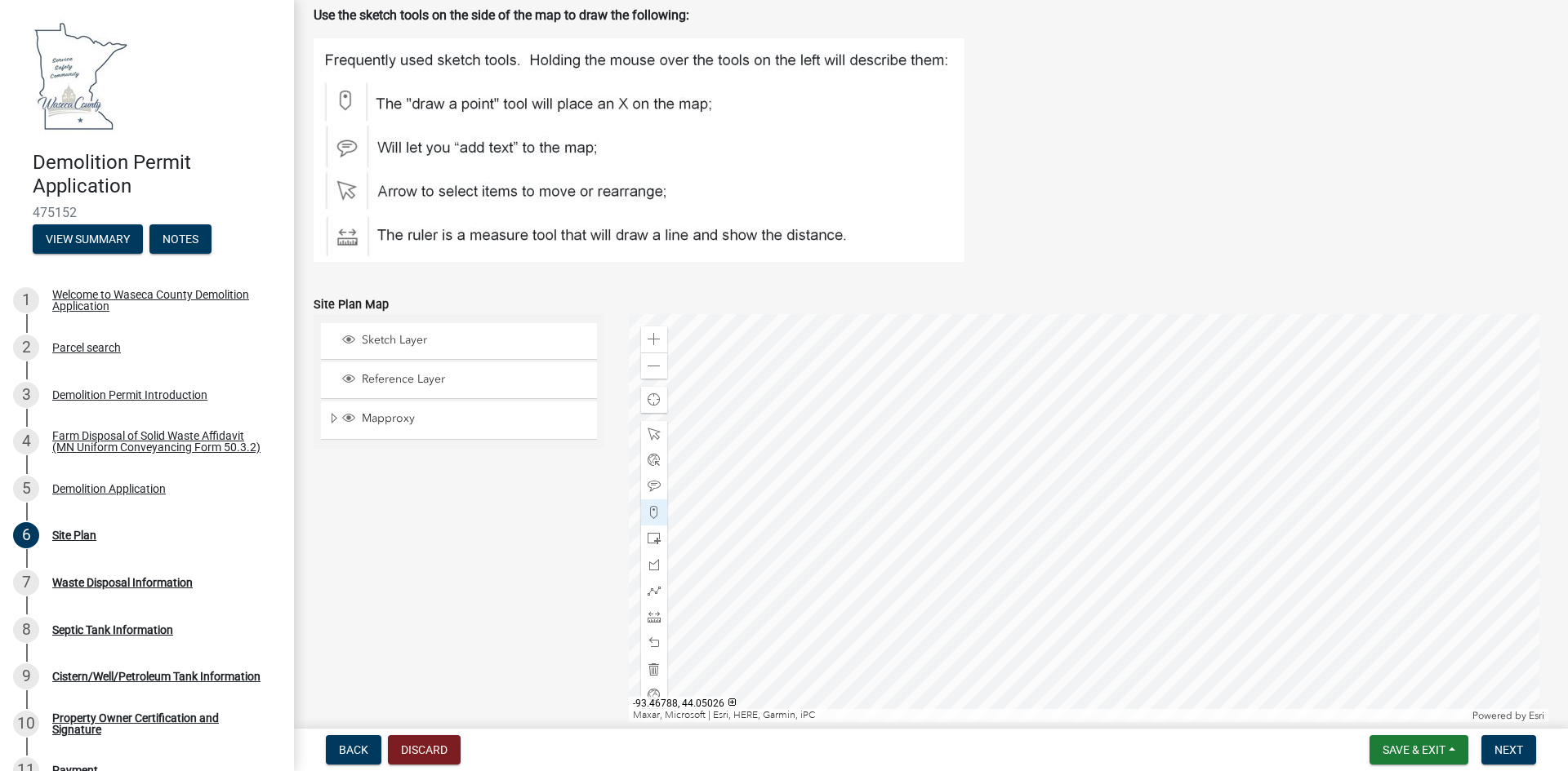
click at [1122, 574] on div at bounding box center [1089, 518] width 921 height 408
click at [1436, 746] on span "Save & Exit" at bounding box center [1414, 750] width 63 height 13
click at [1302, 739] on div "Back Discard Save & Exit Save Save & Exit Next" at bounding box center [931, 750] width 1247 height 29
click at [1498, 742] on button "Next" at bounding box center [1508, 750] width 54 height 29
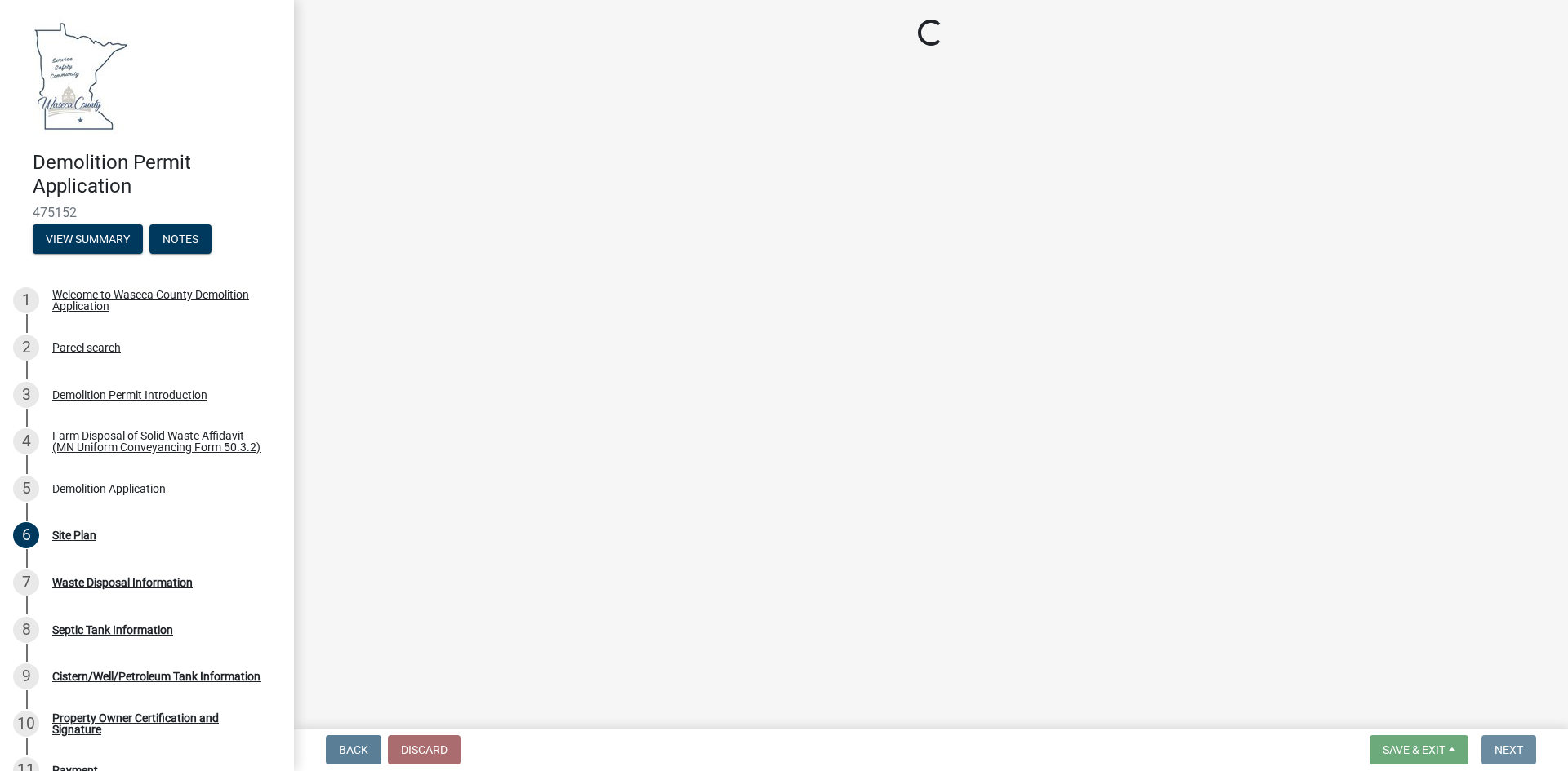
scroll to position [0, 0]
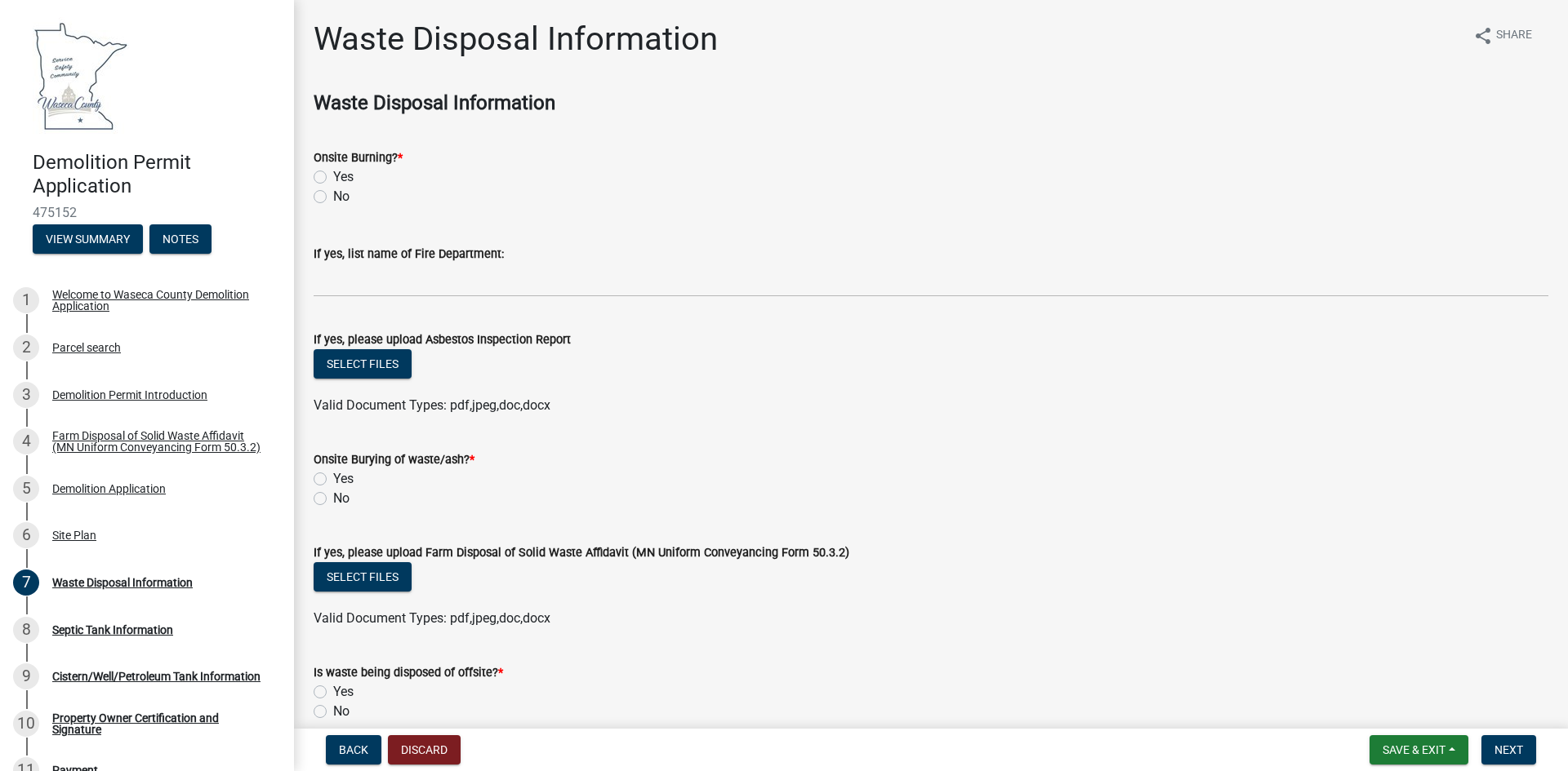
click at [333, 192] on label "No" at bounding box center [341, 197] width 17 height 19
click at [333, 192] on input "No" at bounding box center [338, 192] width 11 height 11
radio input "true"
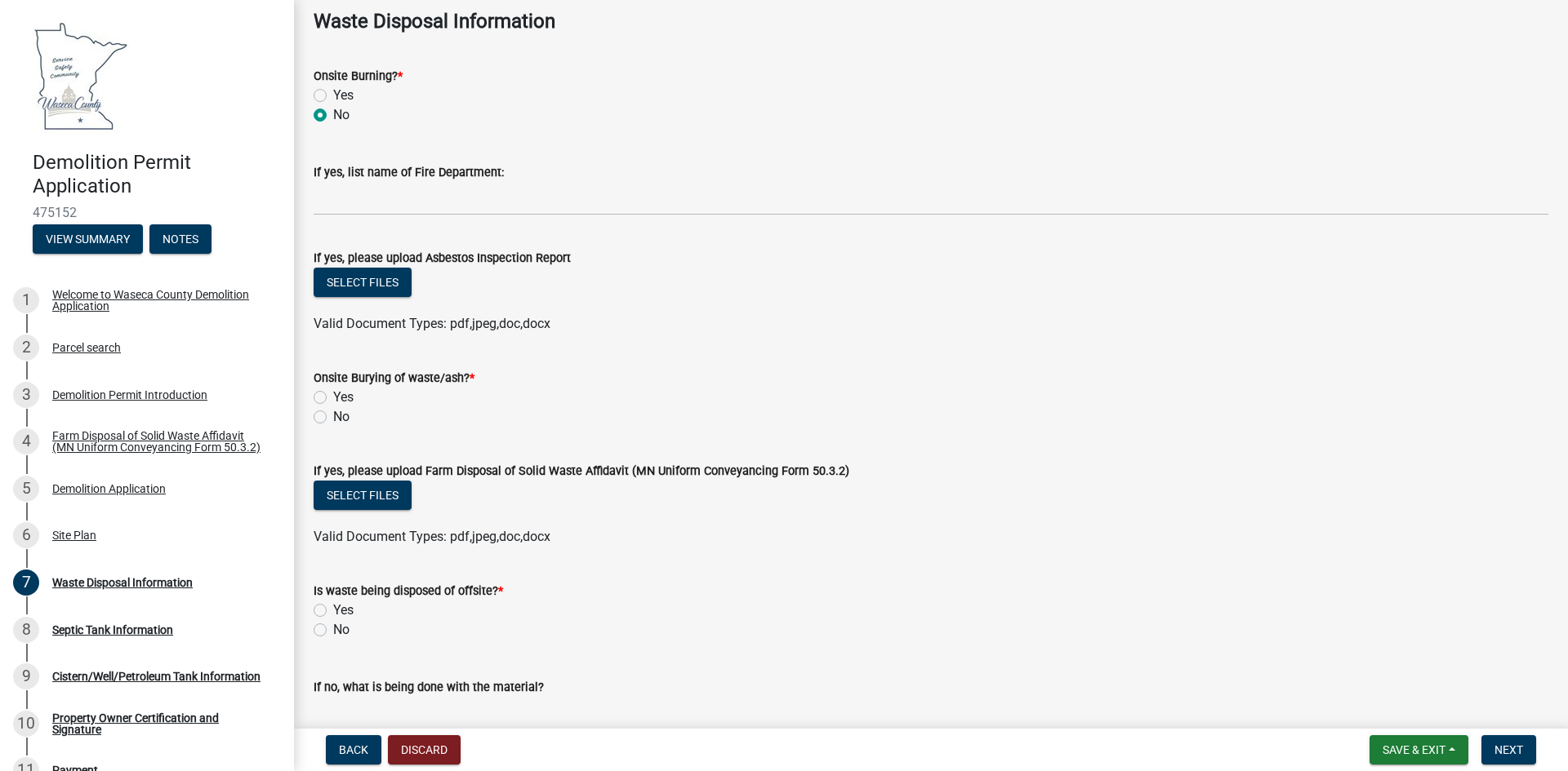
click at [333, 420] on label "No" at bounding box center [341, 417] width 17 height 19
click at [333, 418] on input "No" at bounding box center [338, 413] width 11 height 11
radio input "true"
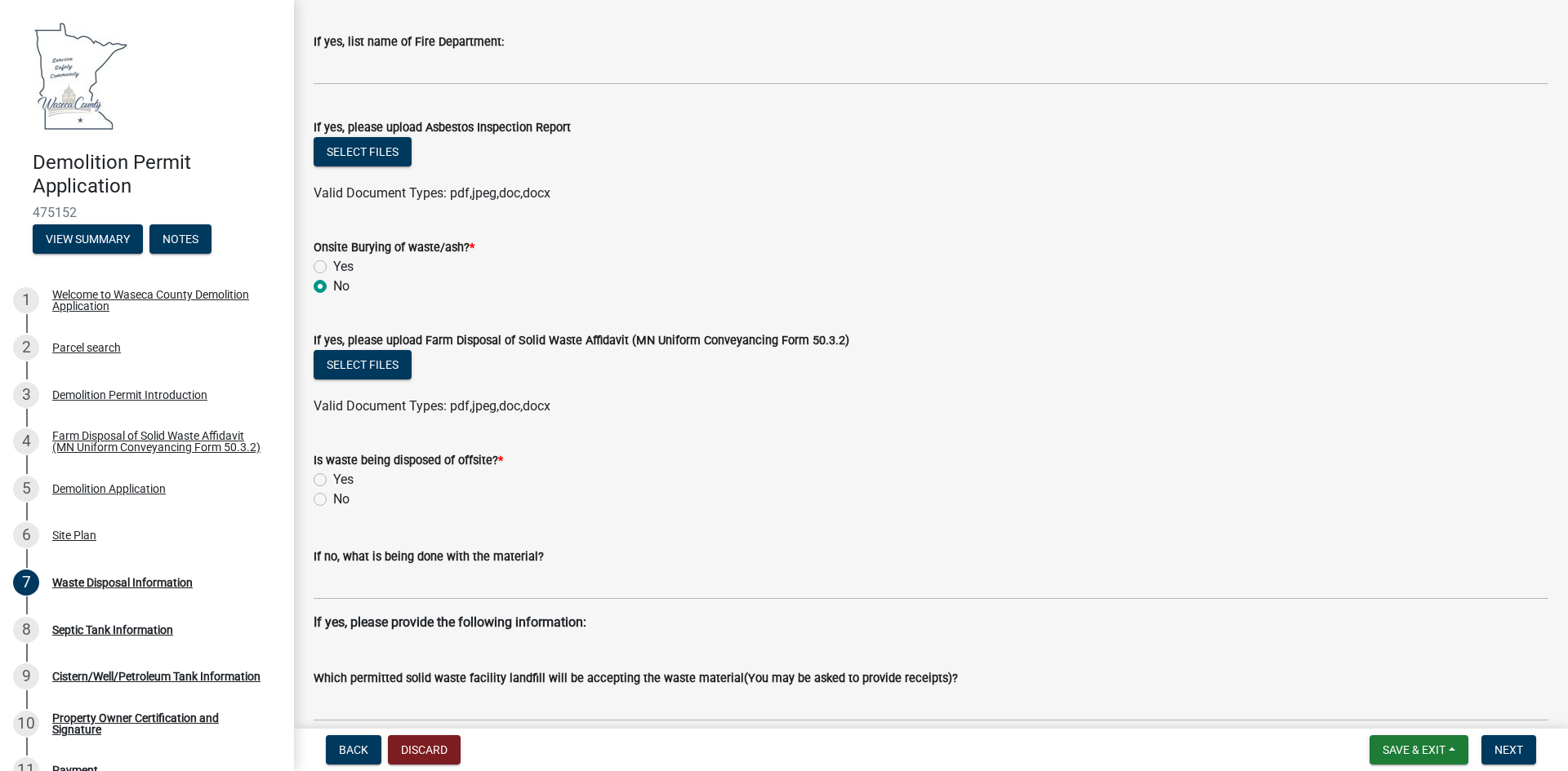
scroll to position [245, 0]
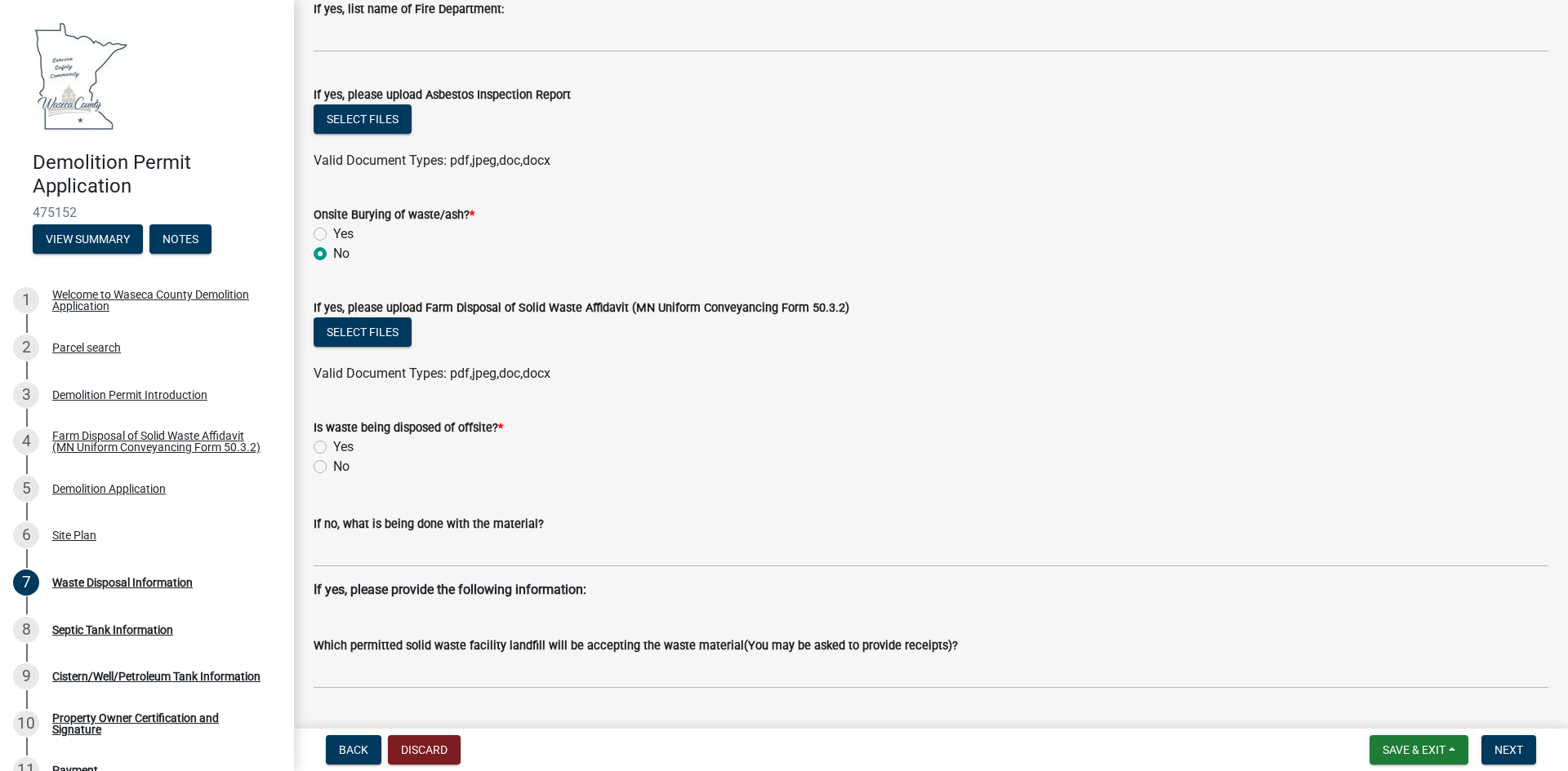
click at [333, 446] on label "Yes" at bounding box center [343, 447] width 20 height 19
click at [333, 446] on input "Yes" at bounding box center [338, 443] width 11 height 11
radio input "true"
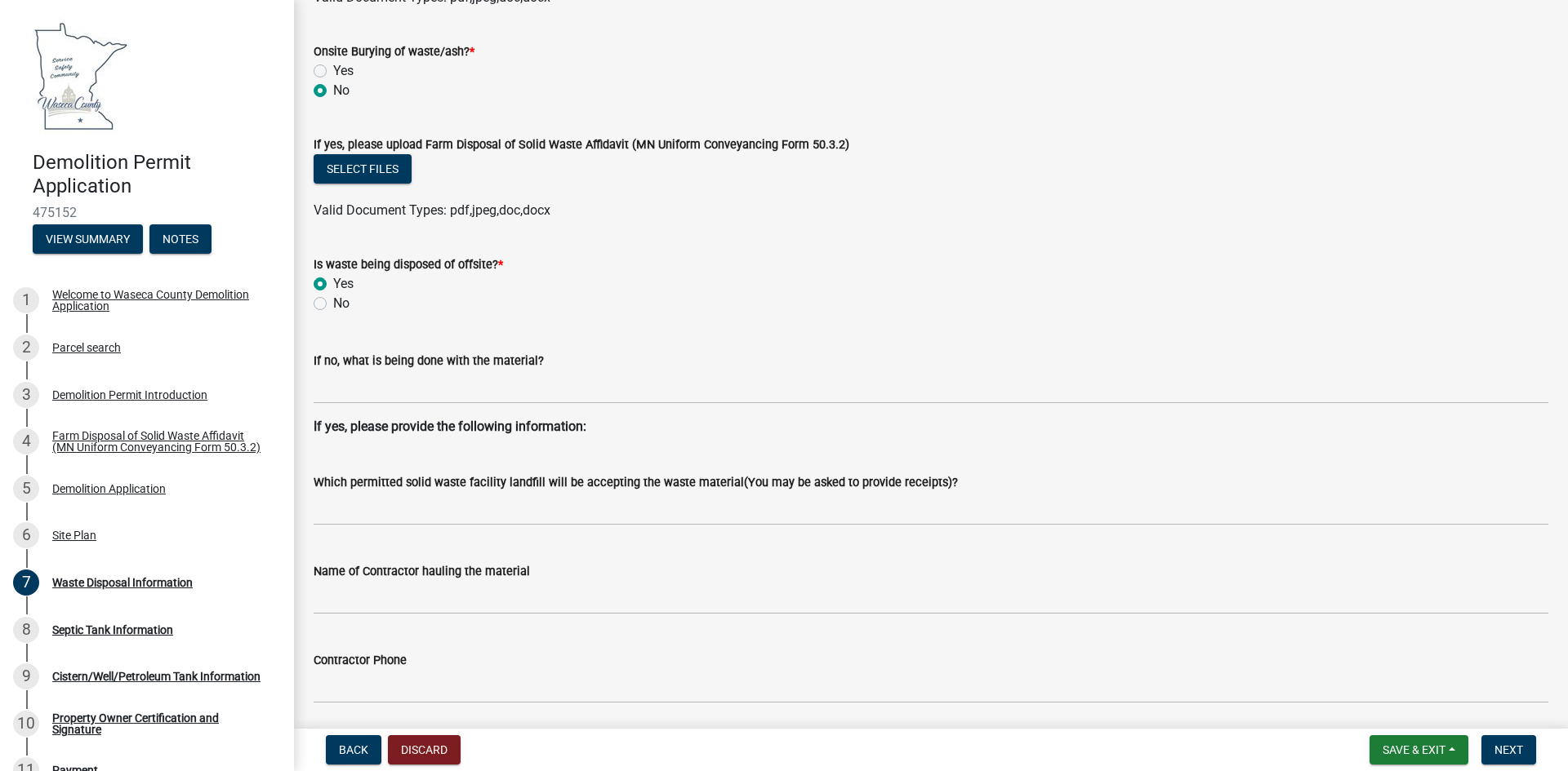
scroll to position [490, 0]
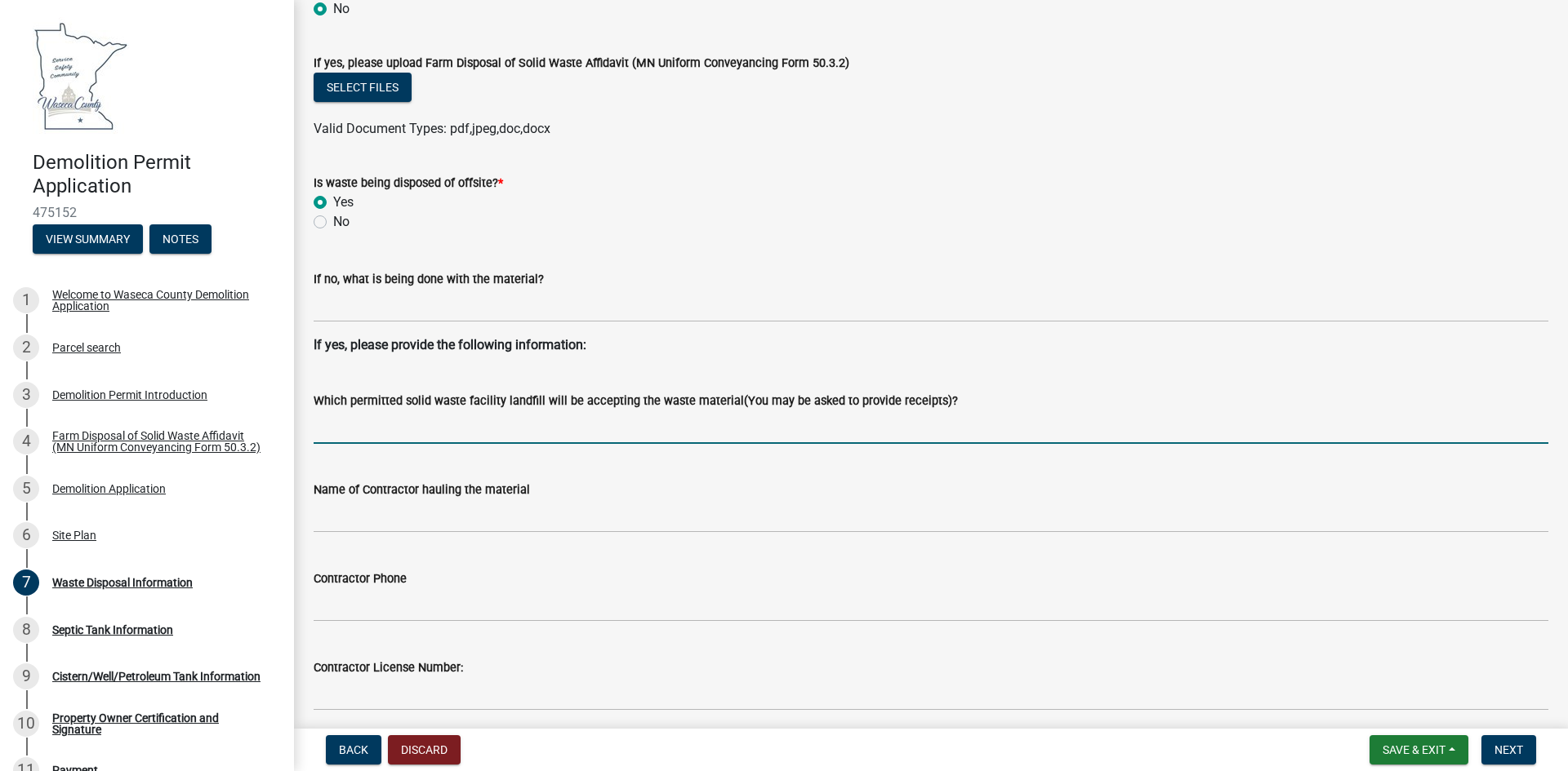
click at [531, 422] on input "Which permitted solid waste facility landfill will be accepting the waste mater…" at bounding box center [930, 428] width 1234 height 33
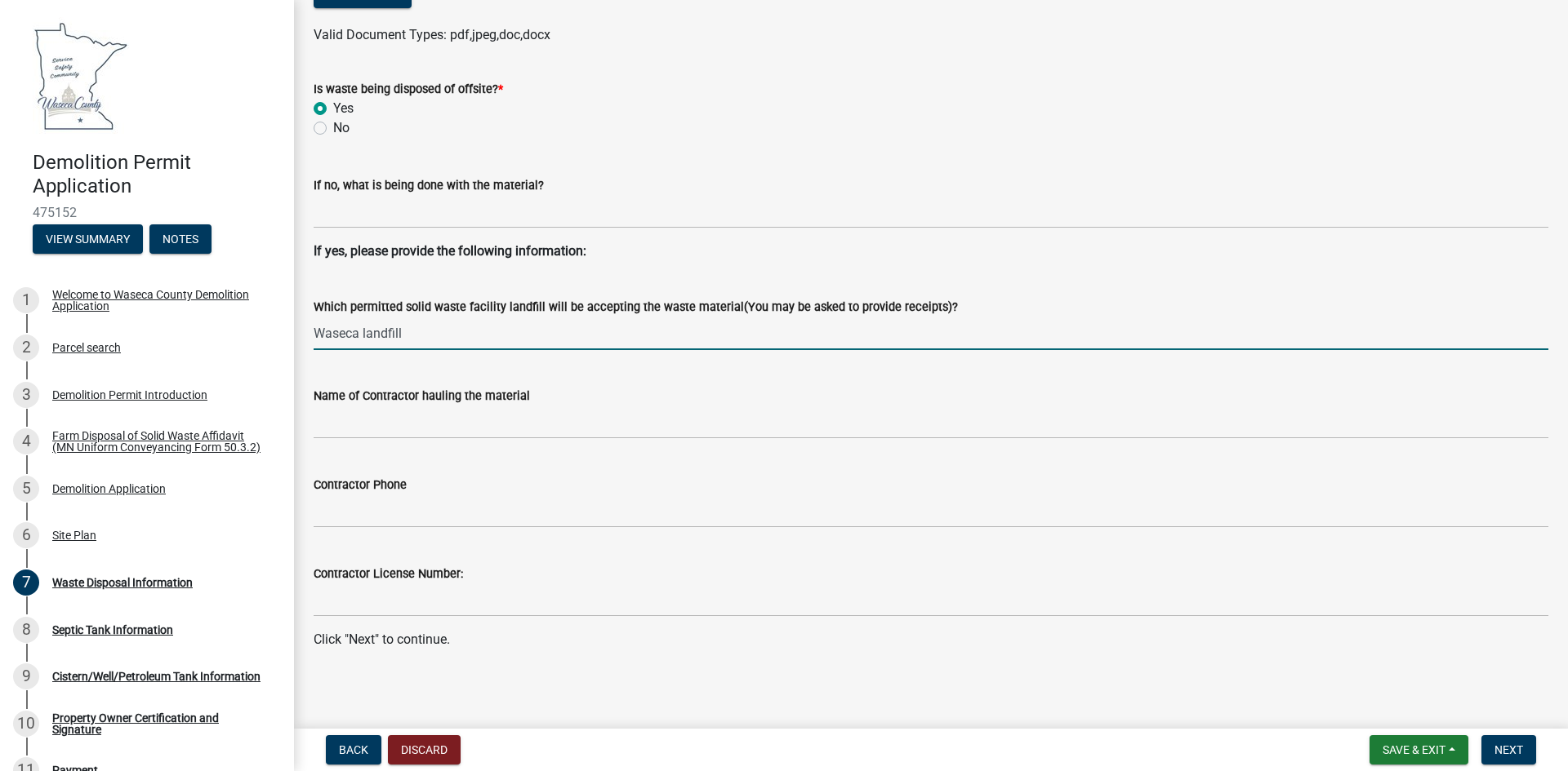
scroll to position [587, 0]
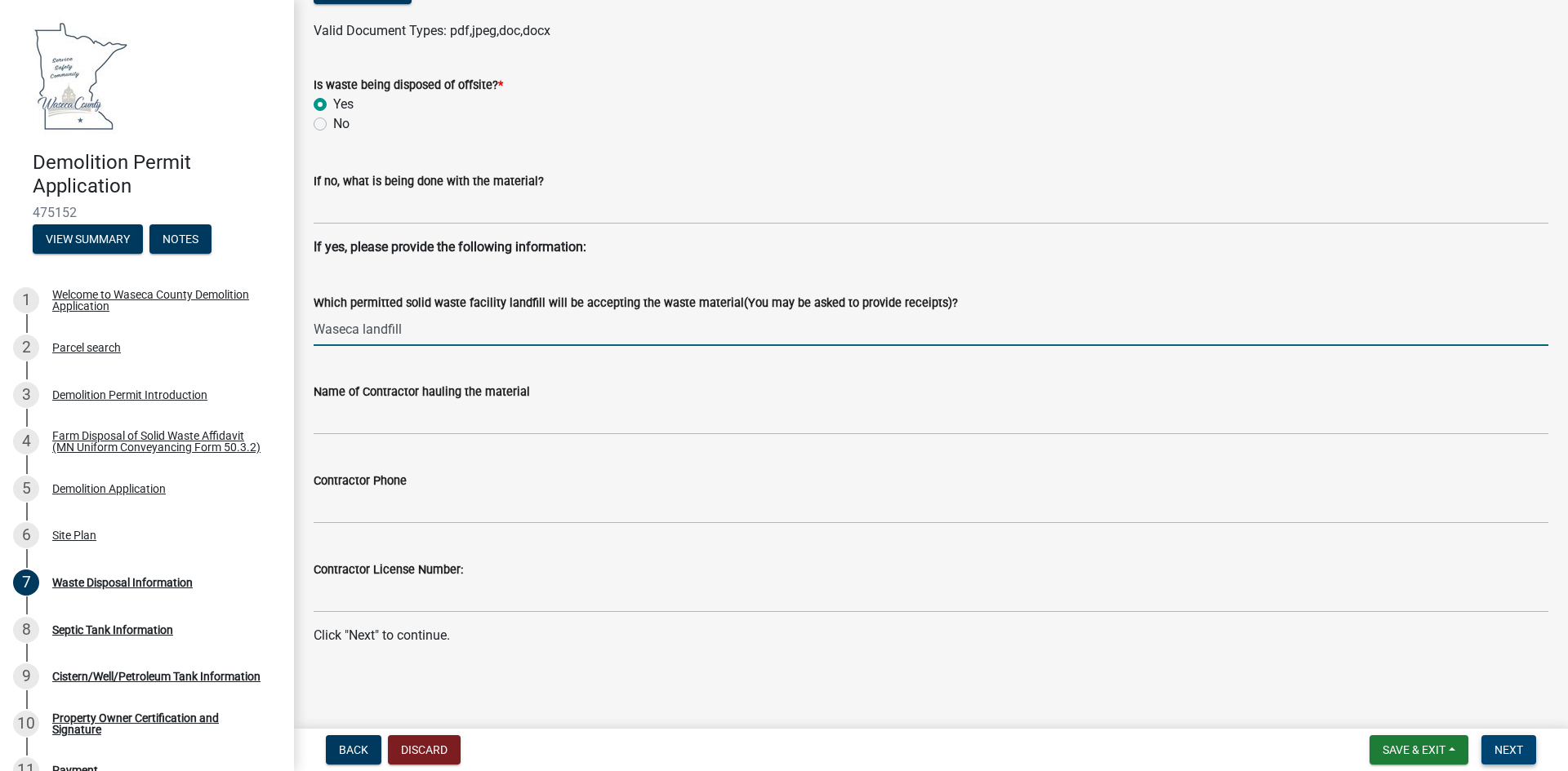
type input "Waseca landfill"
click at [1514, 756] on span "Next" at bounding box center [1508, 750] width 29 height 13
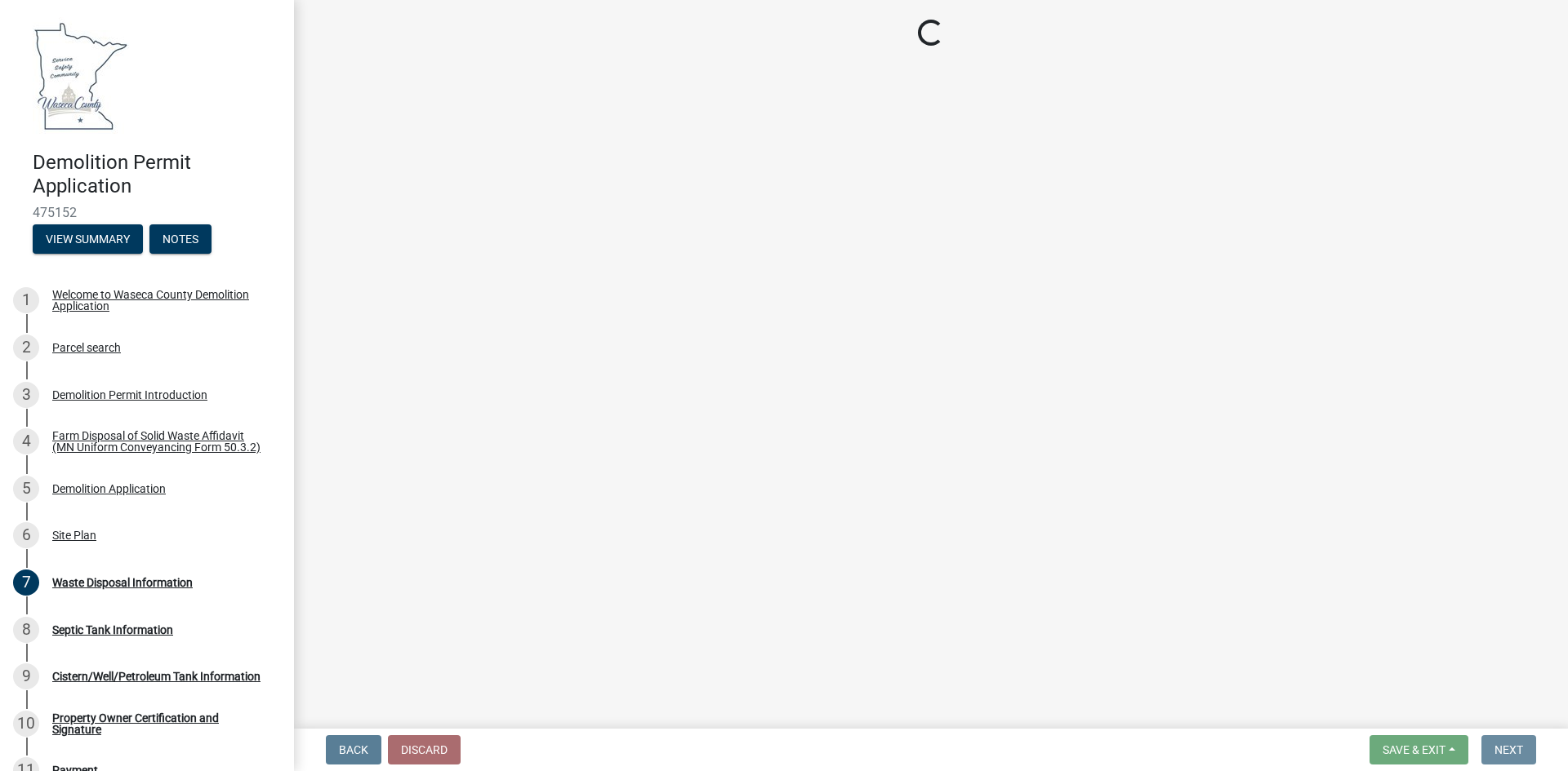
scroll to position [0, 0]
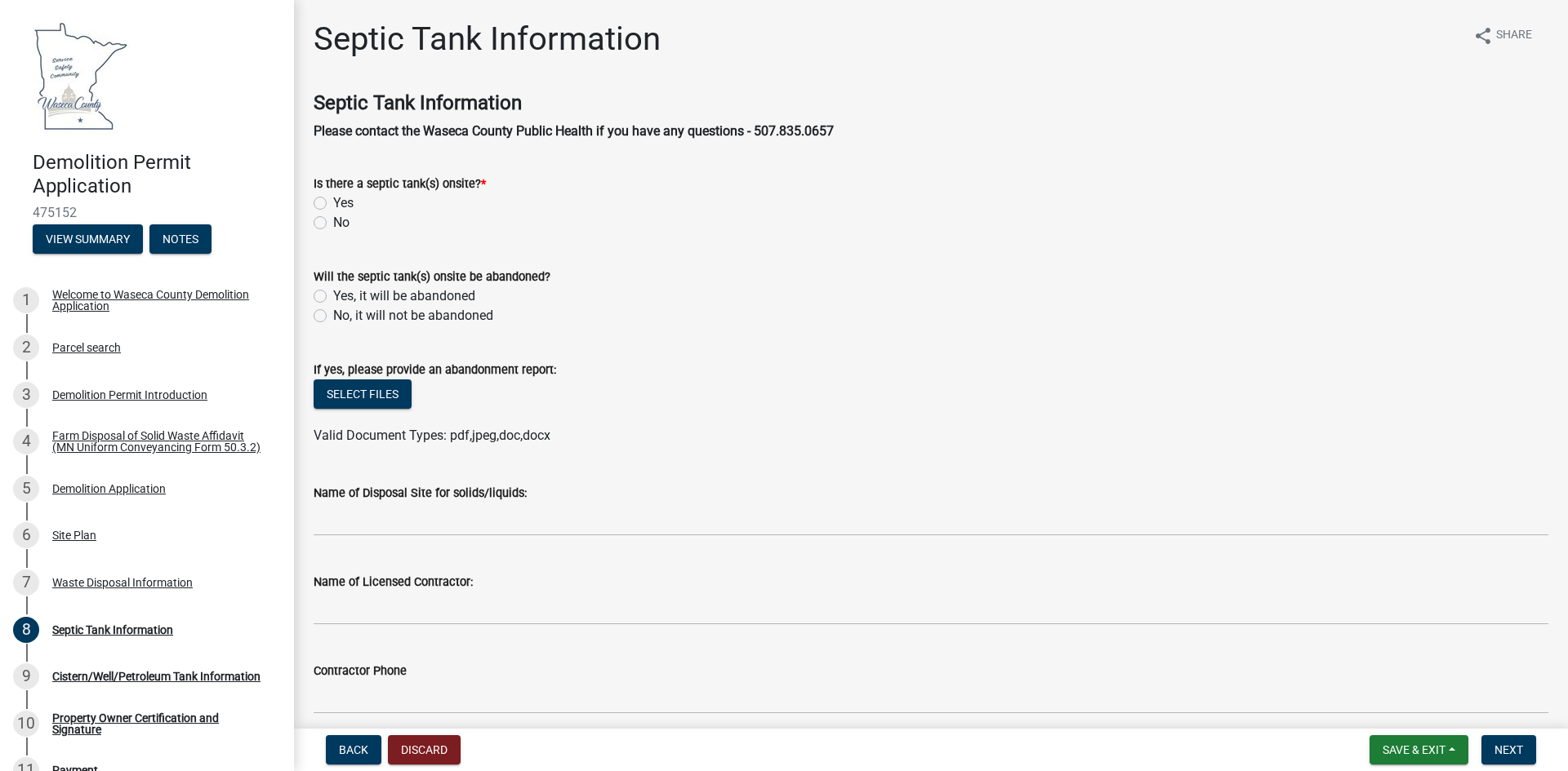
click at [333, 203] on label "Yes" at bounding box center [343, 203] width 20 height 19
click at [333, 203] on input "Yes" at bounding box center [338, 198] width 11 height 11
radio input "true"
click at [333, 315] on label "No, it will not be abandoned" at bounding box center [413, 316] width 160 height 19
click at [333, 315] on input "No, it will not be abandoned" at bounding box center [338, 312] width 11 height 11
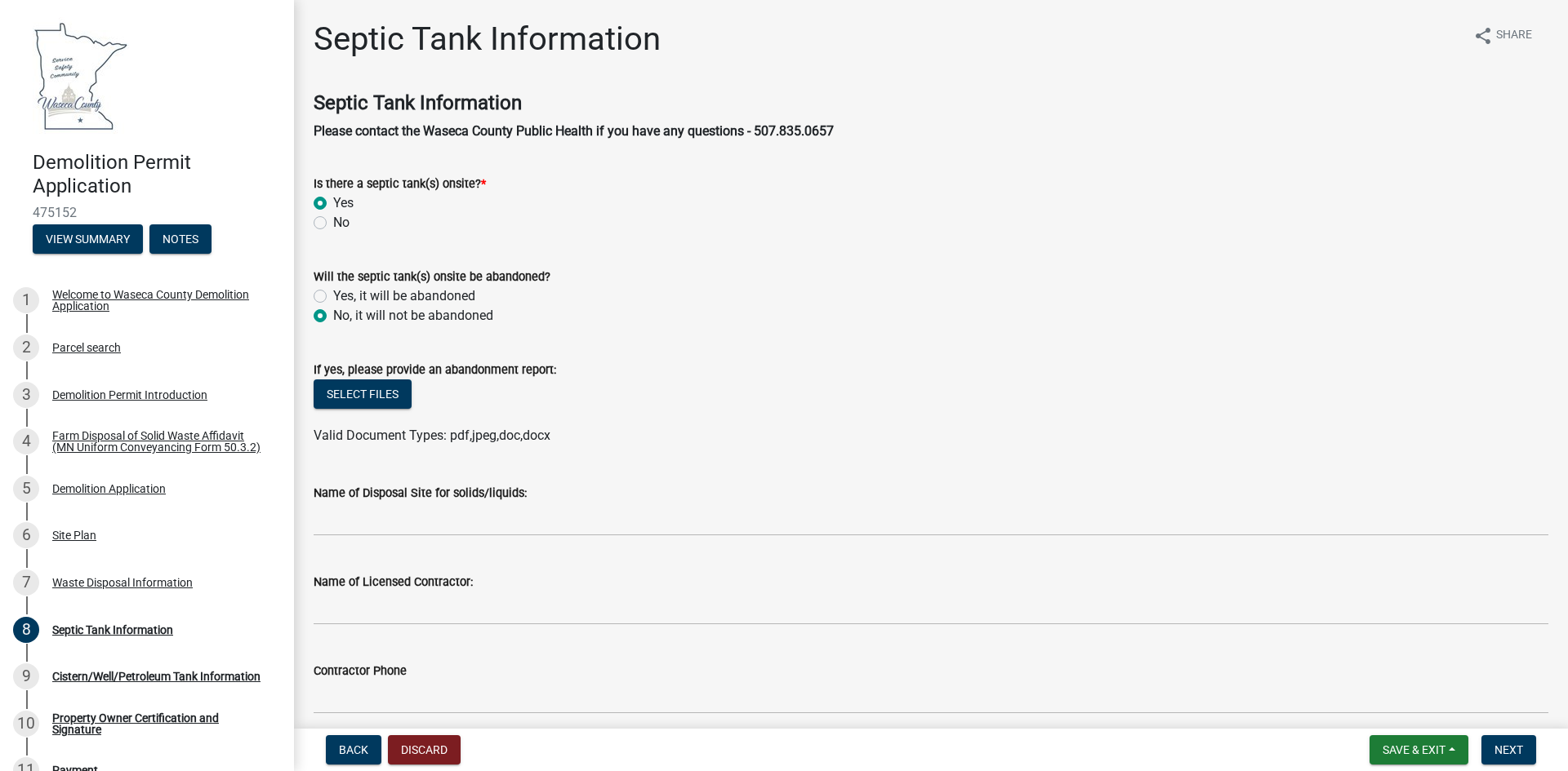
radio input "true"
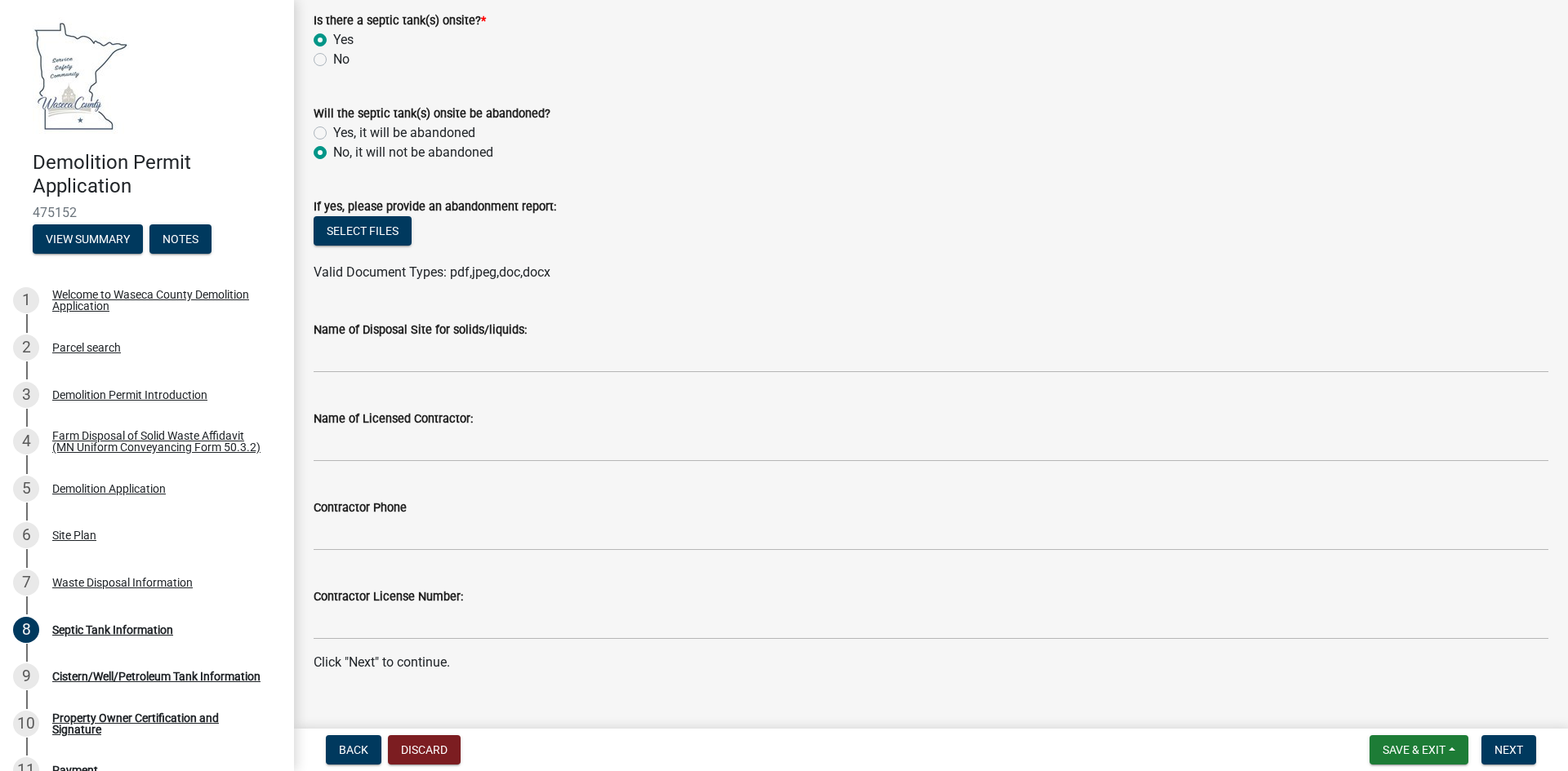
scroll to position [191, 0]
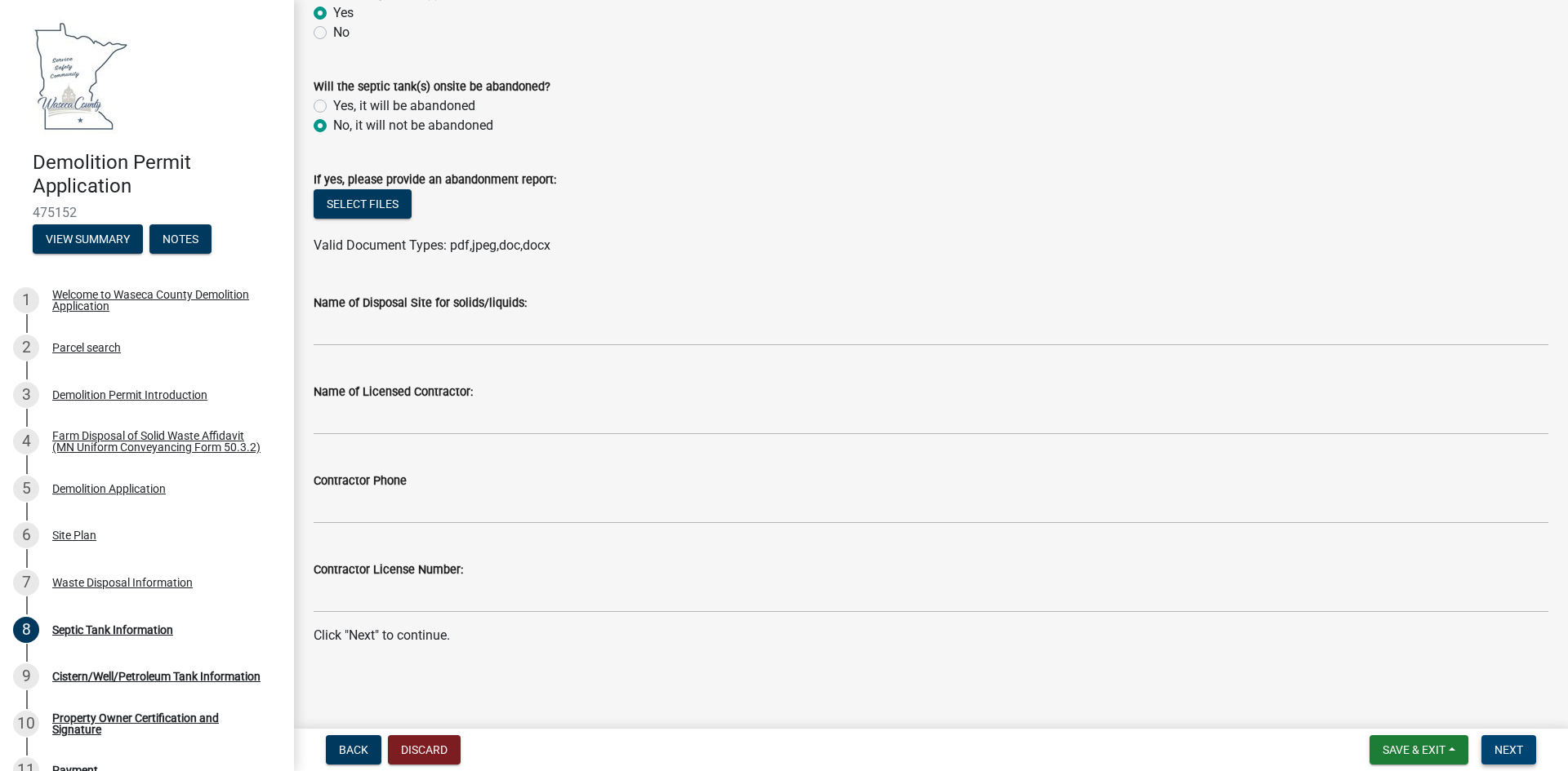
click at [1512, 742] on button "Next" at bounding box center [1508, 750] width 54 height 29
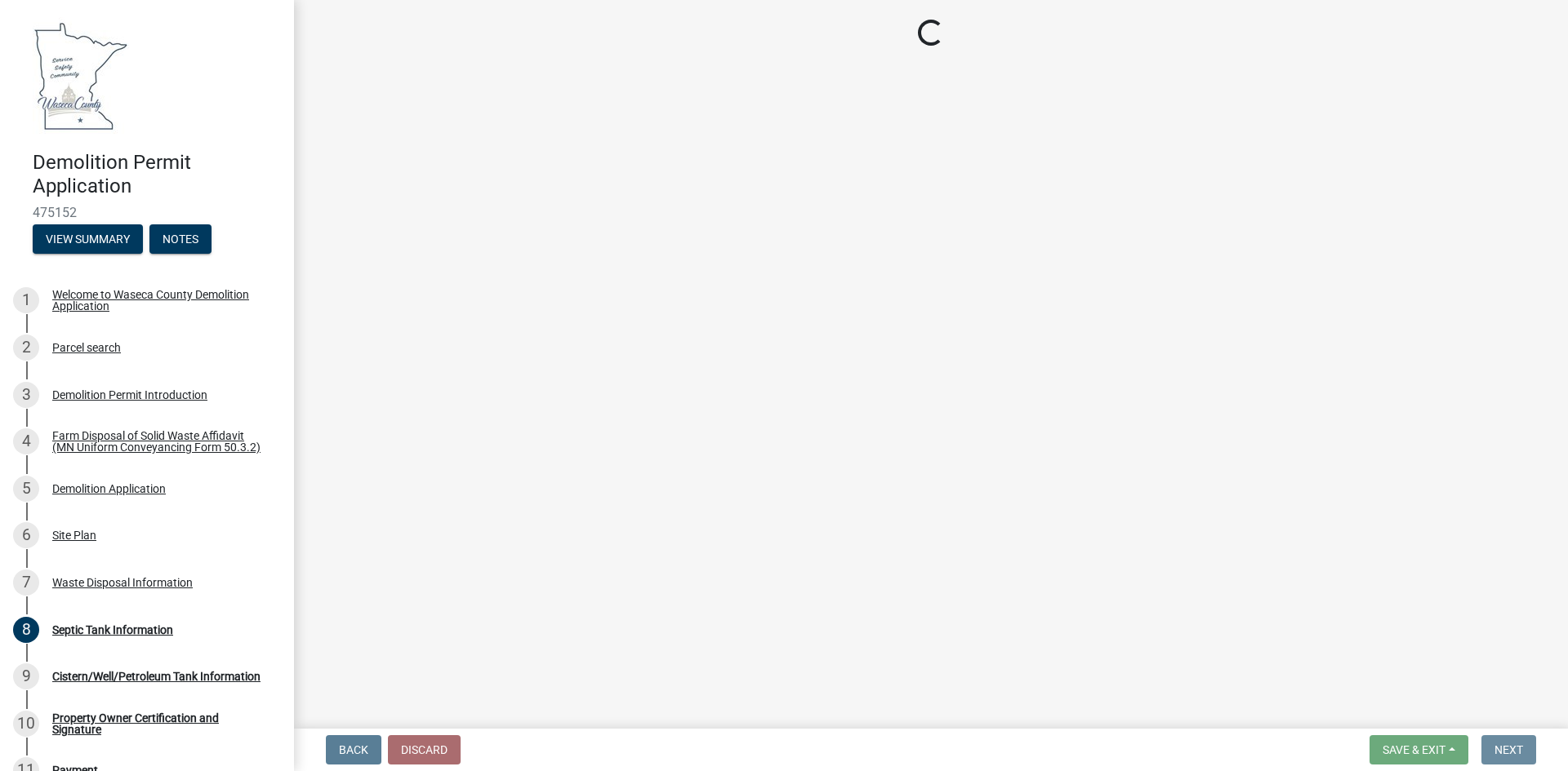
scroll to position [0, 0]
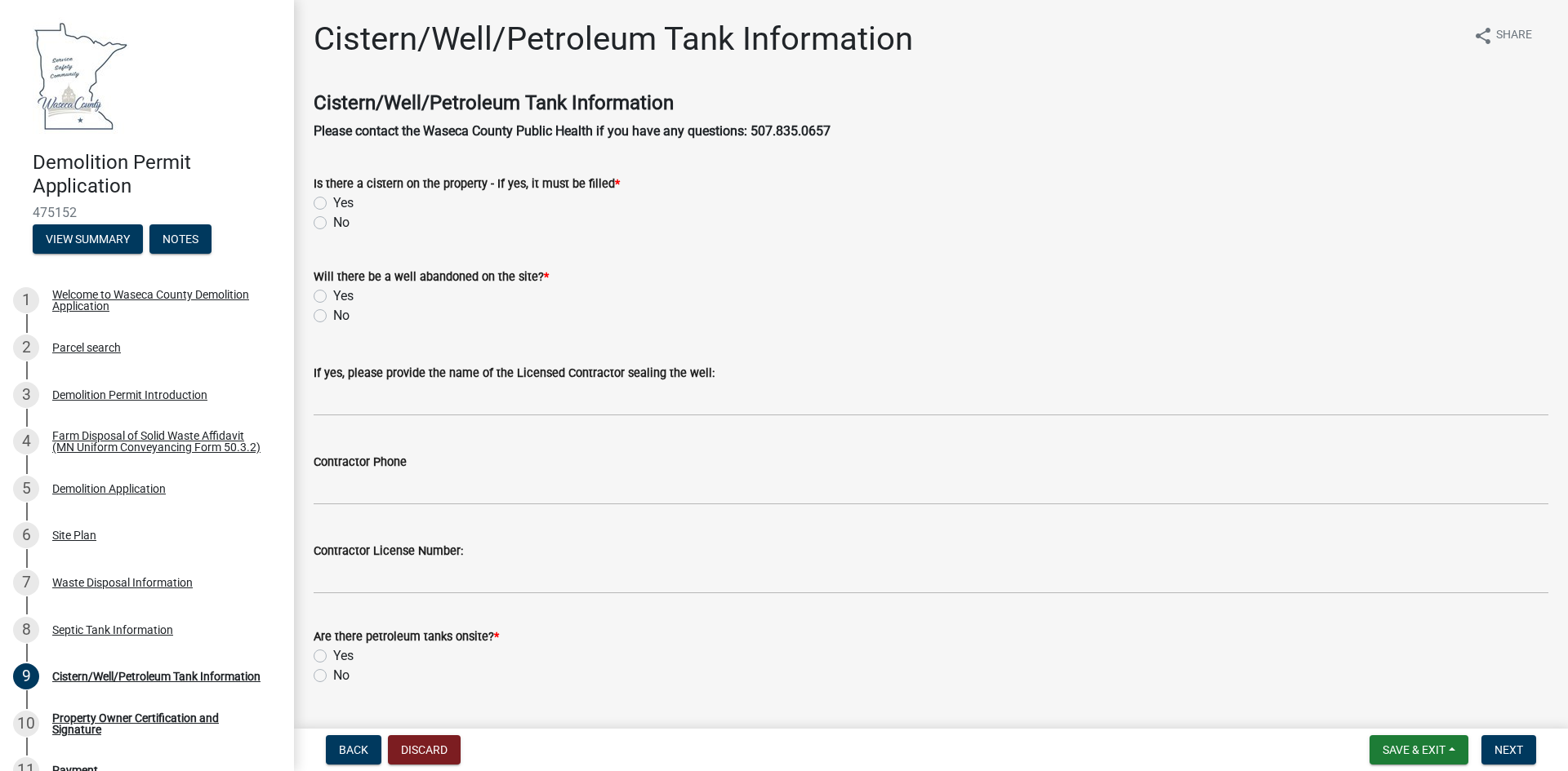
click at [333, 221] on label "No" at bounding box center [341, 223] width 17 height 19
click at [333, 221] on input "No" at bounding box center [338, 219] width 11 height 11
radio input "true"
click at [333, 312] on label "No" at bounding box center [341, 316] width 17 height 19
click at [333, 312] on input "No" at bounding box center [338, 312] width 11 height 11
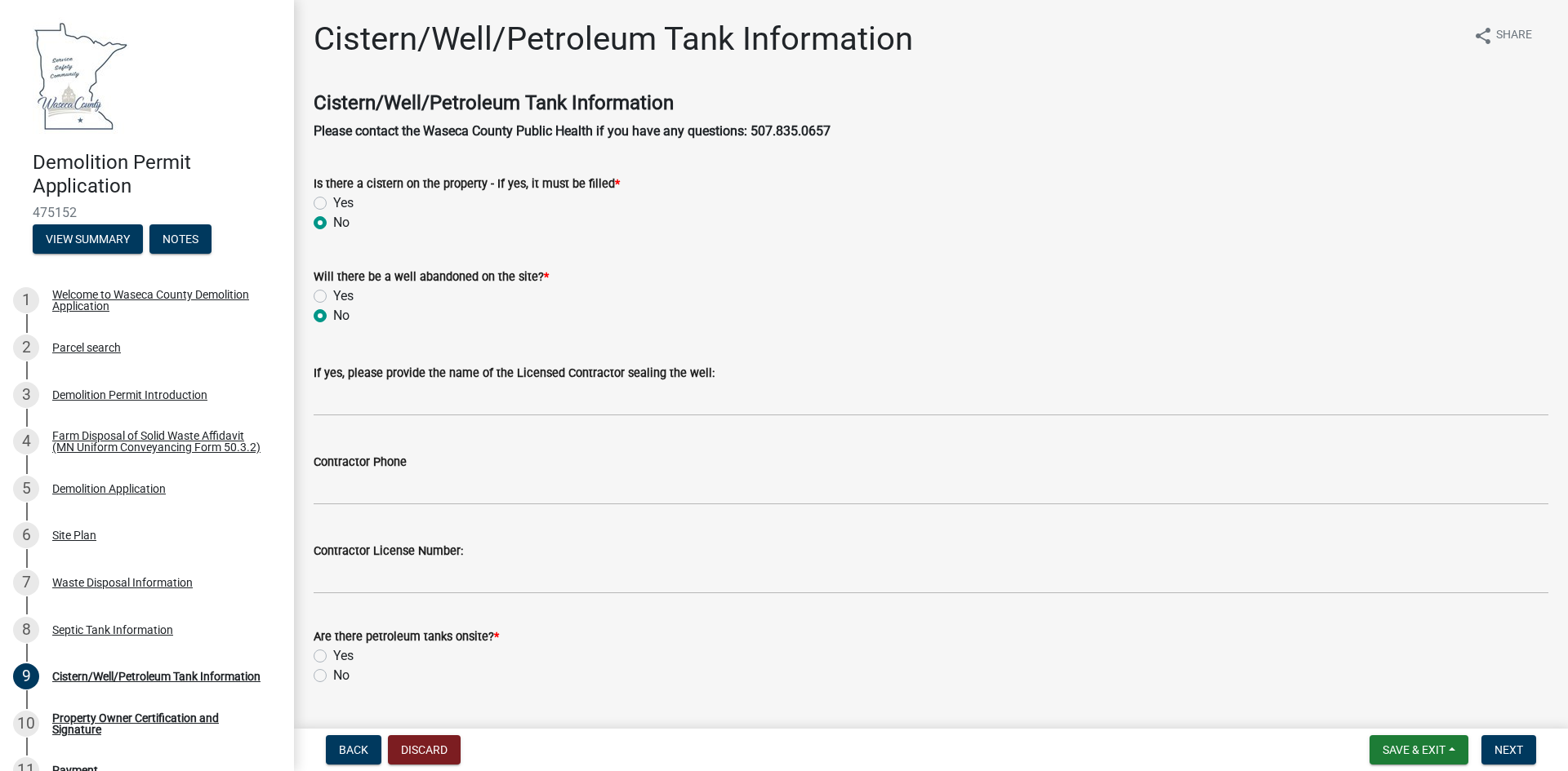
radio input "true"
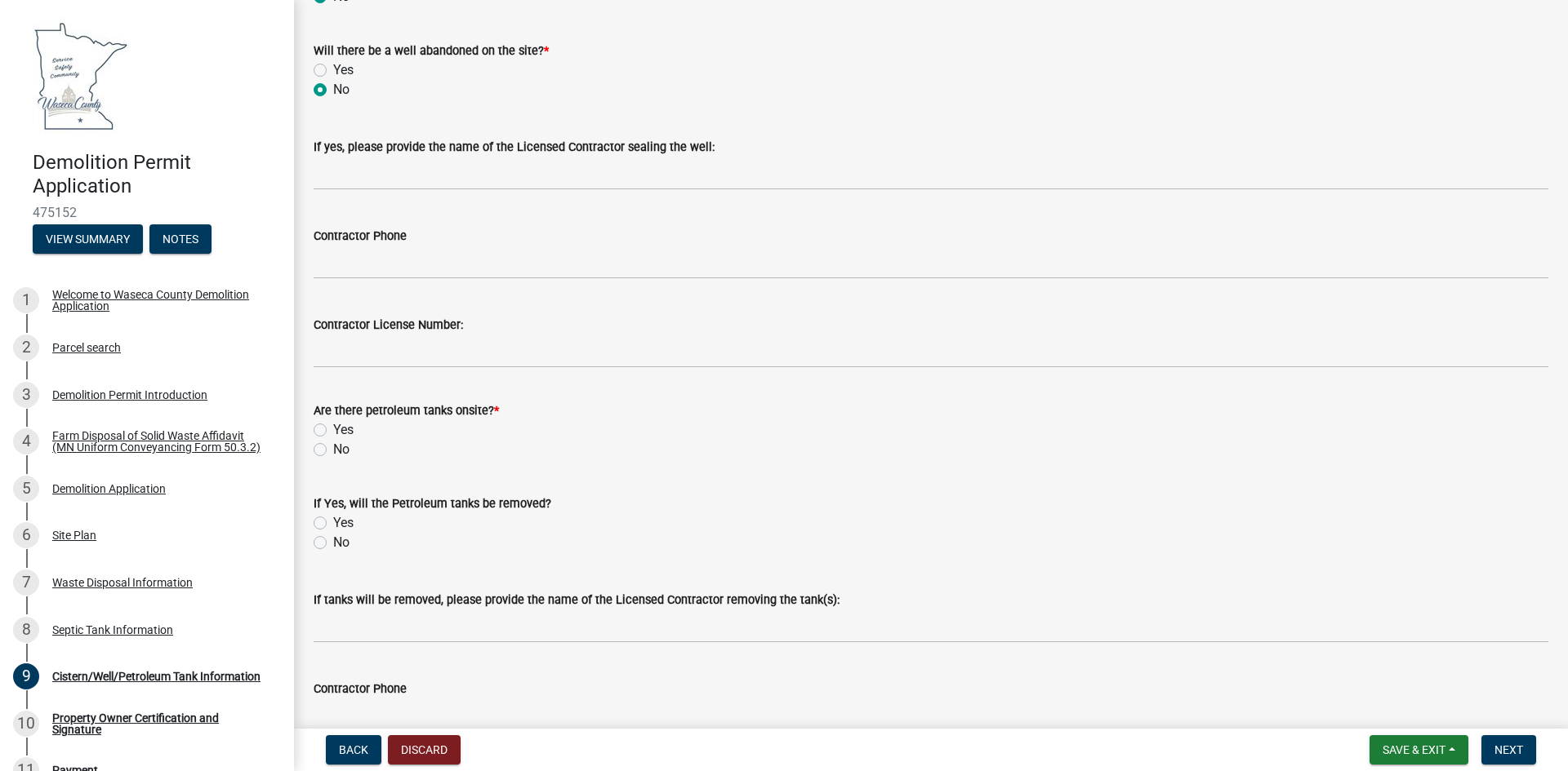
scroll to position [245, 0]
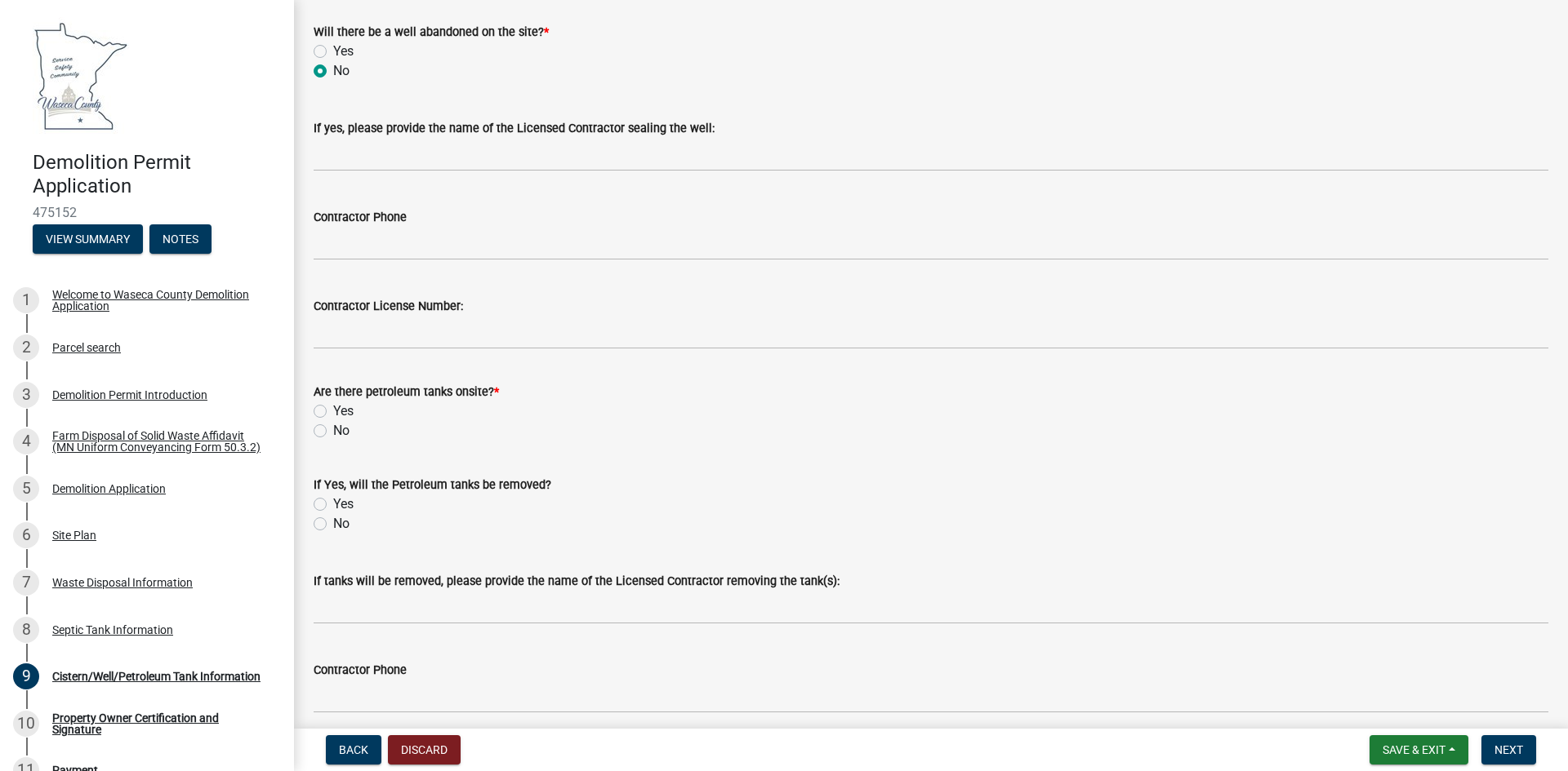
click at [333, 430] on label "No" at bounding box center [341, 431] width 17 height 19
click at [333, 430] on input "No" at bounding box center [338, 427] width 11 height 11
radio input "true"
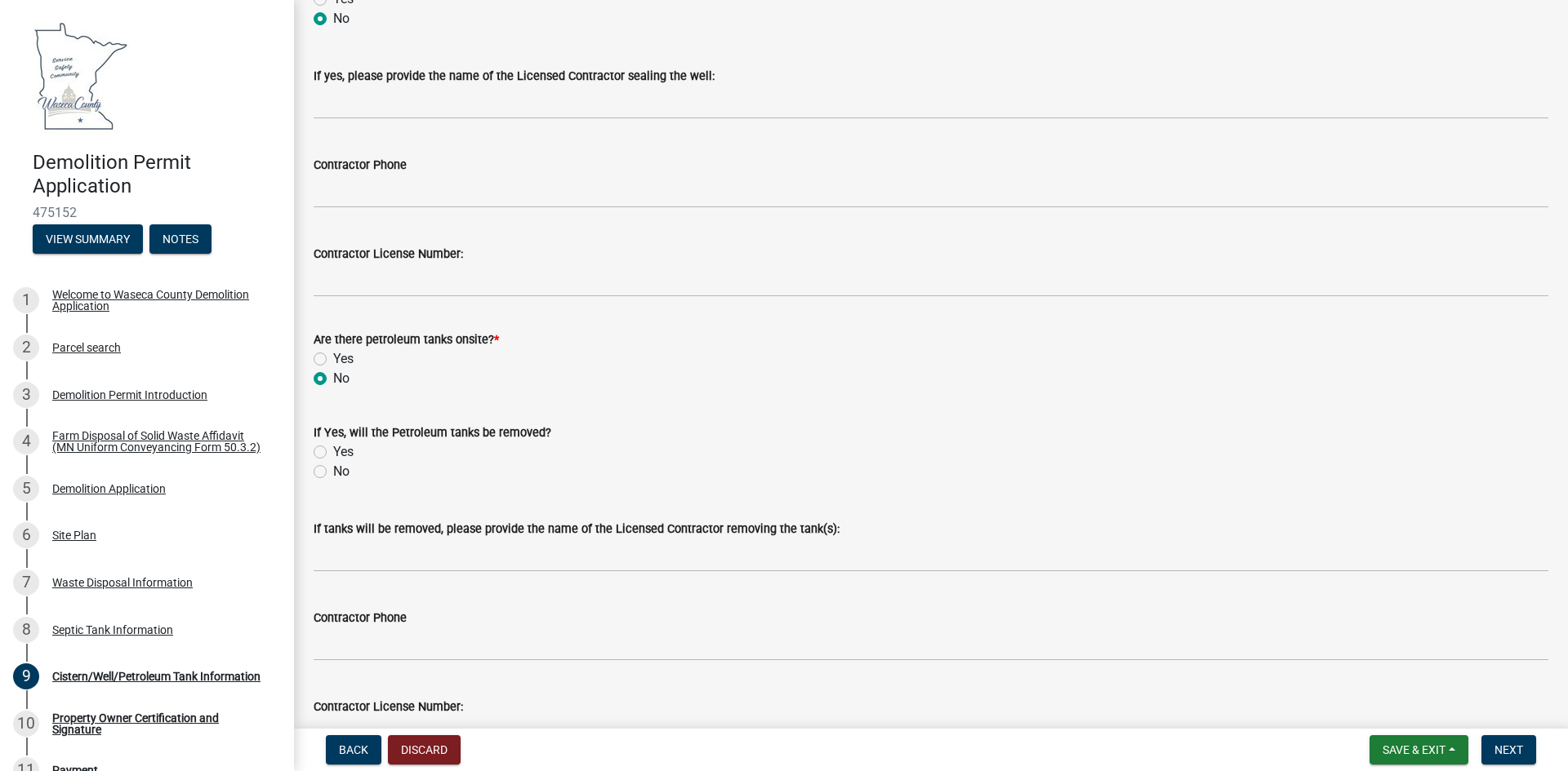
scroll to position [327, 0]
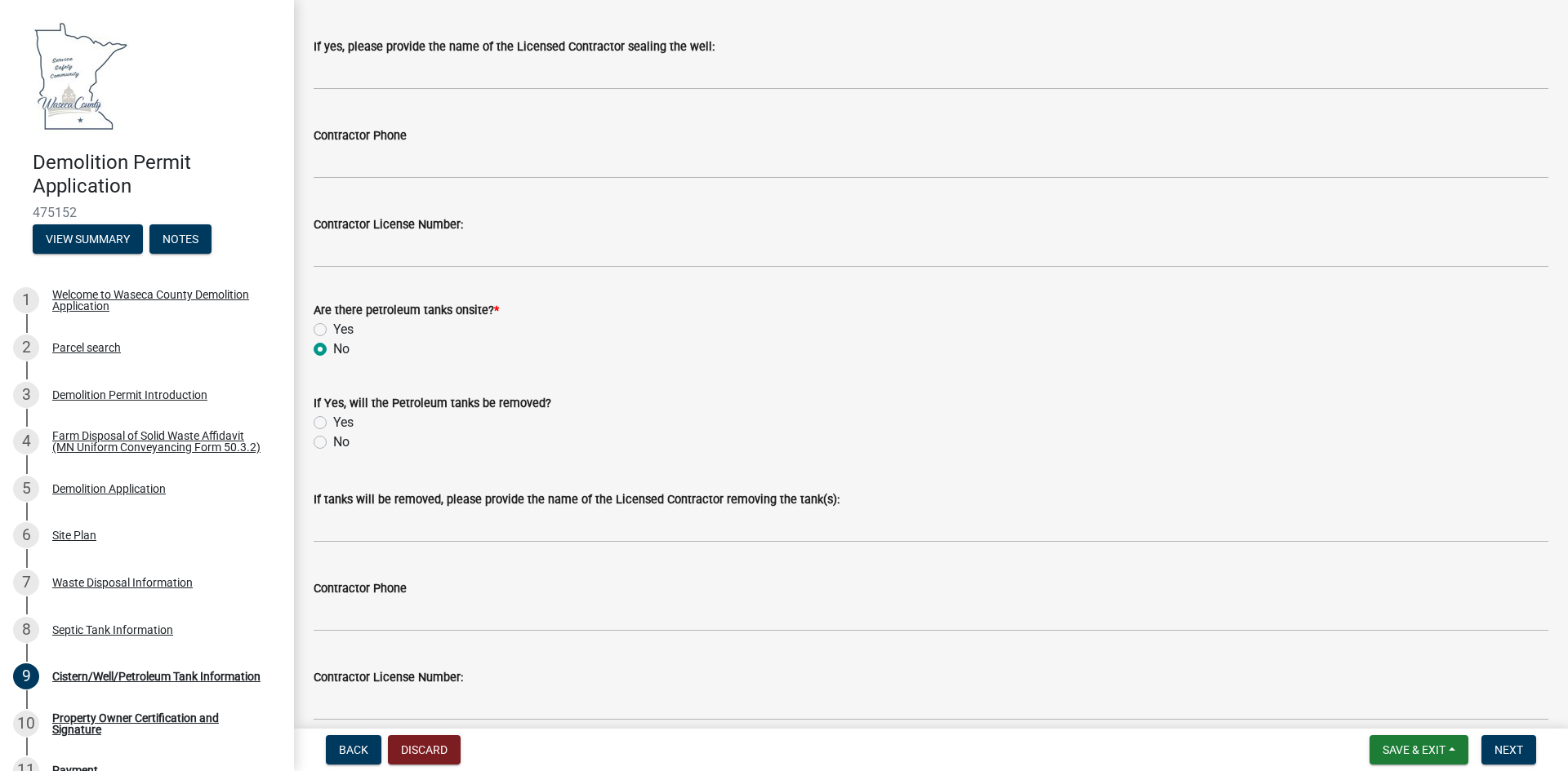
click at [318, 449] on div "No" at bounding box center [930, 443] width 1234 height 19
click at [333, 442] on label "No" at bounding box center [341, 443] width 17 height 19
click at [333, 442] on input "No" at bounding box center [338, 438] width 11 height 11
radio input "true"
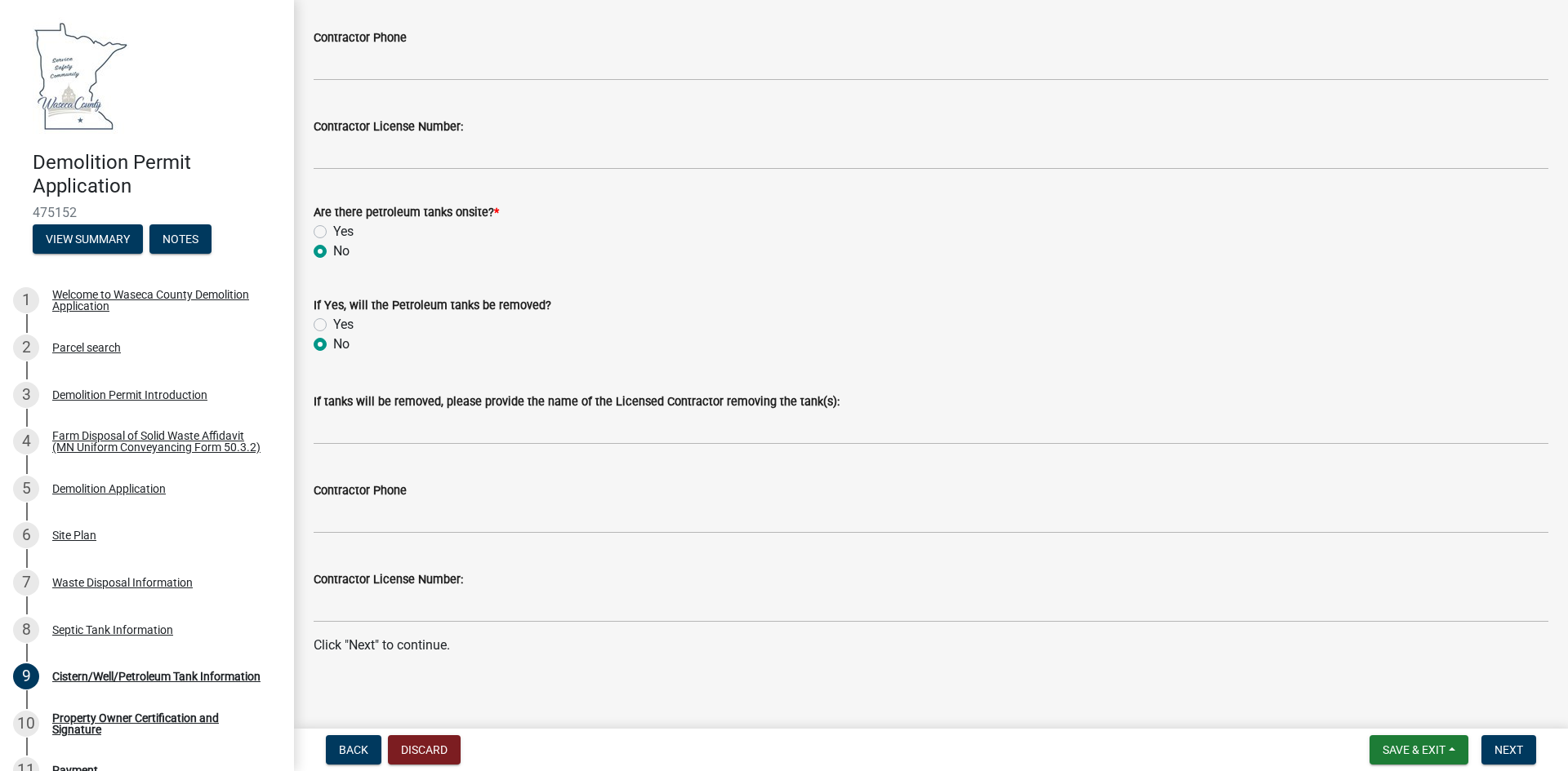
scroll to position [435, 0]
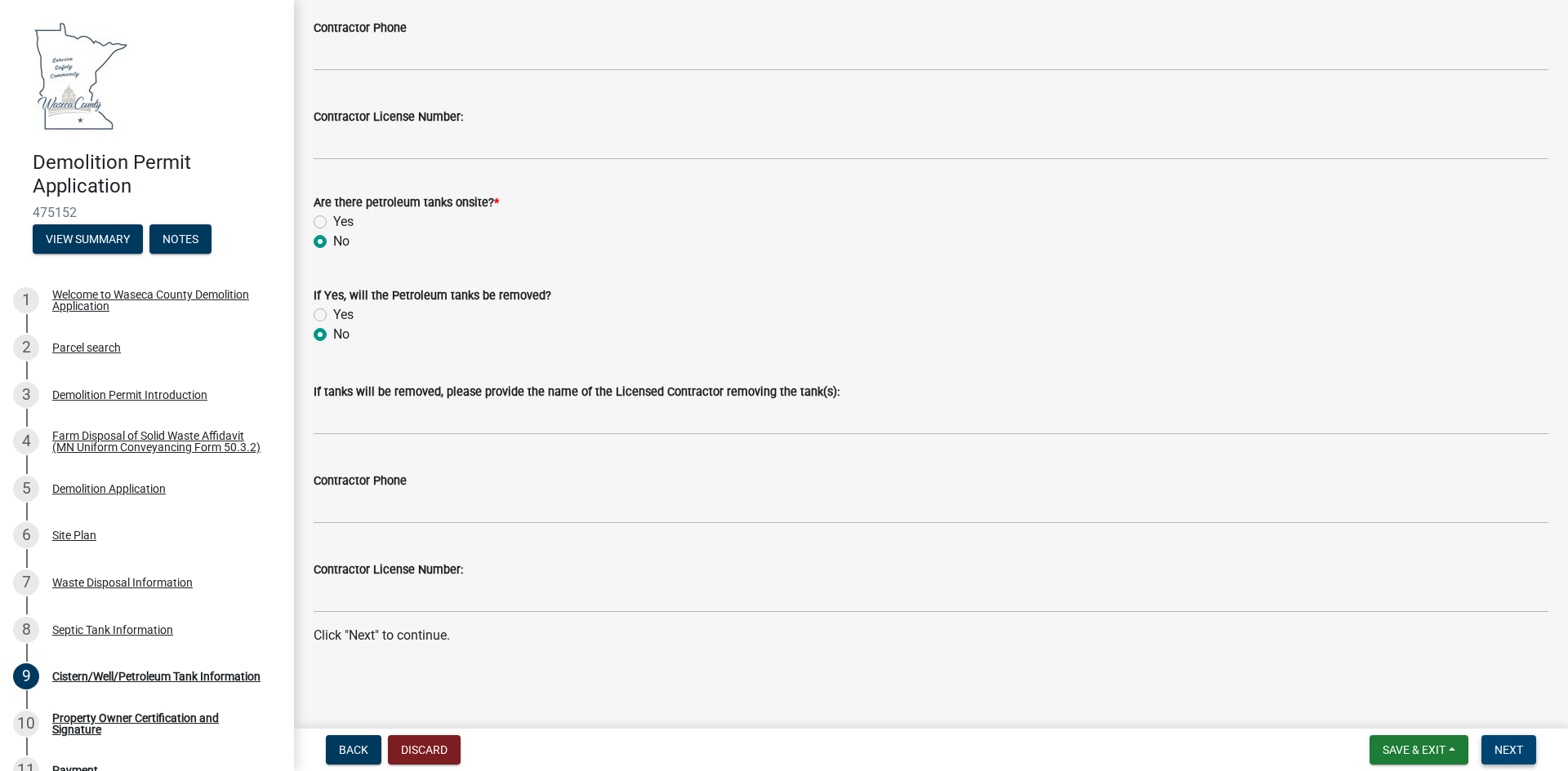
click at [1517, 758] on button "Next" at bounding box center [1508, 750] width 54 height 29
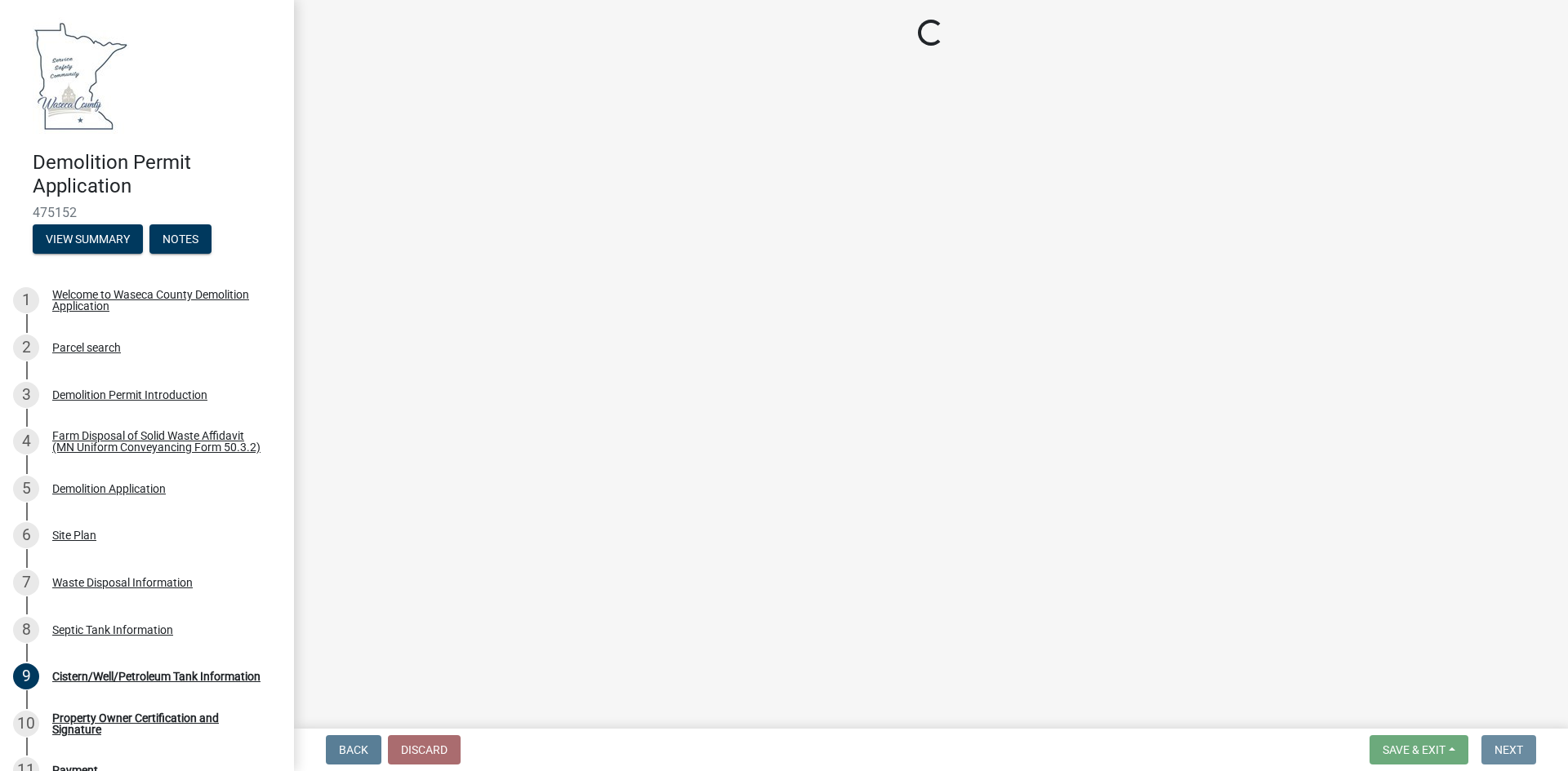
scroll to position [0, 0]
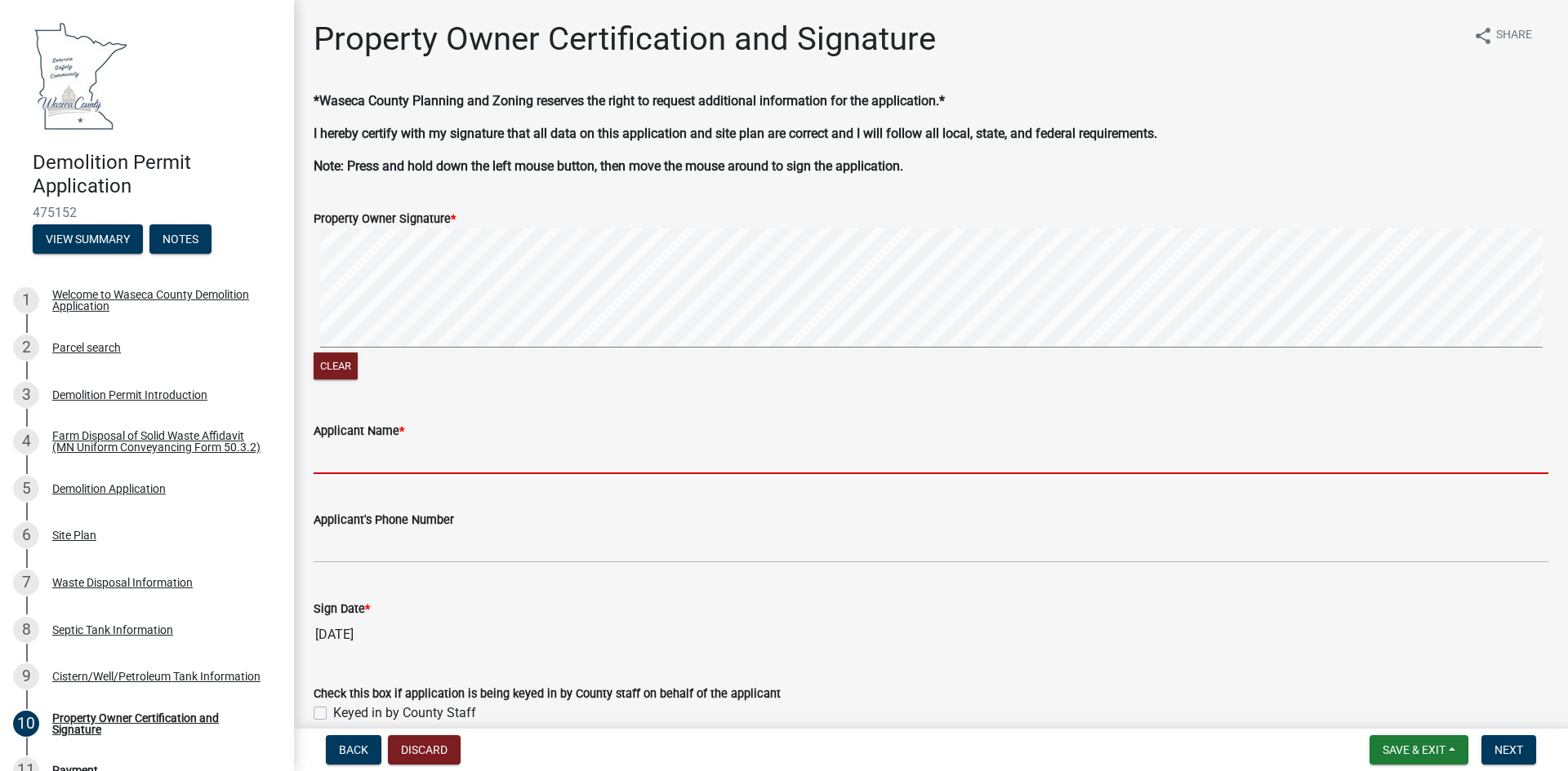
click at [399, 458] on input "Applicant Name *" at bounding box center [930, 458] width 1234 height 33
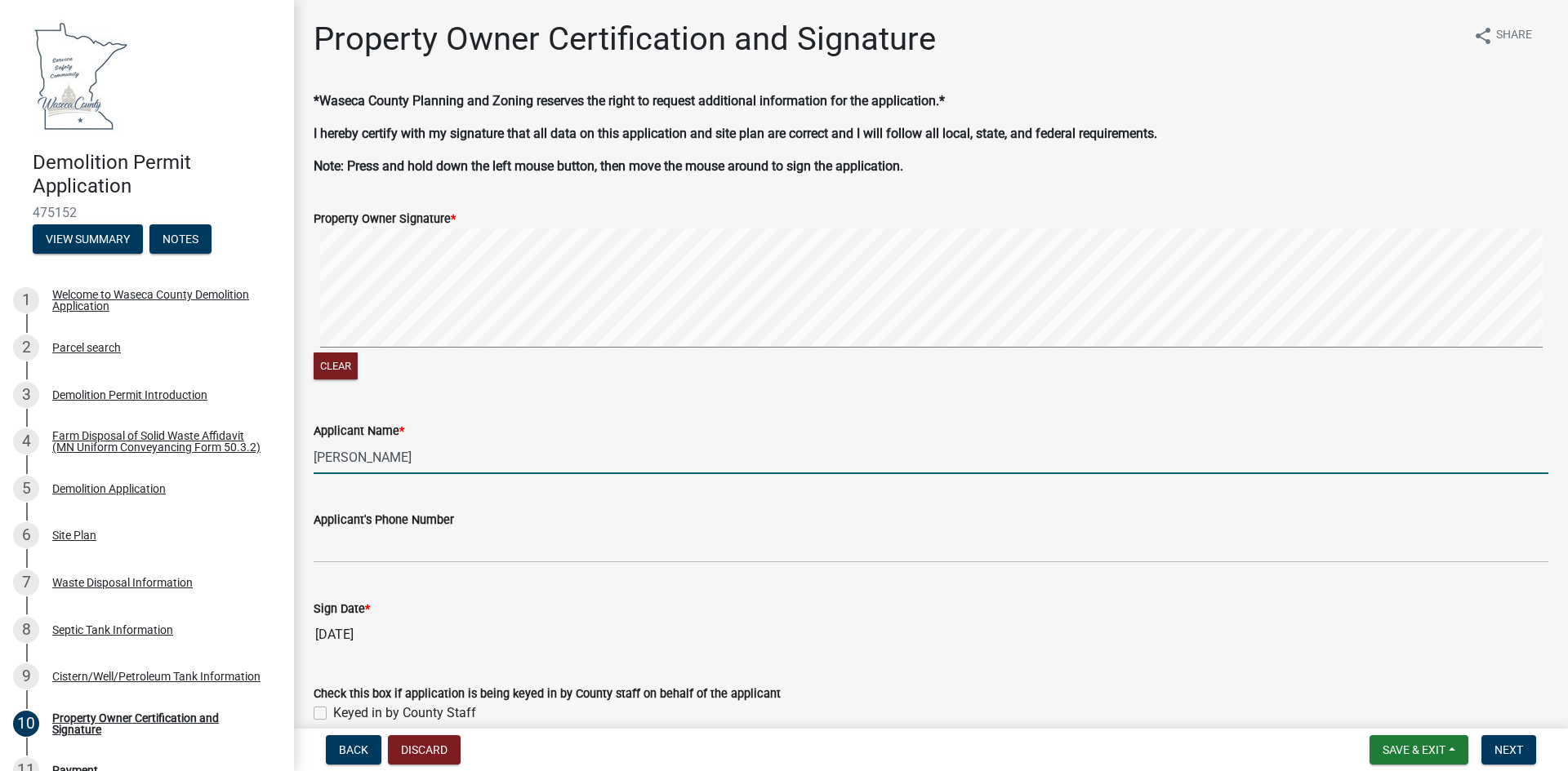
scroll to position [82, 0]
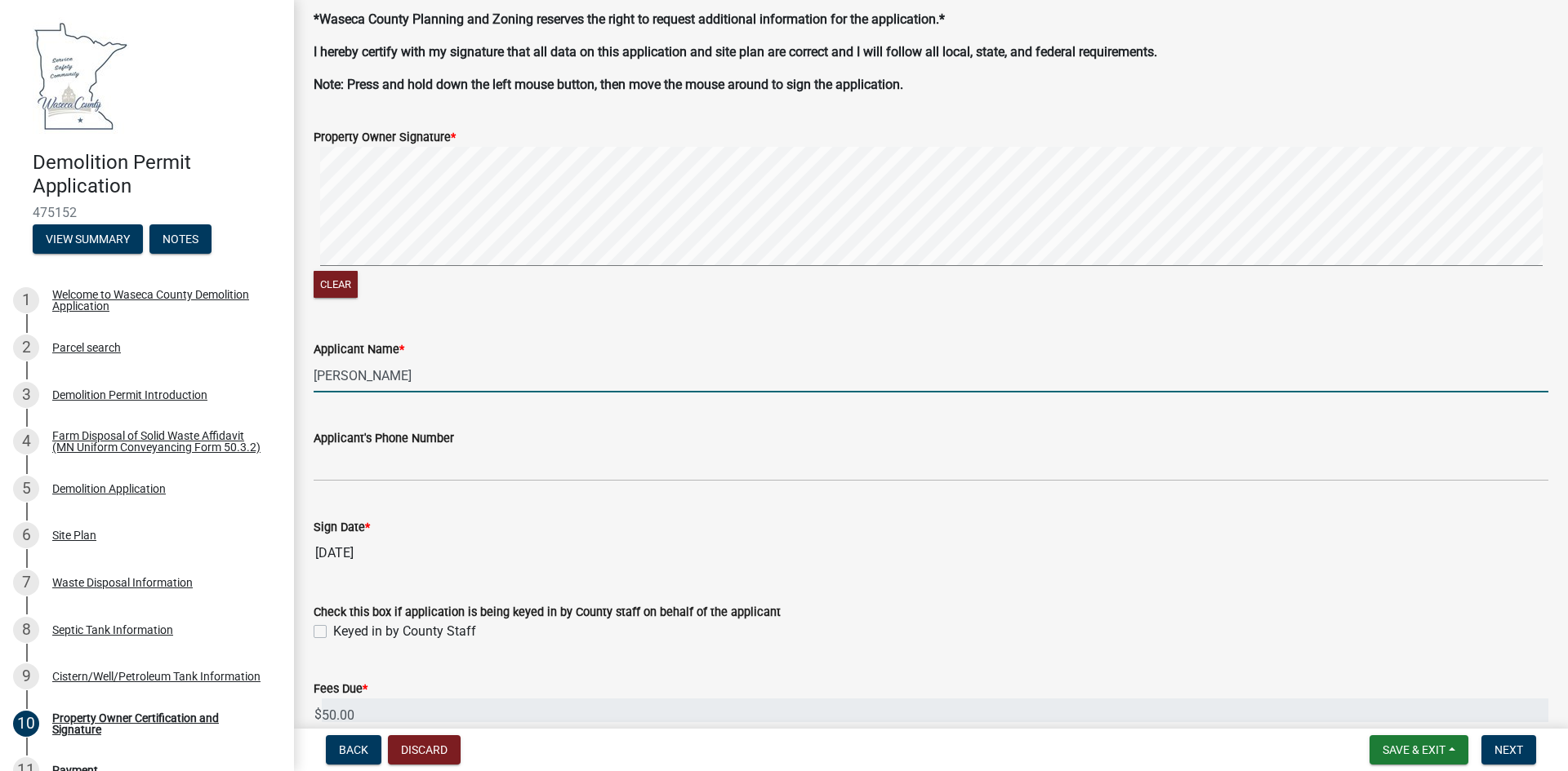
type input "[PERSON_NAME]"
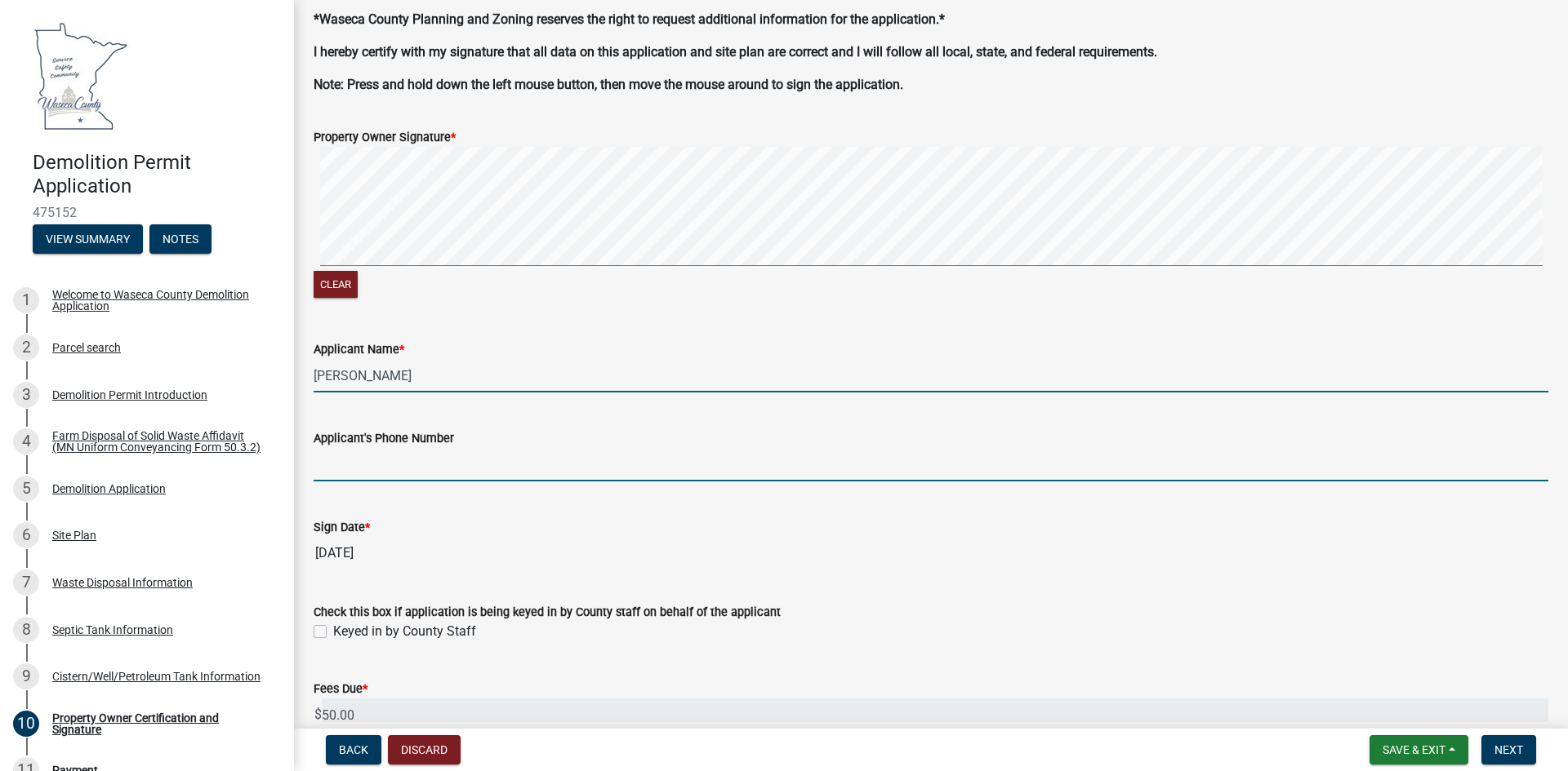
click at [399, 462] on input "Applicant's Phone Number" at bounding box center [930, 465] width 1234 height 33
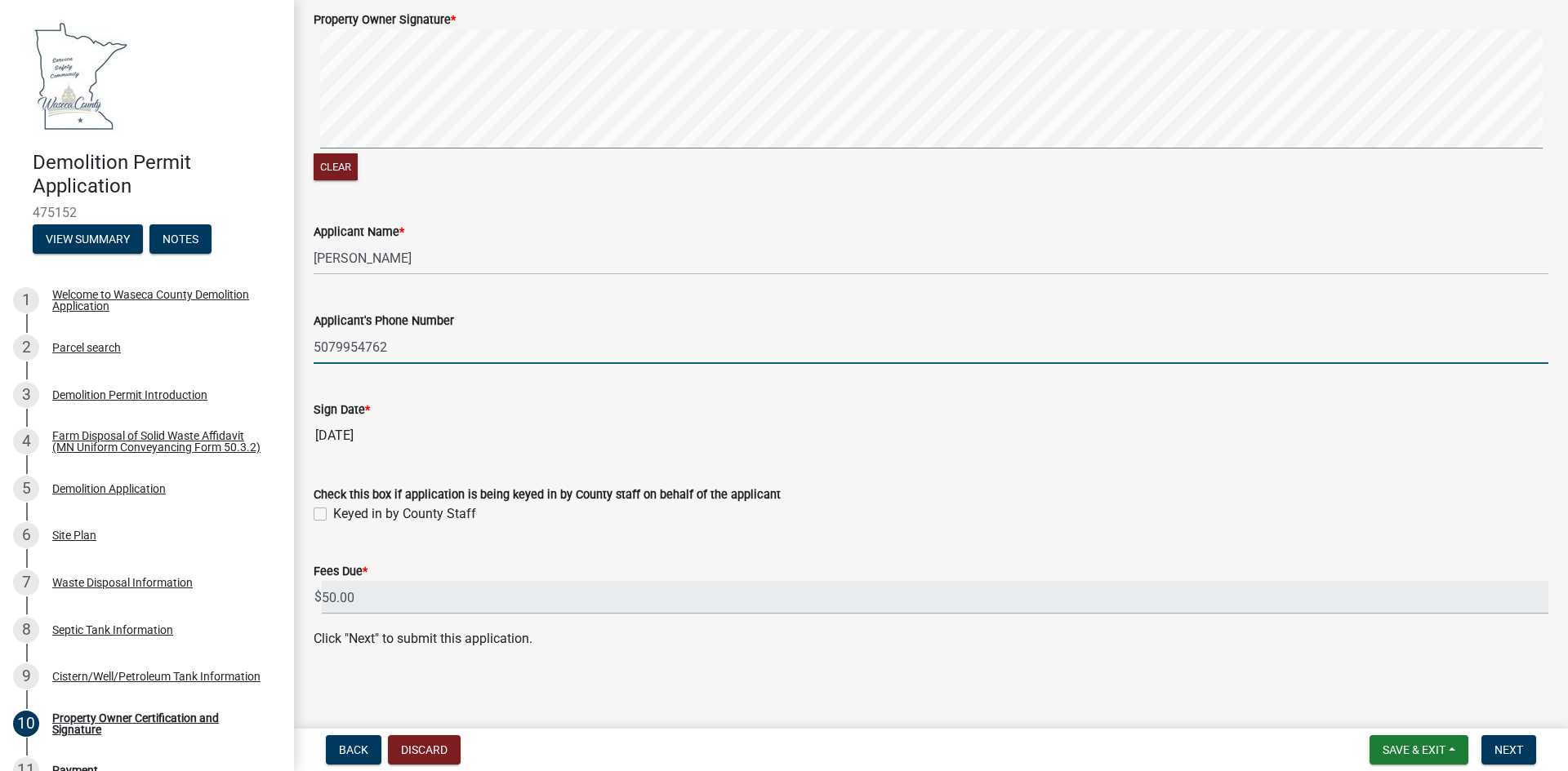
scroll to position [203, 0]
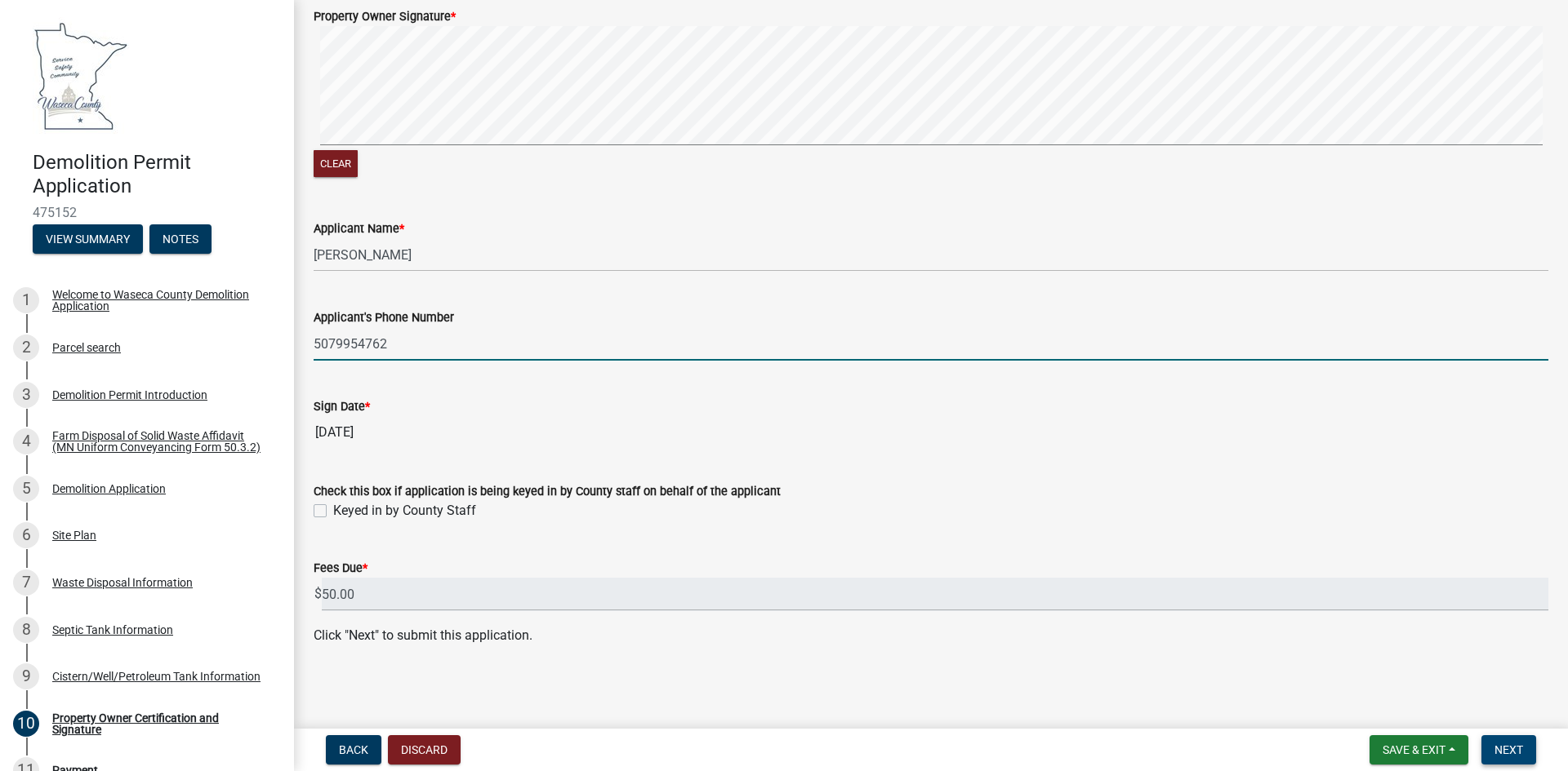
type input "5079954762"
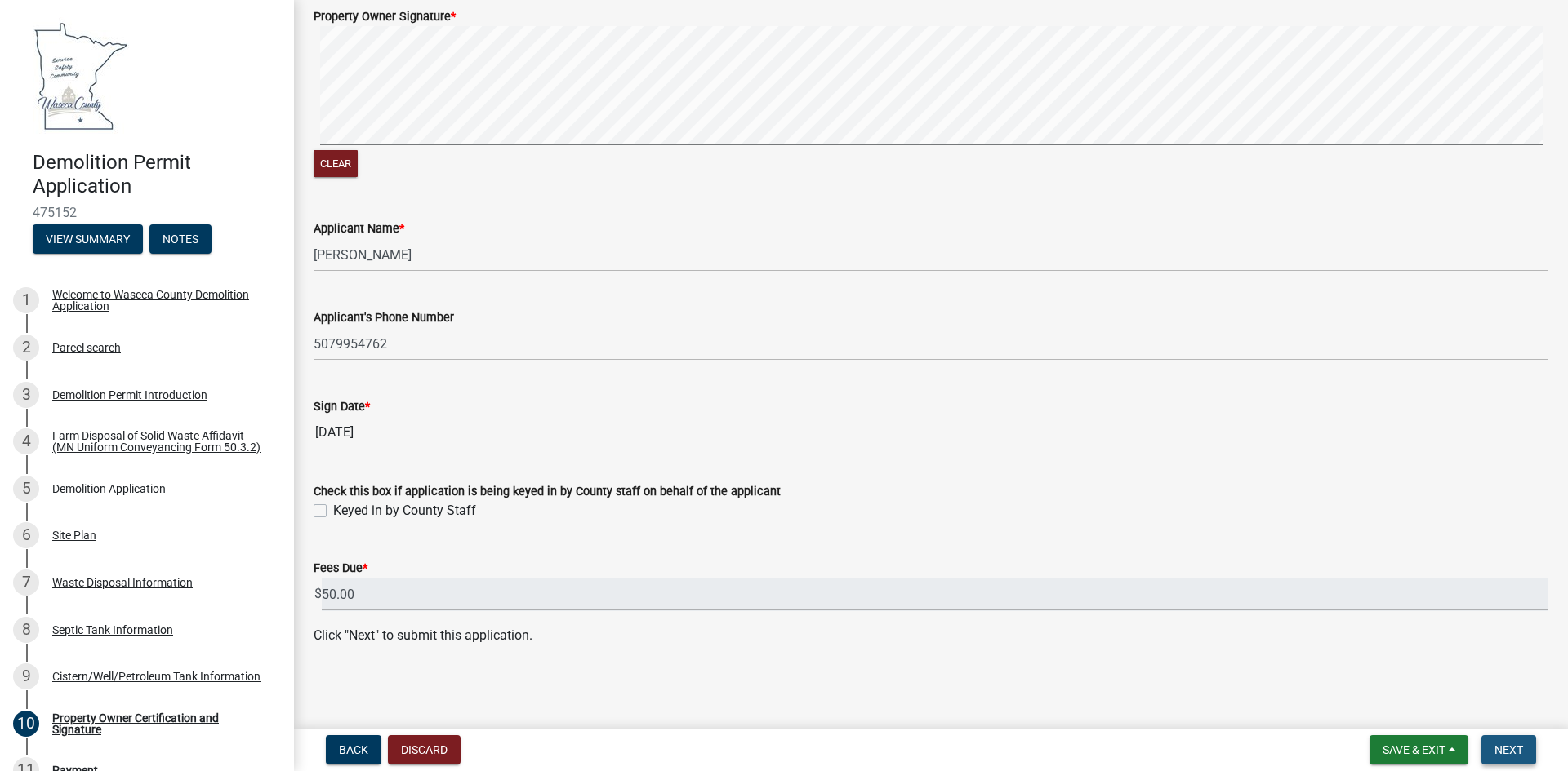
click at [1505, 748] on span "Next" at bounding box center [1508, 750] width 29 height 13
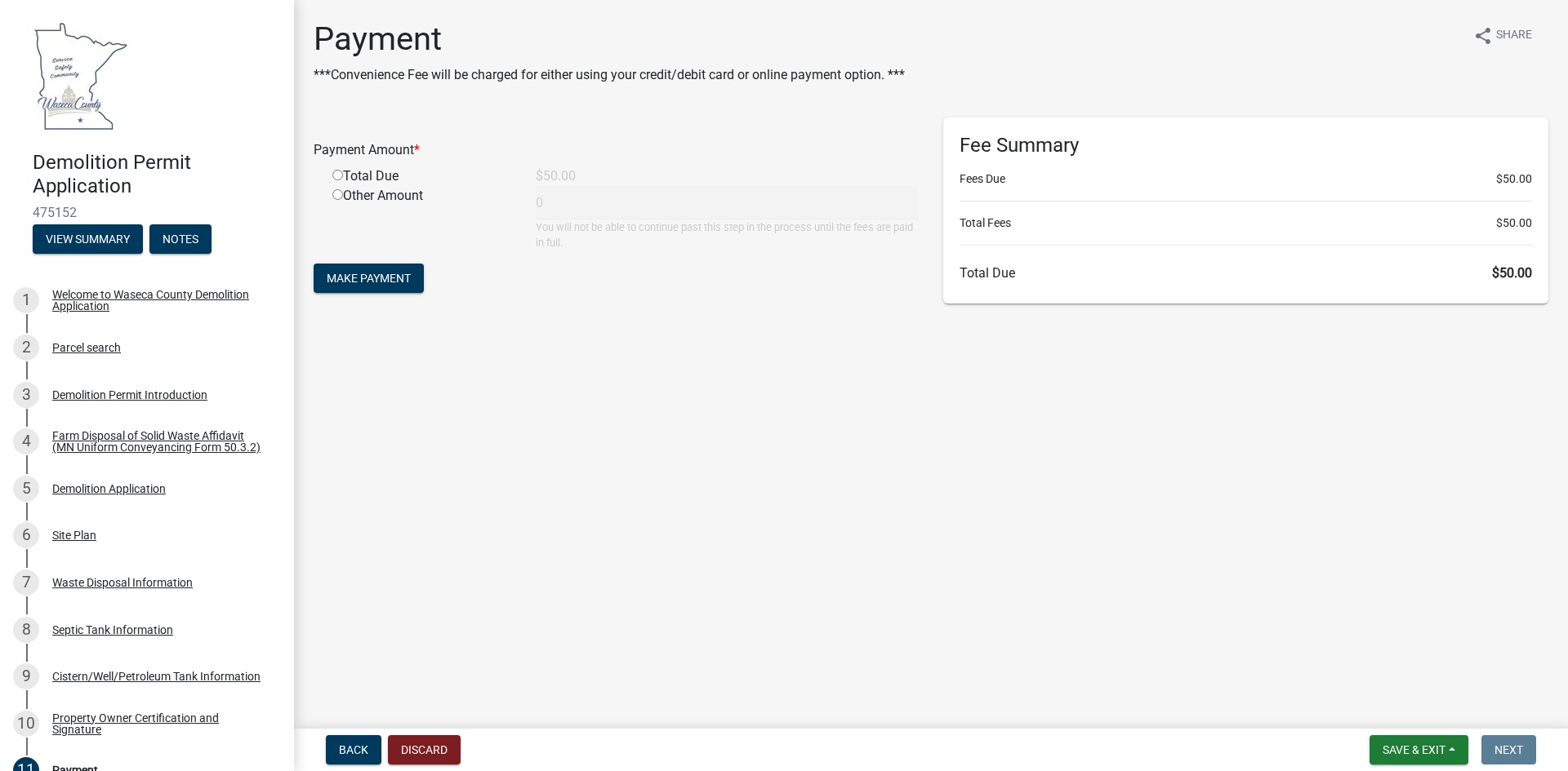
click at [340, 177] on input "radio" at bounding box center [337, 175] width 11 height 11
radio input "true"
type input "50"
click at [392, 273] on span "Make Payment" at bounding box center [369, 278] width 84 height 13
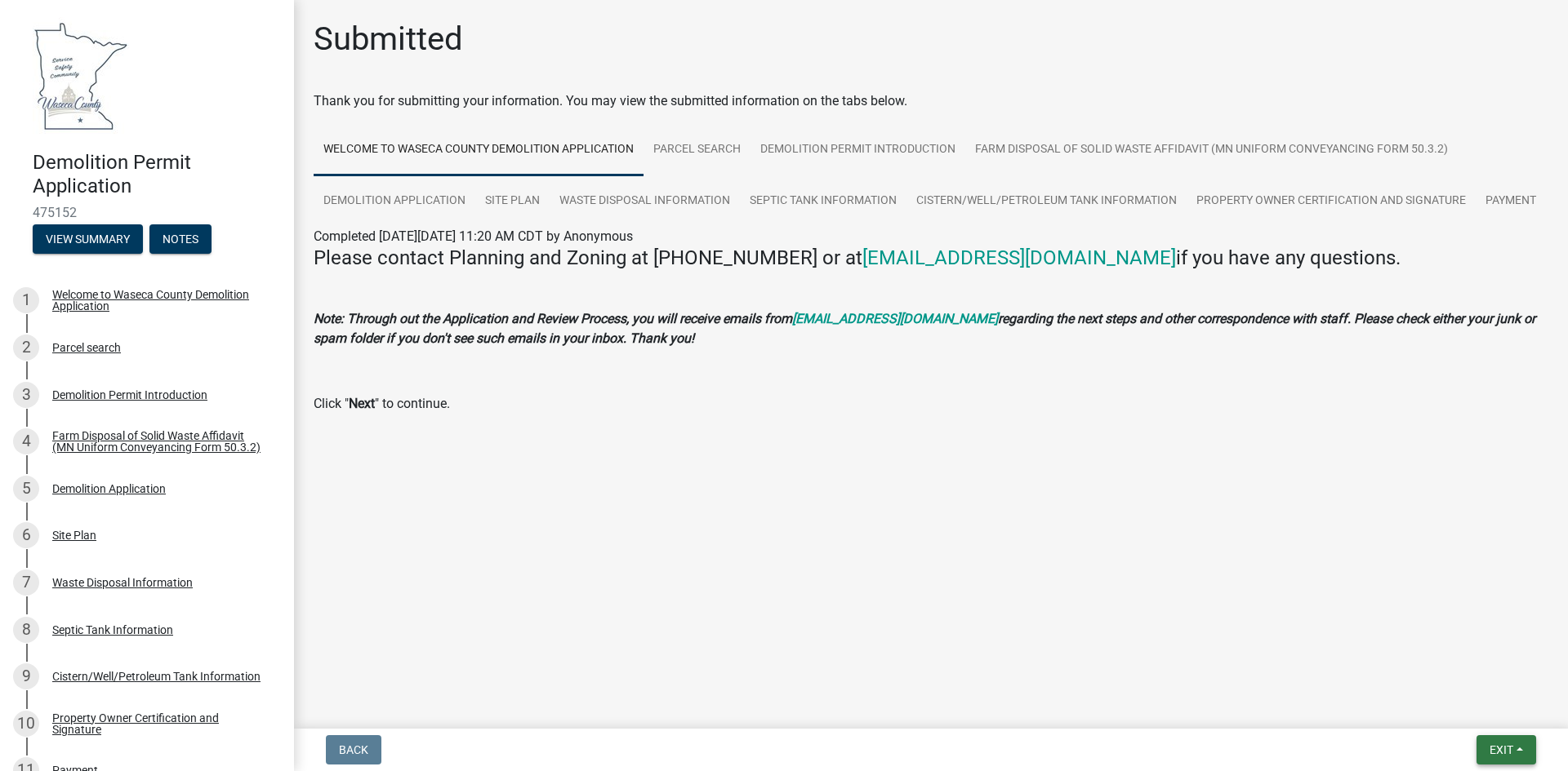
click at [1514, 748] on button "Exit" at bounding box center [1507, 750] width 60 height 29
click at [1479, 711] on button "Save & Exit" at bounding box center [1470, 708] width 131 height 40
